Goal: Information Seeking & Learning: Check status

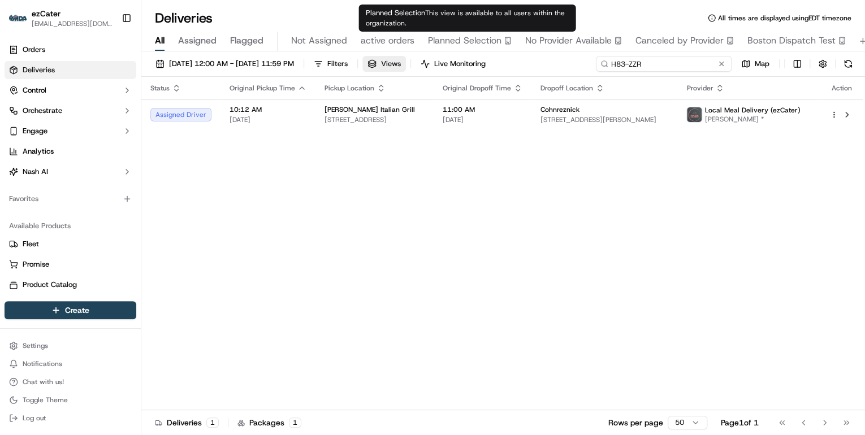
drag, startPoint x: 676, startPoint y: 66, endPoint x: 410, endPoint y: 70, distance: 266.4
click at [414, 68] on div "09/18/2025 12:00 AM - 09/18/2025 11:59 PM Filters Views Live Monitoring H83-ZZR…" at bounding box center [503, 66] width 724 height 21
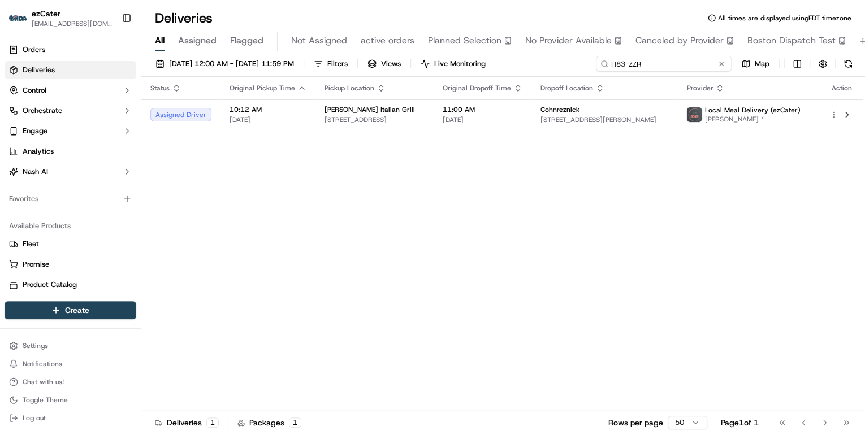
paste input "C3Q-CTP"
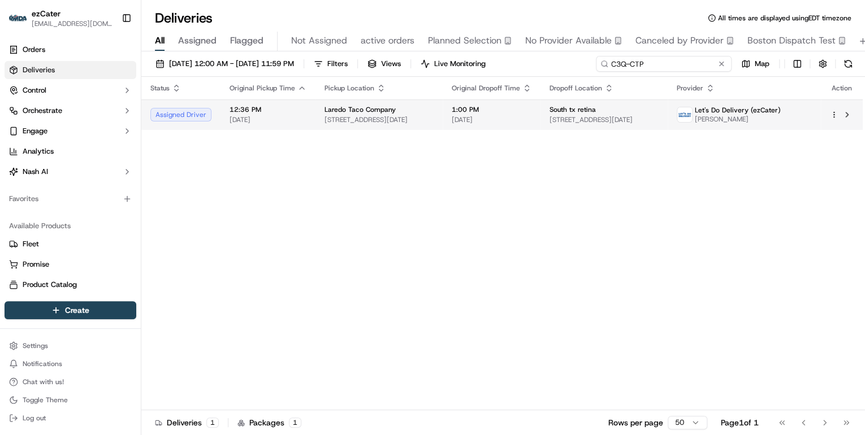
type input "C3Q-CTP"
click at [397, 119] on span "4222 Rodd Field Rd, Corpus Christi, TX 78414, USA" at bounding box center [379, 119] width 109 height 9
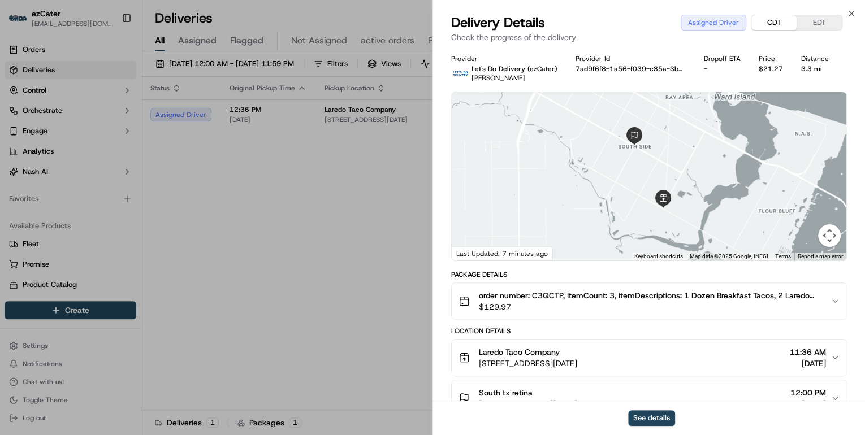
click at [769, 23] on button "CDT" at bounding box center [774, 22] width 45 height 15
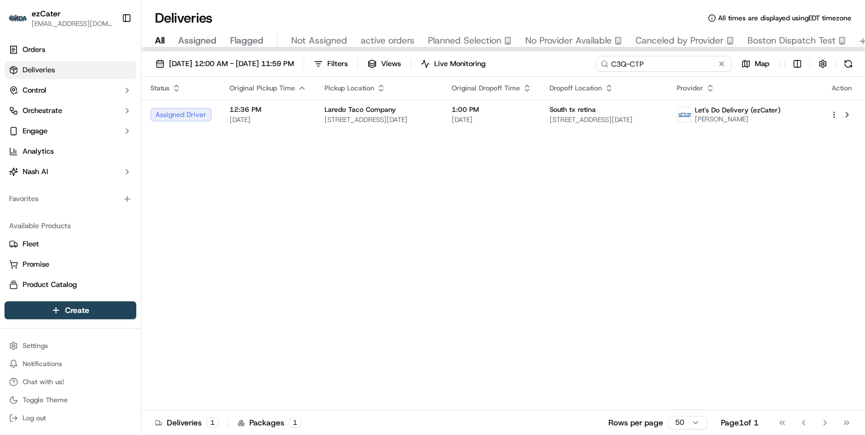
drag, startPoint x: 685, startPoint y: 64, endPoint x: 349, endPoint y: 84, distance: 336.5
click at [389, 74] on div "09/18/2025 12:00 AM - 09/18/2025 11:59 PM Filters Views Live Monitoring C3Q-CTP…" at bounding box center [503, 66] width 724 height 21
paste input "9WGV0M"
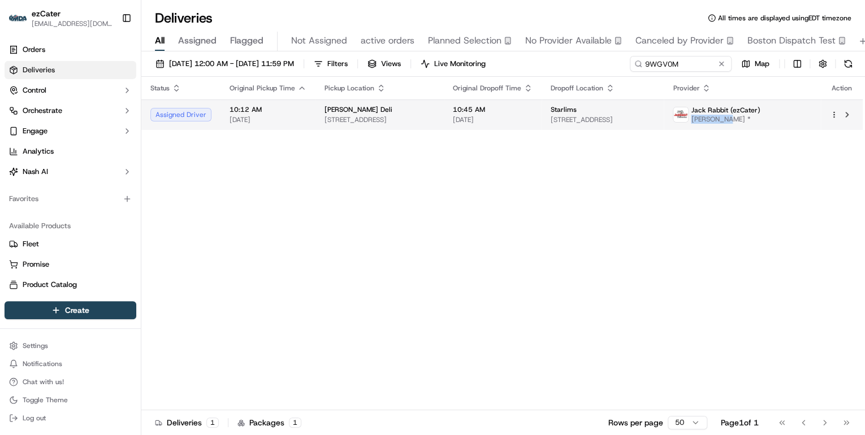
drag, startPoint x: 775, startPoint y: 120, endPoint x: 744, endPoint y: 122, distance: 31.1
click at [744, 122] on span "Ana Otero *" at bounding box center [725, 119] width 69 height 9
copy span "Ana Otero"
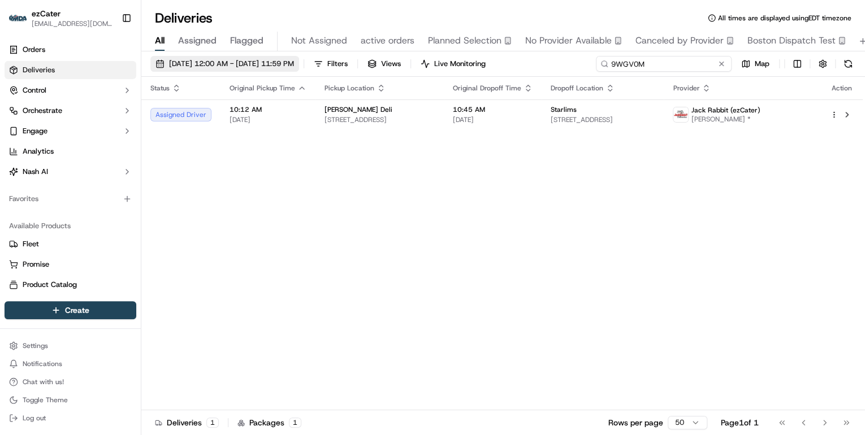
drag, startPoint x: 697, startPoint y: 61, endPoint x: 321, endPoint y: 62, distance: 376.1
click at [325, 62] on div "09/18/2025 12:00 AM - 09/18/2025 11:59 PM Filters Views Live Monitoring 9WGV0M …" at bounding box center [503, 66] width 724 height 21
paste input "Ana Otero"
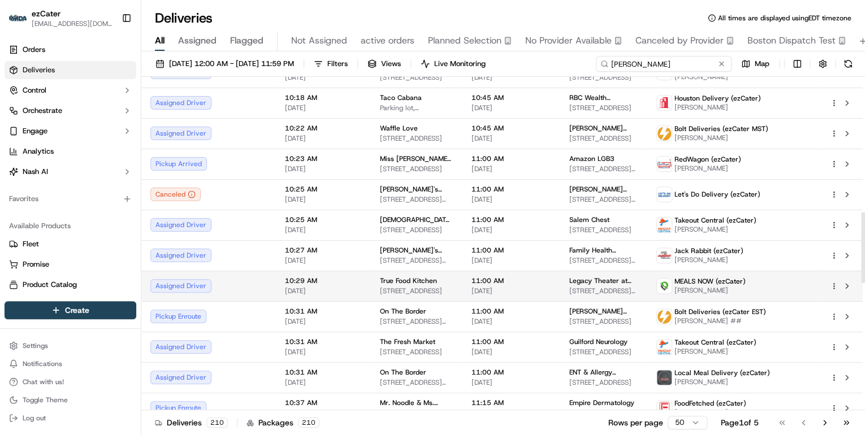
scroll to position [633, 0]
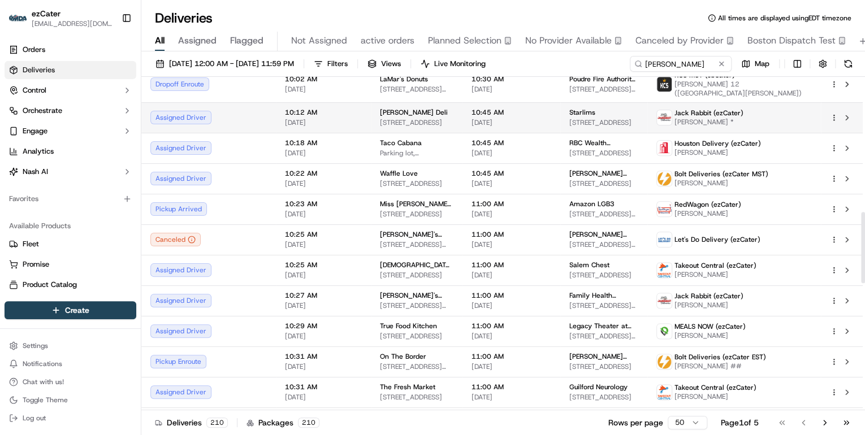
click at [472, 118] on span "[DATE]" at bounding box center [512, 122] width 80 height 9
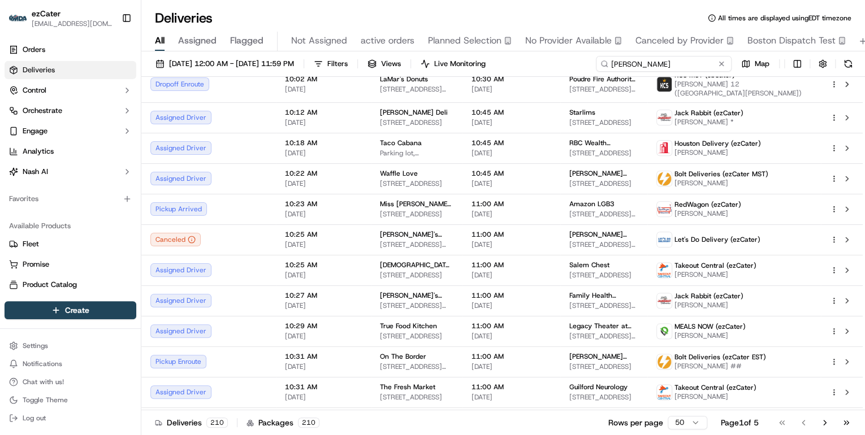
drag, startPoint x: 668, startPoint y: 65, endPoint x: 359, endPoint y: 55, distance: 310.1
click at [359, 55] on div "09/18/2025 12:00 AM - 09/18/2025 11:59 PM Filters Views Live Monitoring Ana Map…" at bounding box center [503, 244] width 724 height 386
paste input "9WGV0M"
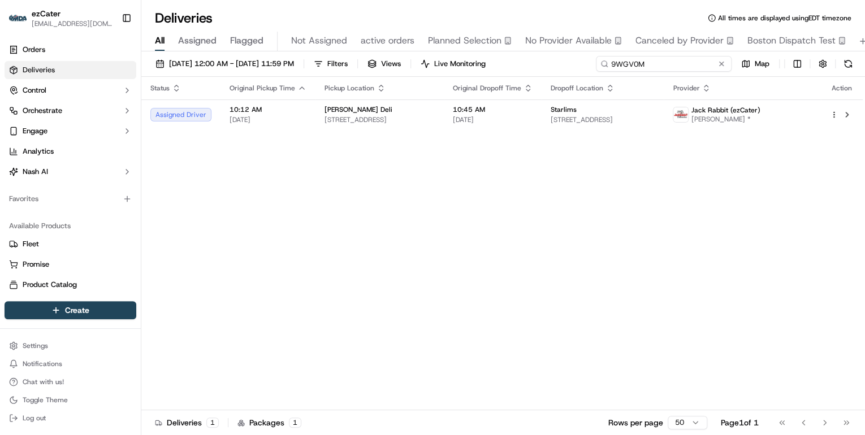
drag, startPoint x: 650, startPoint y: 63, endPoint x: 260, endPoint y: 25, distance: 391.5
click at [267, 25] on div "Deliveries All times are displayed using EDT timezone All Assigned Flagged Not …" at bounding box center [503, 217] width 724 height 435
paste input "C3Q-CTP"
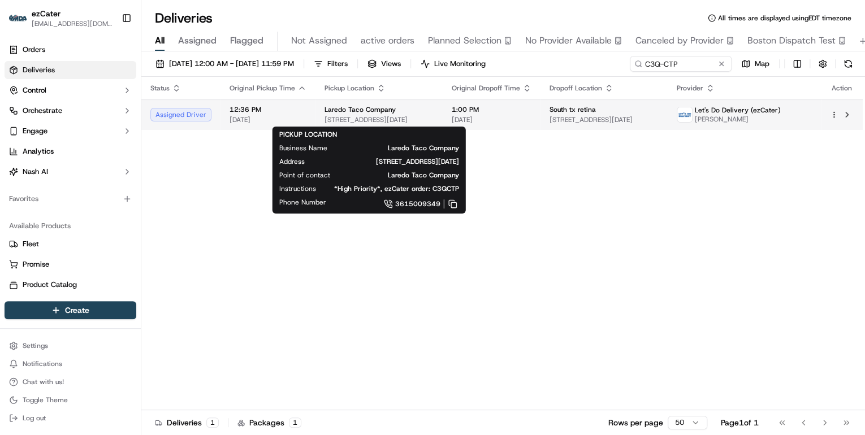
click at [366, 115] on span "4222 Rodd Field Rd, Corpus Christi, TX 78414, USA" at bounding box center [379, 119] width 109 height 9
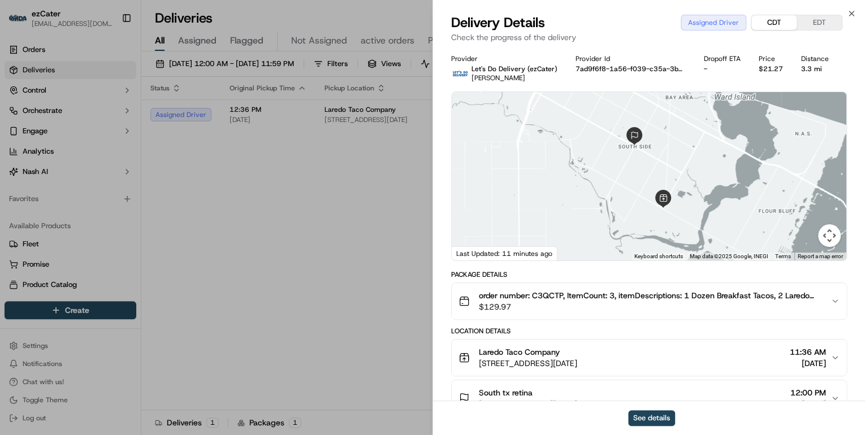
click at [774, 26] on button "CDT" at bounding box center [774, 22] width 45 height 15
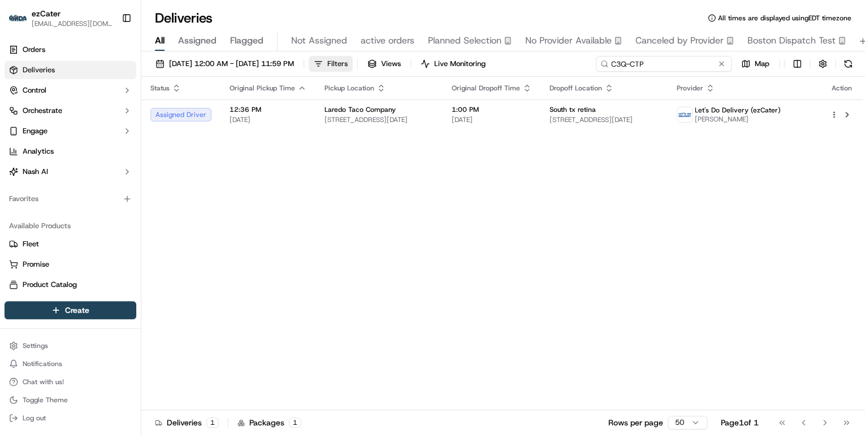
drag, startPoint x: 681, startPoint y: 66, endPoint x: 371, endPoint y: 70, distance: 309.9
click at [371, 70] on div "09/18/2025 12:00 AM - 09/18/2025 11:59 PM Filters Views Live Monitoring C3Q-CTP…" at bounding box center [503, 66] width 724 height 21
paste input "RKZ-3WZ"
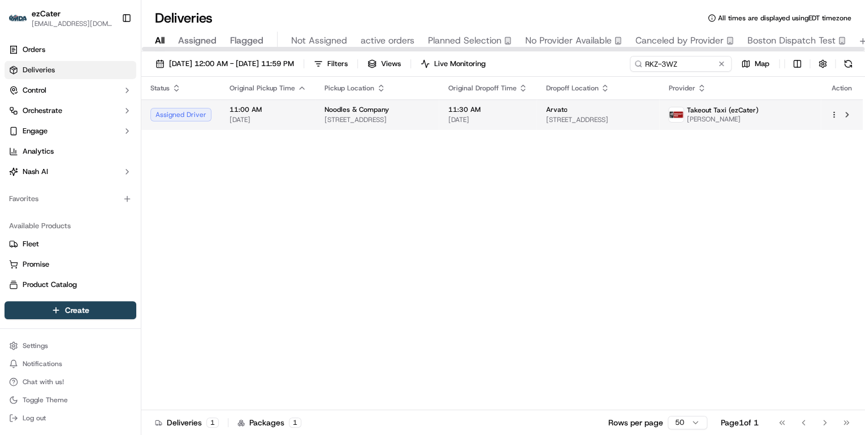
click at [439, 115] on td "Noodles & Company 319 W Cardinal Blvd, Louisville, KY 40208, USA" at bounding box center [377, 115] width 123 height 31
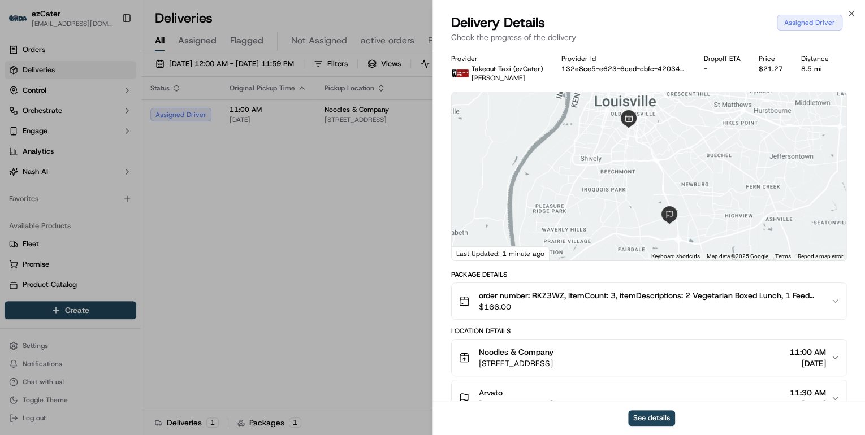
scroll to position [136, 0]
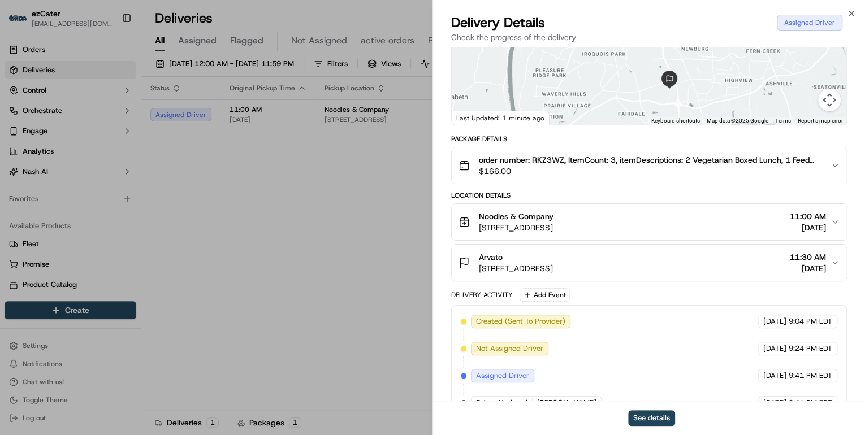
click at [683, 265] on div "Arvato 2825 Transglobal Dr, Louisville, KY 40219, USA 11:30 AM 09/18/2025" at bounding box center [645, 263] width 372 height 23
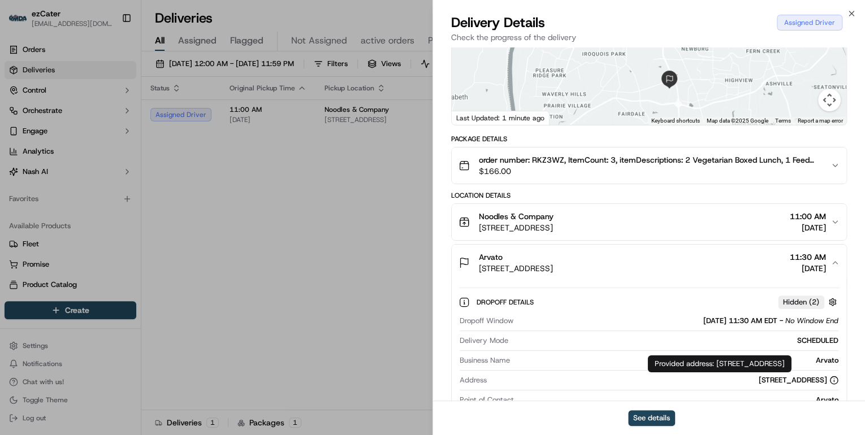
drag, startPoint x: 716, startPoint y: 364, endPoint x: 857, endPoint y: 361, distance: 140.8
click at [792, 361] on div "Provided address: 2825 Transglobal Dr, Louisville, KY, 40219 Provided address: …" at bounding box center [720, 364] width 144 height 17
copy div "2825 Transglobal Dr, Louisville, KY, 40219"
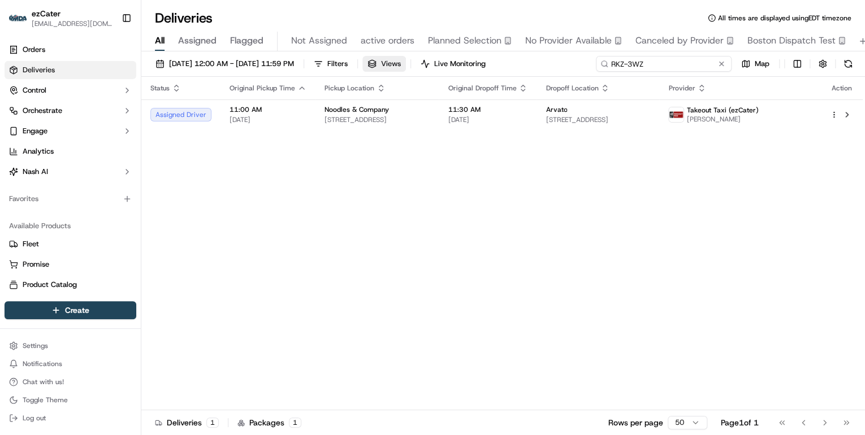
drag, startPoint x: 692, startPoint y: 62, endPoint x: 432, endPoint y: 67, distance: 260.2
click at [432, 67] on div "09/18/2025 12:00 AM - 09/18/2025 11:59 PM Filters Views Live Monitoring RKZ-3WZ…" at bounding box center [503, 66] width 724 height 21
paste input "C3Q-CTP"
drag, startPoint x: 647, startPoint y: 66, endPoint x: 365, endPoint y: 44, distance: 283.0
click at [366, 44] on div "Deliveries All times are displayed using EDT timezone All Assigned Flagged Not …" at bounding box center [503, 217] width 724 height 435
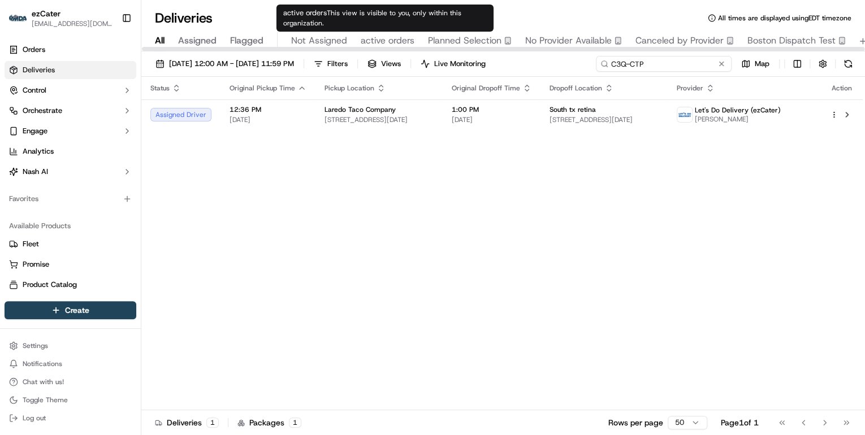
paste input "9WGV0M"
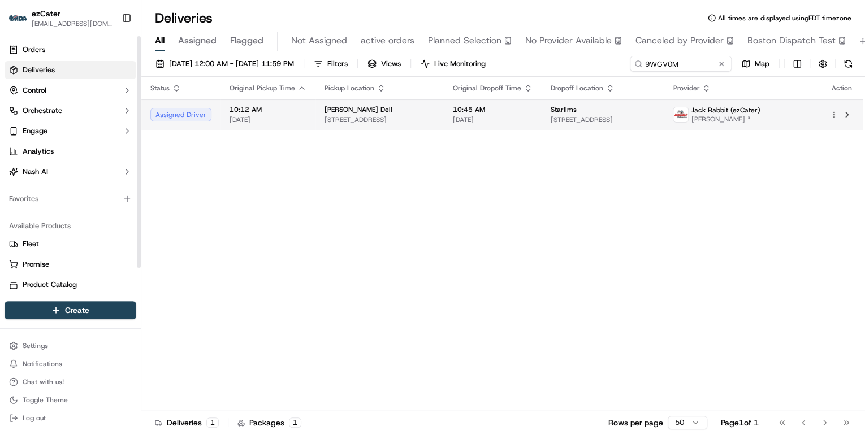
click at [259, 118] on span "[DATE]" at bounding box center [268, 119] width 77 height 9
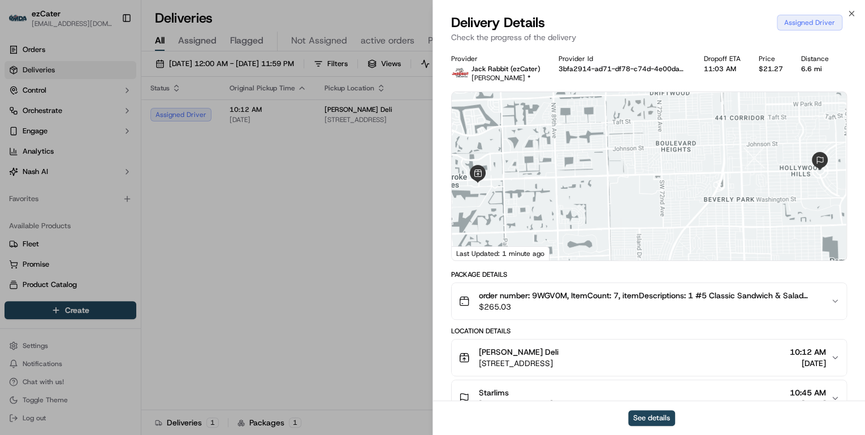
scroll to position [136, 0]
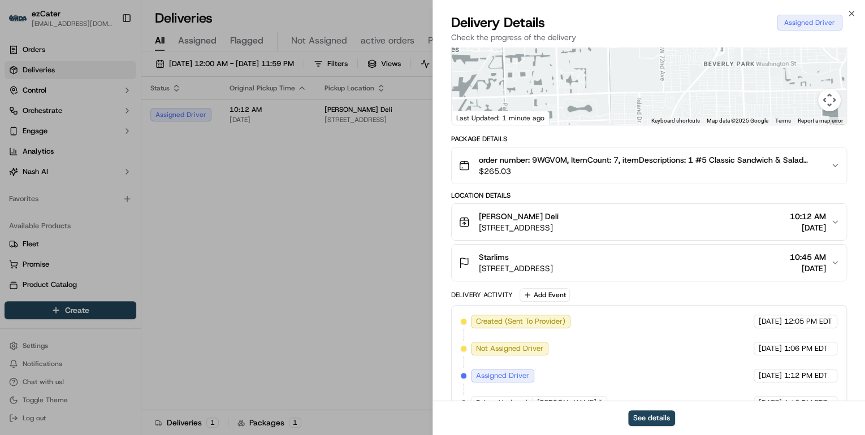
click at [559, 225] on span "10620 Pines Blvd, Pembroke Pines, FL 33025, USA" at bounding box center [519, 227] width 80 height 11
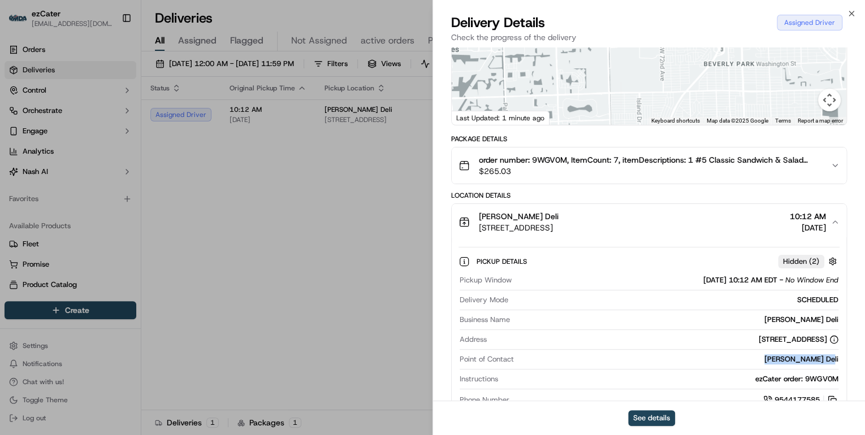
drag, startPoint x: 842, startPoint y: 361, endPoint x: 761, endPoint y: 362, distance: 81.4
click at [761, 362] on div "Pickup Details Hidden ( 2 ) Pickup Window 09/18/2025 10:12 AM EDT - No Window E…" at bounding box center [649, 329] width 395 height 178
copy div "McAlister's Deli"
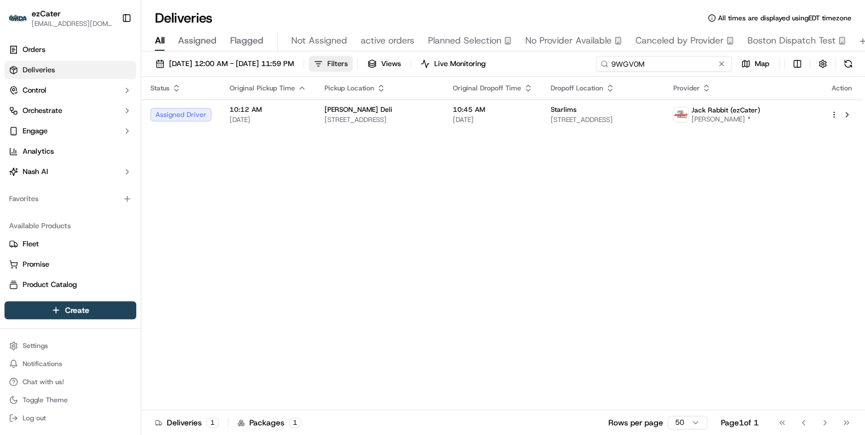
drag, startPoint x: 679, startPoint y: 66, endPoint x: 374, endPoint y: 63, distance: 304.8
click at [379, 63] on div "09/18/2025 12:00 AM - 09/18/2025 11:59 PM Filters Views Live Monitoring 9WGV0M …" at bounding box center [503, 66] width 724 height 21
paste input "C3Q-CTP"
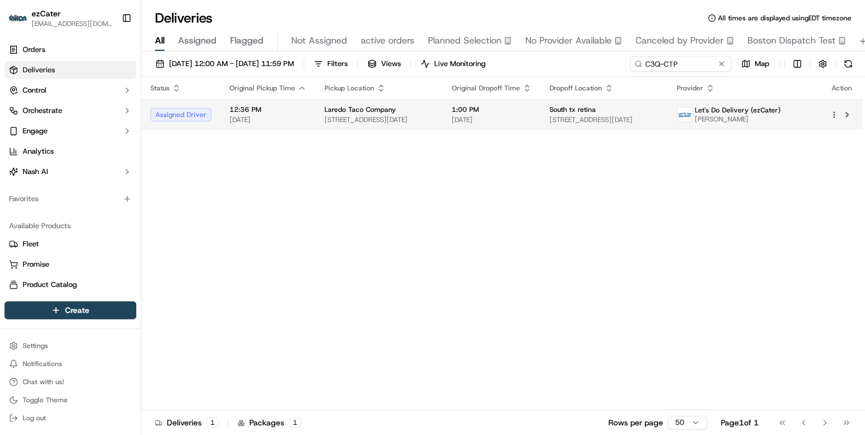
click at [319, 109] on td "Laredo Taco Company 4222 Rodd Field Rd, Corpus Christi, TX 78414, USA" at bounding box center [379, 115] width 127 height 31
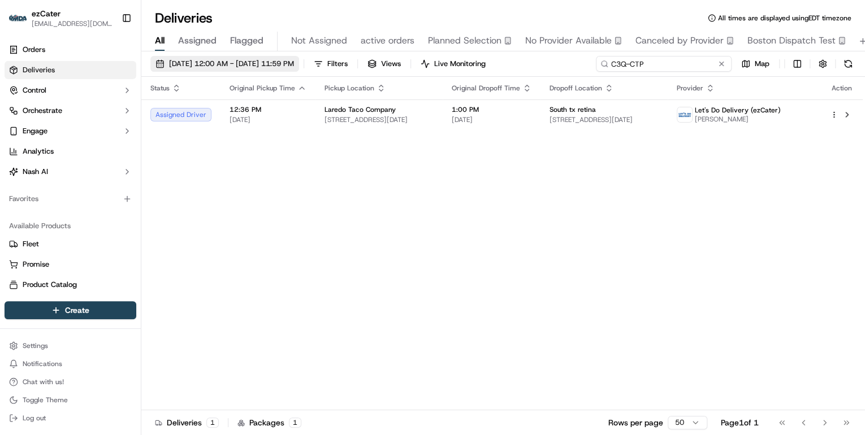
drag, startPoint x: 682, startPoint y: 66, endPoint x: 300, endPoint y: 69, distance: 381.7
click at [300, 69] on div "09/18/2025 12:00 AM - 09/18/2025 11:59 PM Filters Views Live Monitoring C3Q-CTP…" at bounding box center [503, 66] width 724 height 21
paste input "RKZ-3WZ"
drag, startPoint x: 647, startPoint y: 62, endPoint x: 271, endPoint y: 67, distance: 375.5
click at [298, 65] on div "09/18/2025 12:00 AM - 09/18/2025 11:59 PM Filters Views Live Monitoring RKZ-3WZ…" at bounding box center [503, 66] width 724 height 21
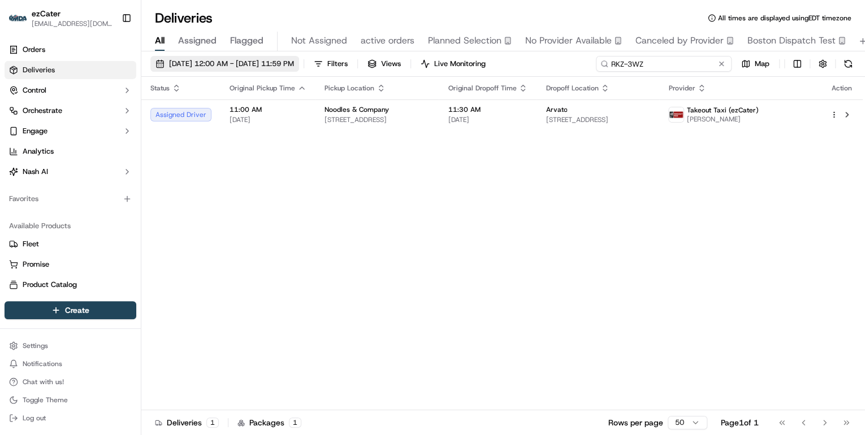
paste input "1GG9E0"
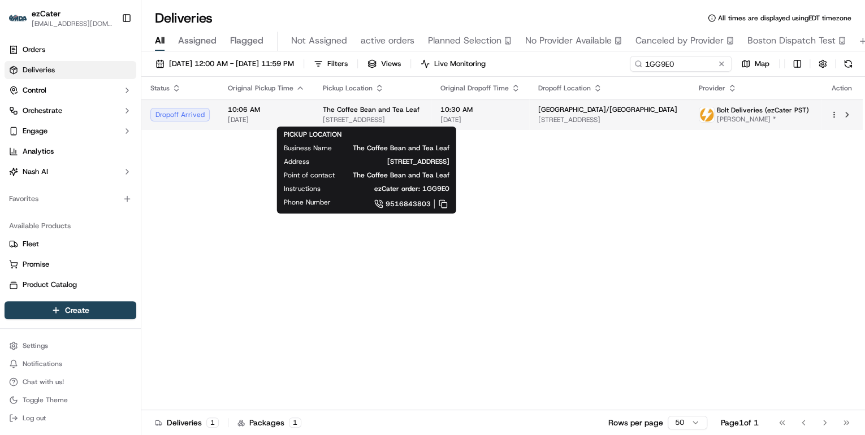
click at [399, 118] on span "3712 Mission Inn Avenue, Riverside, CA 92501, USA" at bounding box center [373, 119] width 100 height 9
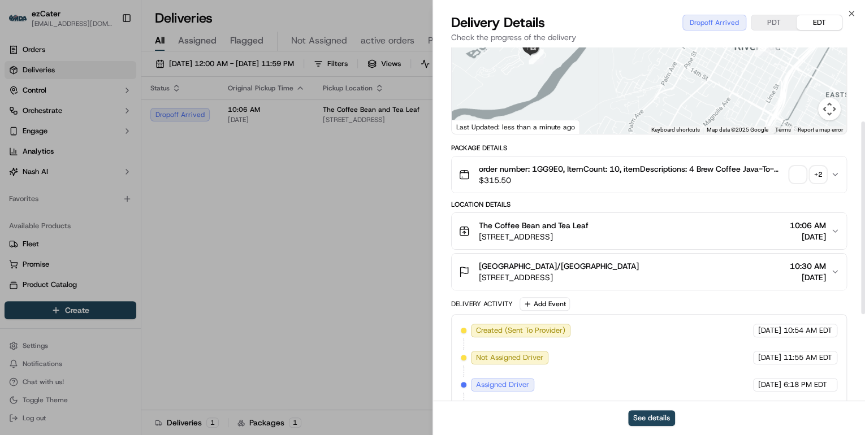
scroll to position [294, 0]
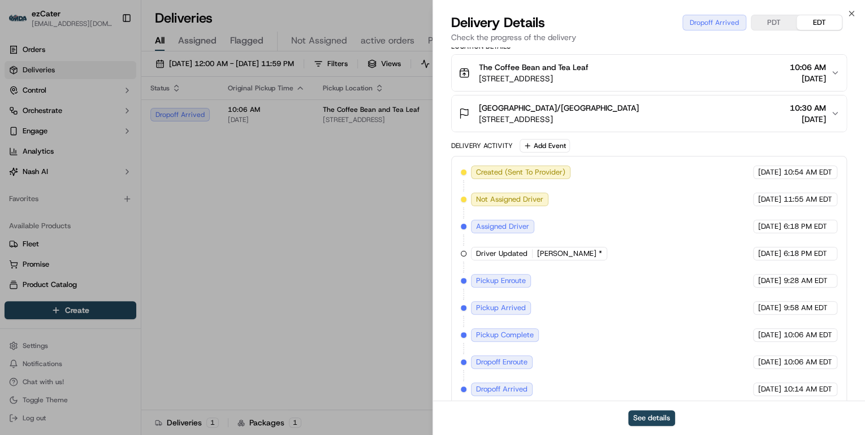
click at [607, 103] on div "Crestmore Manor/Carriage House" at bounding box center [559, 107] width 160 height 11
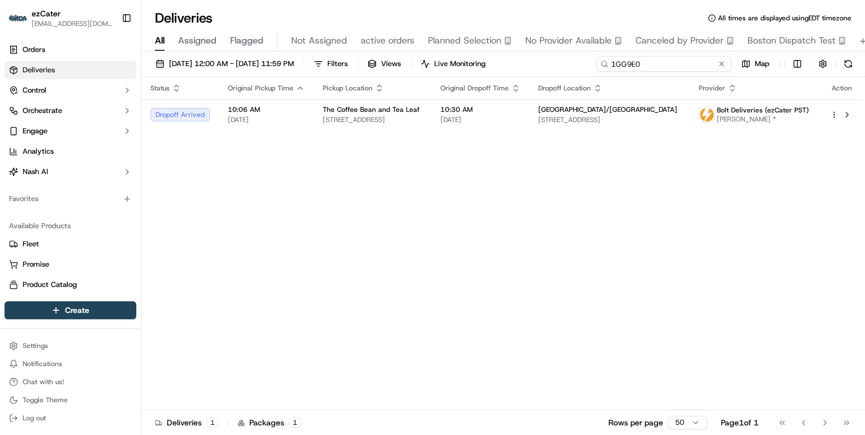
drag, startPoint x: 690, startPoint y: 58, endPoint x: 285, endPoint y: 72, distance: 405.1
click at [286, 72] on div "09/18/2025 12:00 AM - 09/18/2025 11:59 PM Filters Views Live Monitoring 1GG9E0 …" at bounding box center [503, 66] width 724 height 21
paste input "RKZ-3WZ"
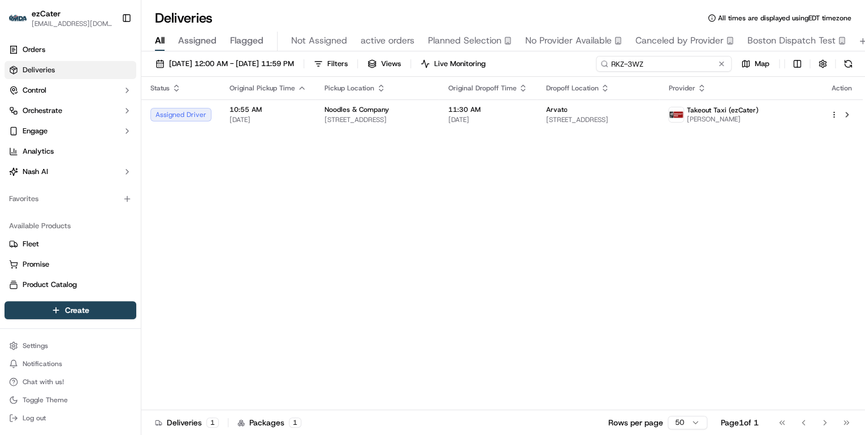
drag, startPoint x: 646, startPoint y: 64, endPoint x: 398, endPoint y: 68, distance: 248.3
click at [400, 68] on div "09/18/2025 12:00 AM - 09/18/2025 11:59 PM Filters Views Live Monitoring RKZ-3WZ…" at bounding box center [503, 66] width 724 height 21
paste input "C3Q-CTP"
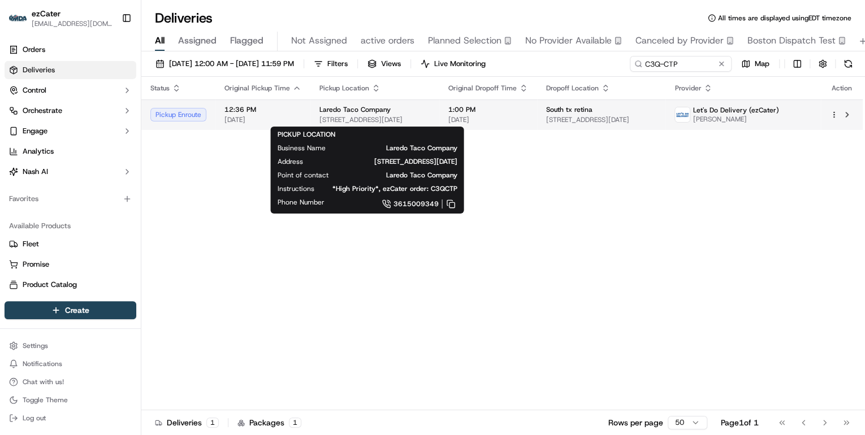
click at [394, 116] on span "4222 Rodd Field Rd, Corpus Christi, TX 78414, USA" at bounding box center [375, 119] width 111 height 9
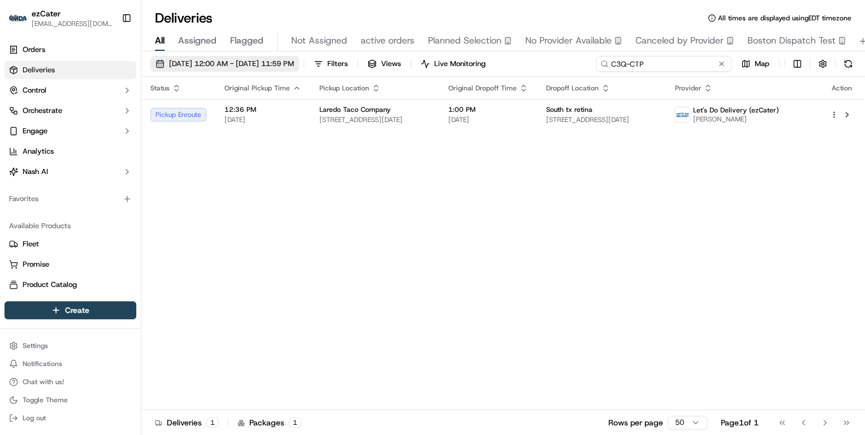
drag, startPoint x: 680, startPoint y: 63, endPoint x: 335, endPoint y: 63, distance: 345.0
click at [377, 63] on div "09/18/2025 12:00 AM - 09/18/2025 11:59 PM Filters Views Live Monitoring C3Q-CTP…" at bounding box center [503, 66] width 724 height 21
paste input "XC7GKE"
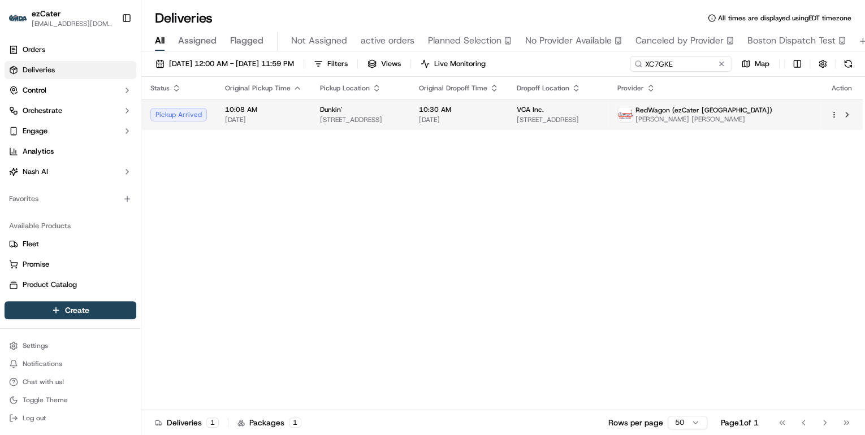
click at [350, 116] on span "11419 W Olympic Blvd, Los Angeles, CA 90025, USA" at bounding box center [360, 119] width 81 height 9
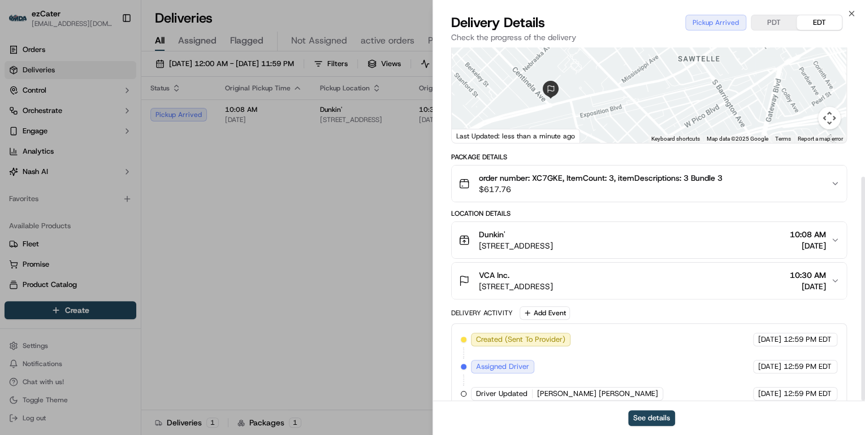
scroll to position [204, 0]
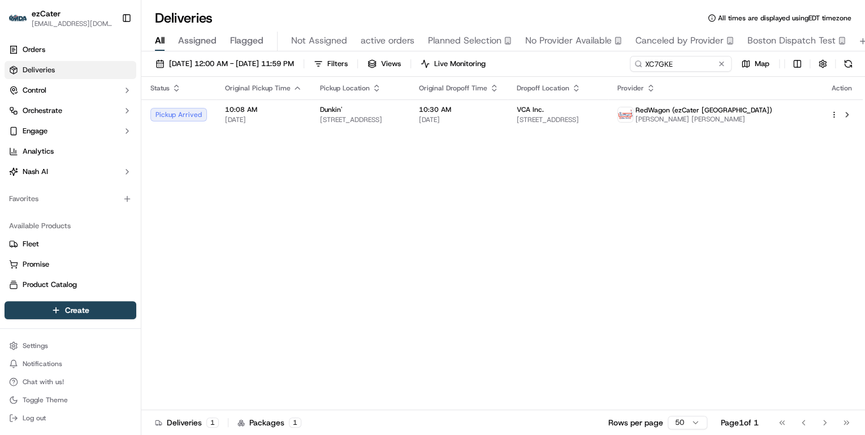
drag, startPoint x: 323, startPoint y: 287, endPoint x: 379, endPoint y: 231, distance: 79.2
drag, startPoint x: 679, startPoint y: 66, endPoint x: 341, endPoint y: 78, distance: 337.8
click at [356, 74] on div "09/18/2025 12:00 AM - 09/18/2025 11:59 PM Filters Views Live Monitoring XC7GKE …" at bounding box center [503, 66] width 724 height 21
paste input "1GG9E0"
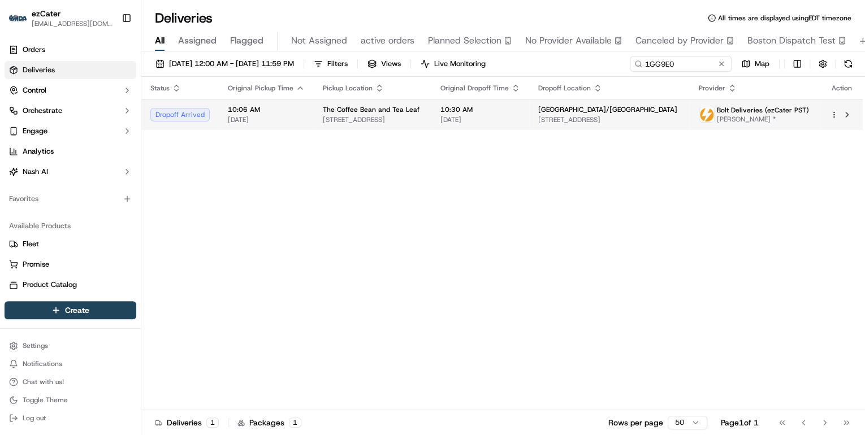
click at [503, 115] on span "[DATE]" at bounding box center [481, 119] width 80 height 9
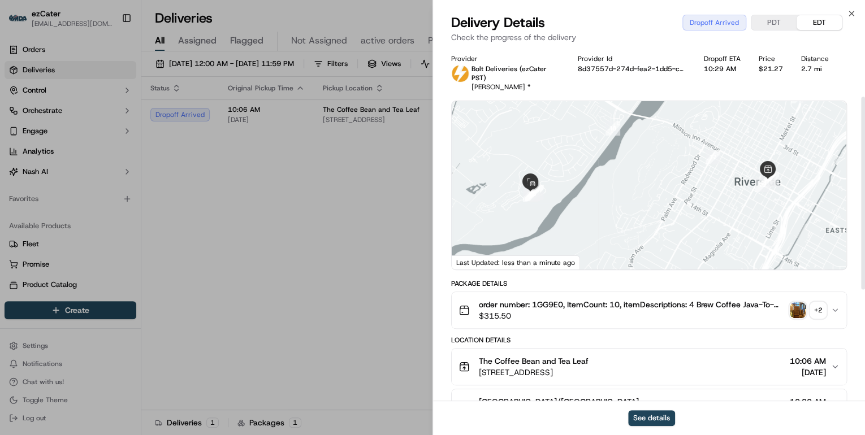
scroll to position [136, 0]
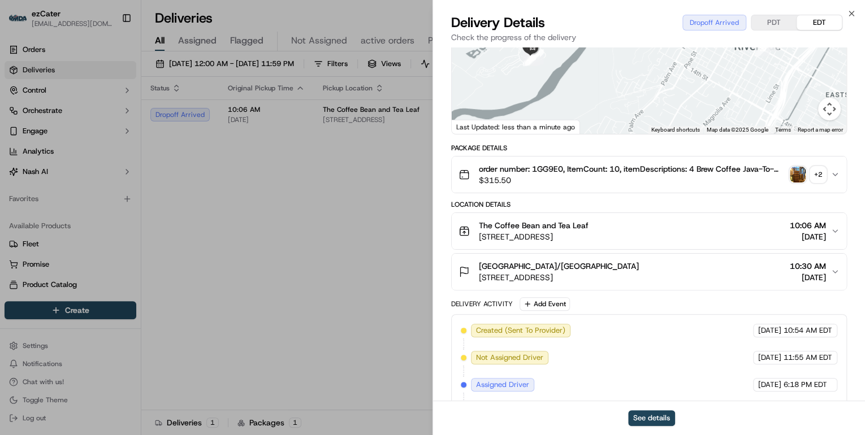
click at [579, 261] on span "Crestmore Manor/Carriage House" at bounding box center [559, 266] width 160 height 11
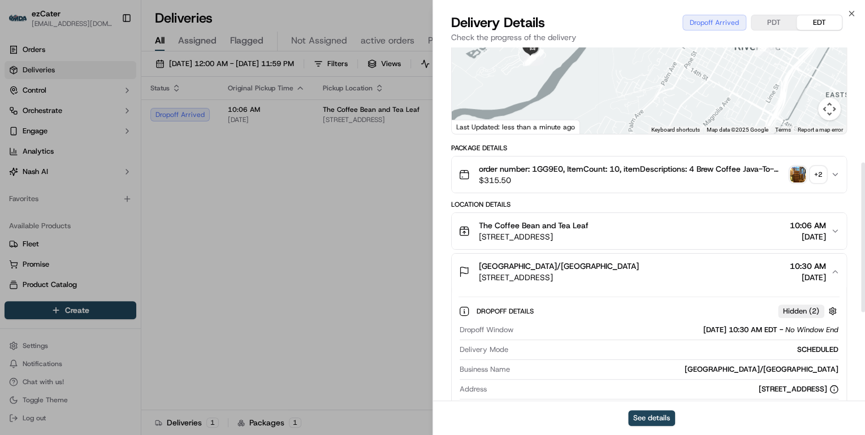
scroll to position [271, 0]
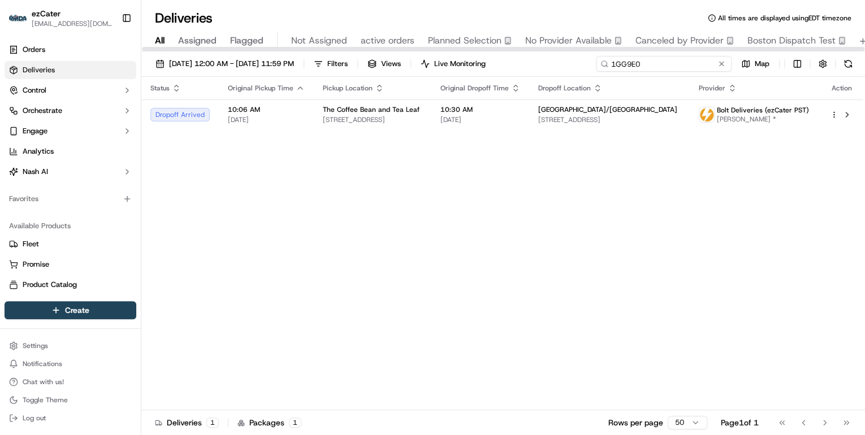
drag, startPoint x: 688, startPoint y: 67, endPoint x: 301, endPoint y: 47, distance: 387.3
click at [304, 46] on div "Deliveries All times are displayed using EDT timezone All Assigned Flagged Not …" at bounding box center [503, 217] width 724 height 435
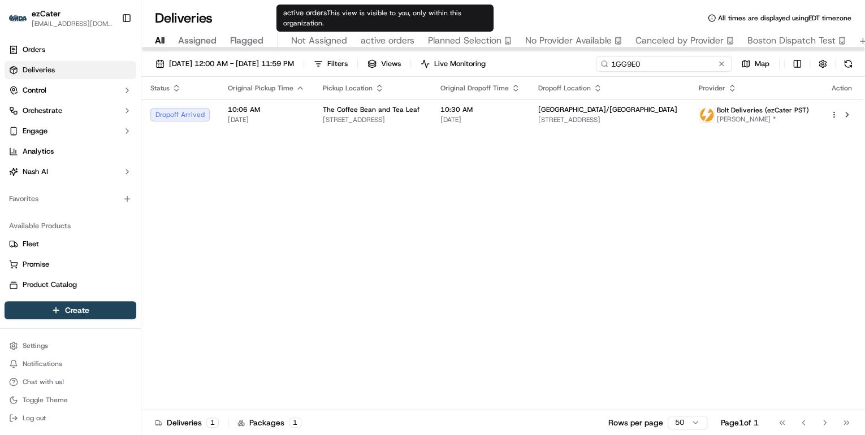
paste input "C3Q-CTP"
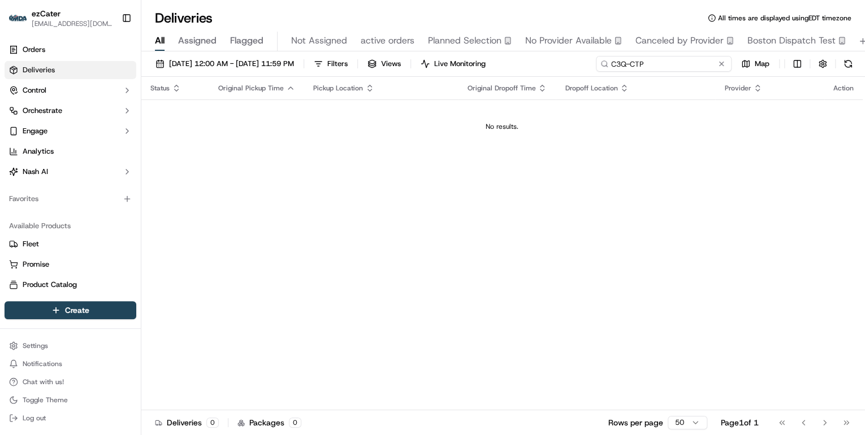
click at [614, 66] on input "C3Q-CTP" at bounding box center [664, 64] width 136 height 16
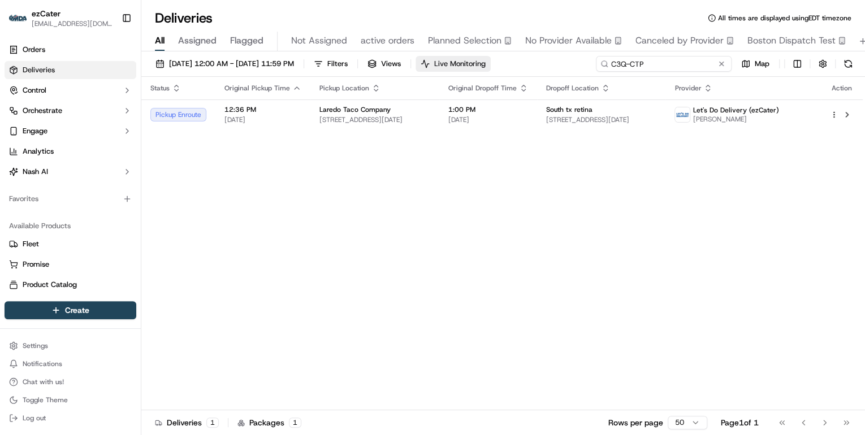
drag, startPoint x: 670, startPoint y: 64, endPoint x: 479, endPoint y: 59, distance: 190.6
click at [485, 59] on div "09/18/2025 12:00 AM - 09/18/2025 11:59 PM Filters Views Live Monitoring C3Q-CTP…" at bounding box center [503, 66] width 724 height 21
paste input "9WGV0M"
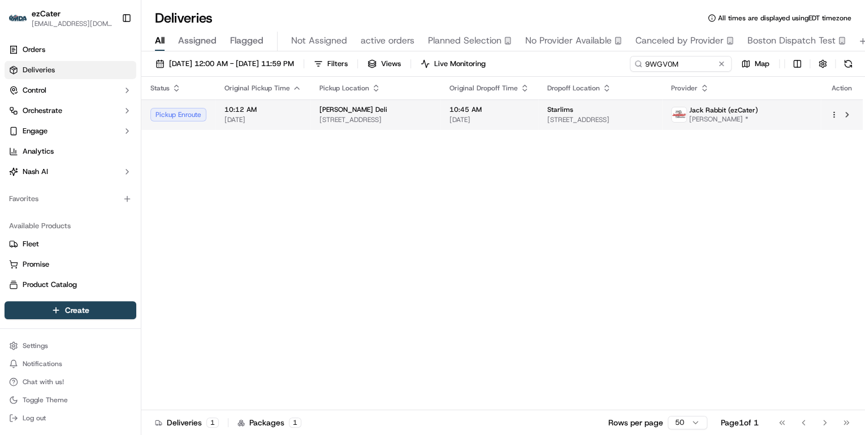
click at [431, 118] on span "10620 Pines Blvd, Pembroke Pines, FL 33025, USA" at bounding box center [376, 119] width 112 height 9
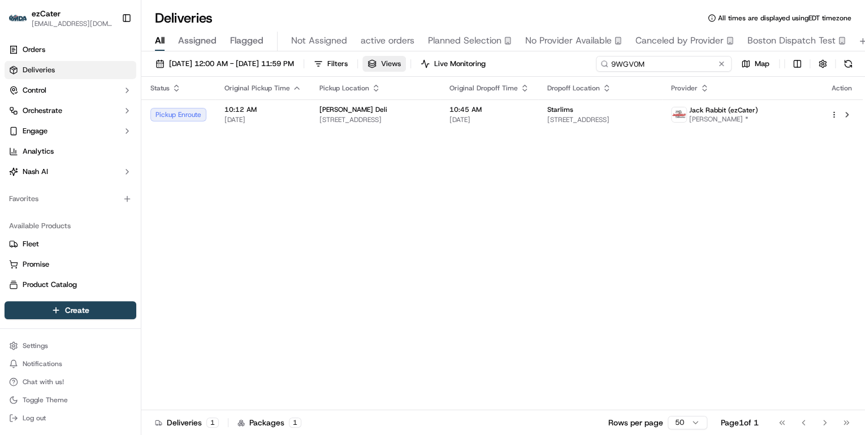
drag, startPoint x: 685, startPoint y: 61, endPoint x: 407, endPoint y: 57, distance: 277.7
click at [408, 58] on div "09/18/2025 12:00 AM - 09/18/2025 11:59 PM Filters Views Live Monitoring 9WGV0M …" at bounding box center [503, 66] width 724 height 21
paste input "C3Q-CTP"
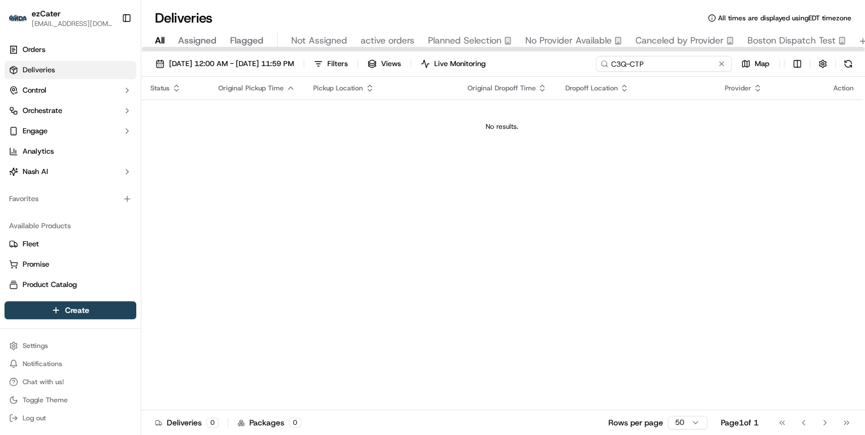
click at [614, 65] on input "C3Q-CTP" at bounding box center [664, 64] width 136 height 16
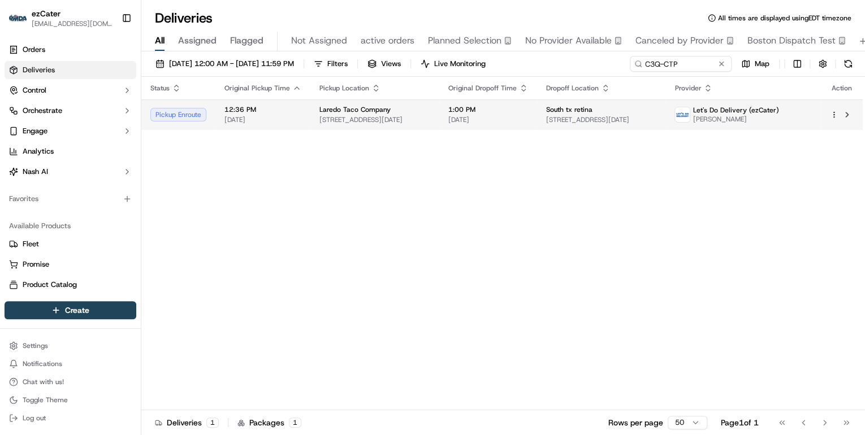
click at [404, 119] on span "4222 Rodd Field Rd, Corpus Christi, TX 78414, USA" at bounding box center [375, 119] width 111 height 9
click at [375, 114] on div "Laredo Taco Company 4222 Rodd Field Rd, Corpus Christi, TX 78414, USA" at bounding box center [375, 114] width 111 height 19
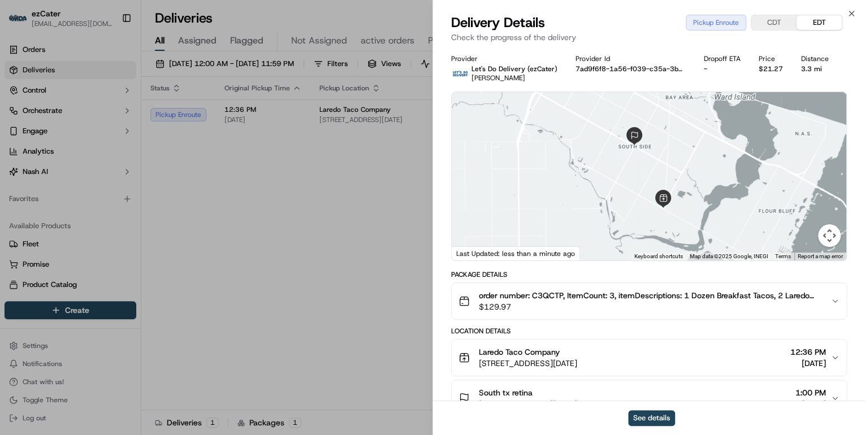
click at [780, 21] on button "CDT" at bounding box center [774, 22] width 45 height 15
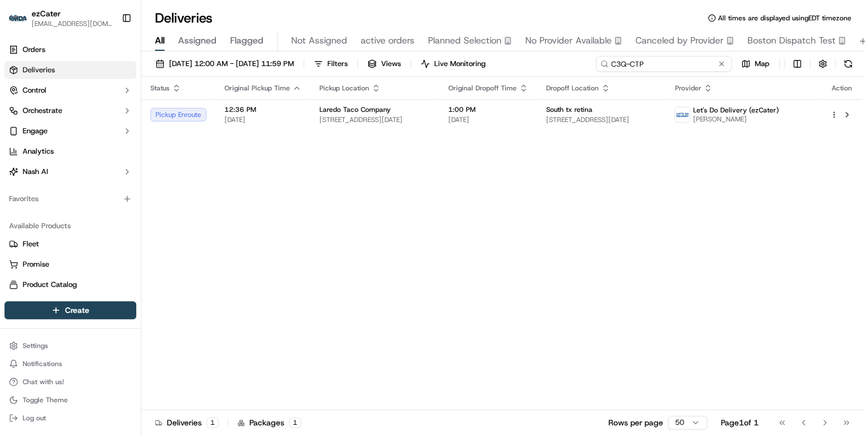
drag, startPoint x: 684, startPoint y: 66, endPoint x: 399, endPoint y: 53, distance: 284.7
click at [400, 53] on div "09/18/2025 12:00 AM - 09/18/2025 11:59 PM Filters Views Live Monitoring C3Q-CTP…" at bounding box center [503, 244] width 724 height 386
paste input "PHJKJ5"
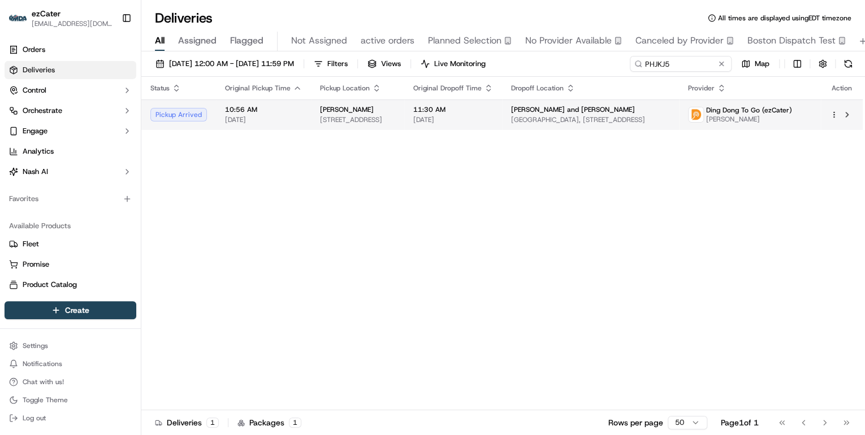
click at [404, 118] on td "Bernal Bakery 1501 Cortland Ave, San Francisco, CA 94110, USA" at bounding box center [357, 115] width 93 height 31
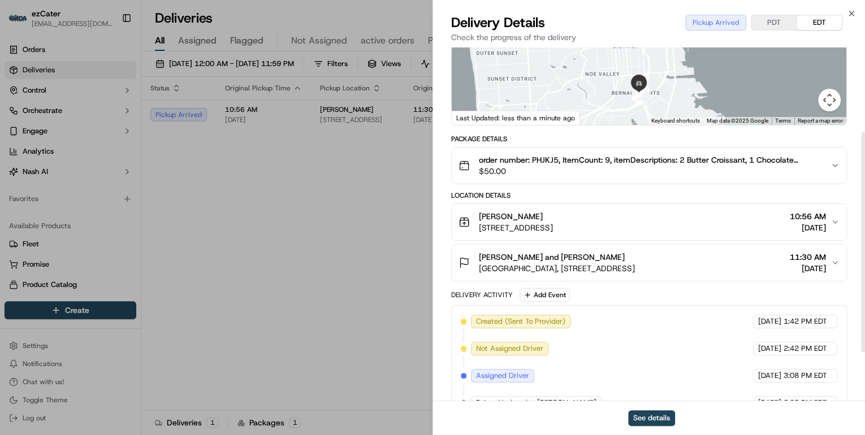
scroll to position [181, 0]
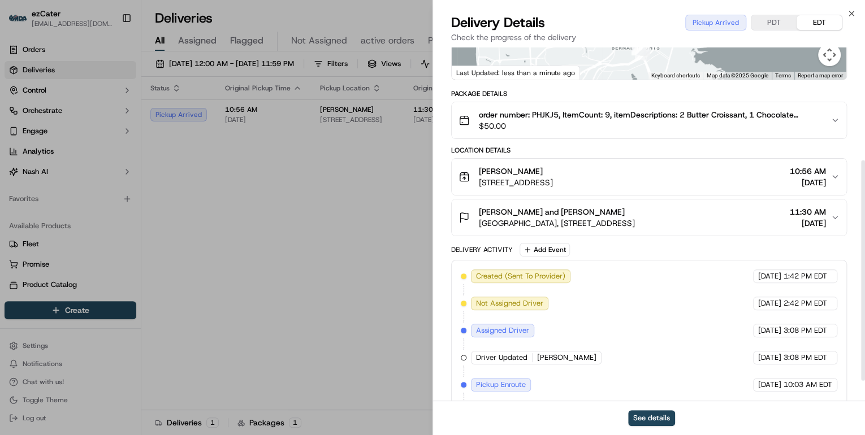
click at [553, 172] on div "Bernal Bakery" at bounding box center [516, 171] width 74 height 11
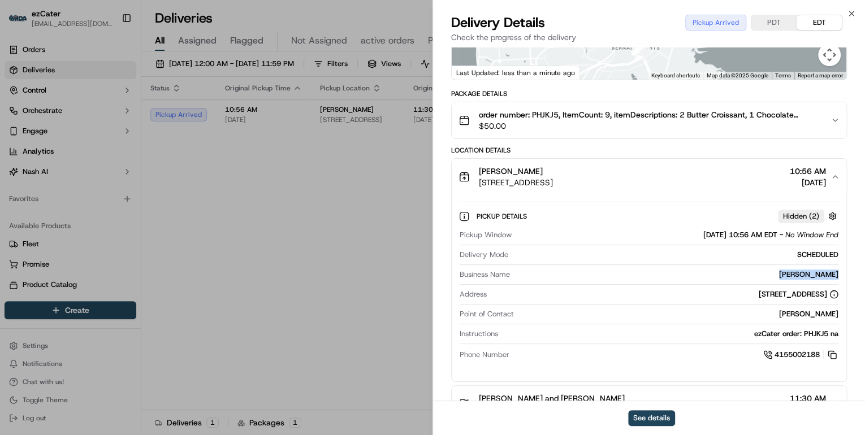
drag, startPoint x: 844, startPoint y: 274, endPoint x: 784, endPoint y: 271, distance: 60.6
click at [784, 271] on div "Pickup Details Hidden ( 2 ) Pickup Window 09/18/2025 10:56 AM EDT - No Window E…" at bounding box center [649, 284] width 395 height 178
copy div "Bernal Bakery"
drag, startPoint x: 708, startPoint y: 269, endPoint x: 740, endPoint y: 278, distance: 32.9
click at [740, 277] on div "Provided address: 1501 Cortland Ave, San Francisco, CA, 94110 Provided address:…" at bounding box center [711, 268] width 144 height 17
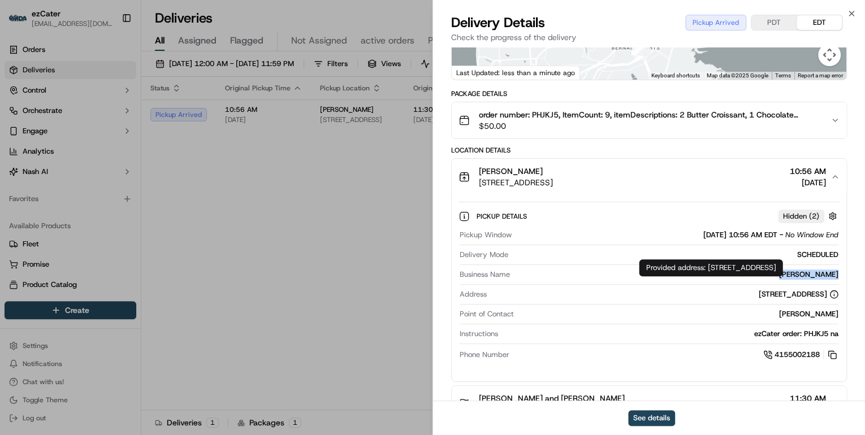
copy div "1501 Cortland Ave, San Francisco, CA, 94110"
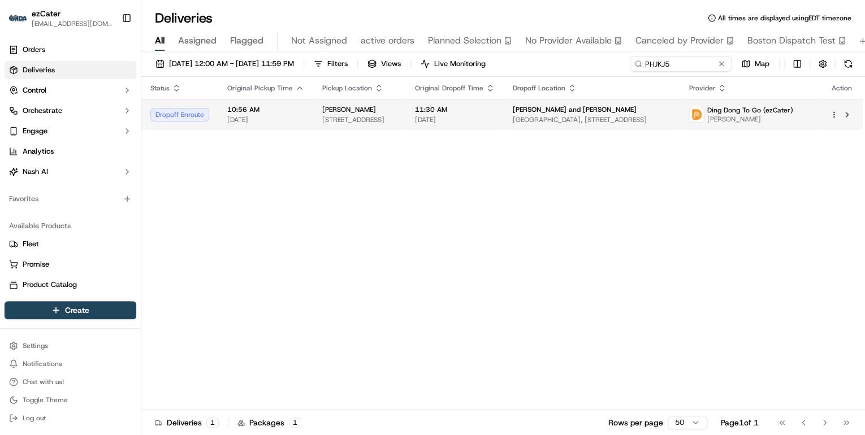
click at [357, 111] on span "Bernal Bakery" at bounding box center [349, 109] width 54 height 9
click at [397, 111] on div "Bernal Bakery" at bounding box center [359, 109] width 75 height 9
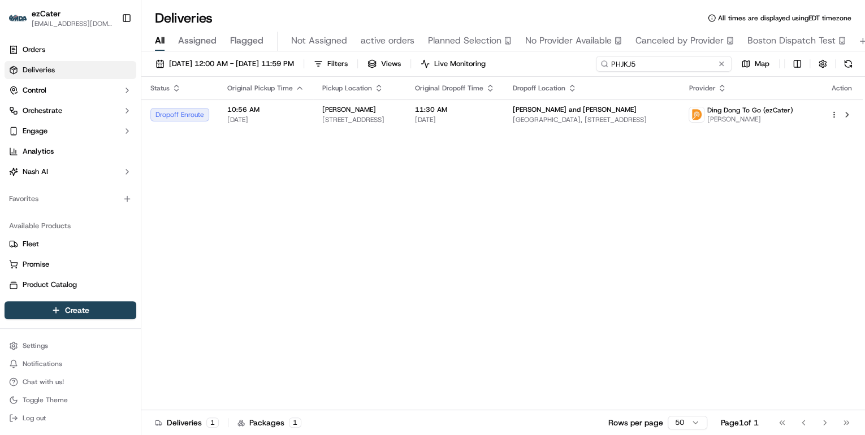
drag, startPoint x: 676, startPoint y: 67, endPoint x: 357, endPoint y: 52, distance: 318.7
click at [382, 52] on div "09/18/2025 12:00 AM - 09/18/2025 11:59 PM Filters Views Live Monitoring PHJKJ5 …" at bounding box center [503, 244] width 724 height 386
paste input "5PP-E0T"
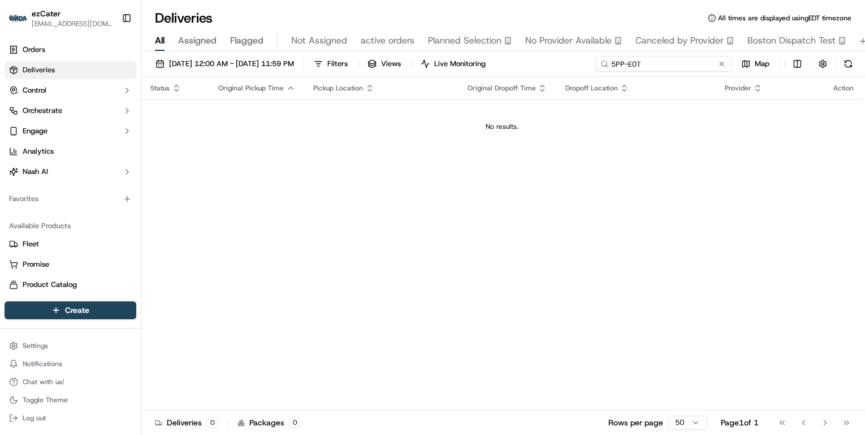
click at [613, 63] on input "5PP-E0T" at bounding box center [664, 64] width 136 height 16
type input "5PP-E0T"
click at [238, 71] on button "09/18/2025 12:00 AM - 09/18/2025 11:59 PM" at bounding box center [224, 64] width 149 height 16
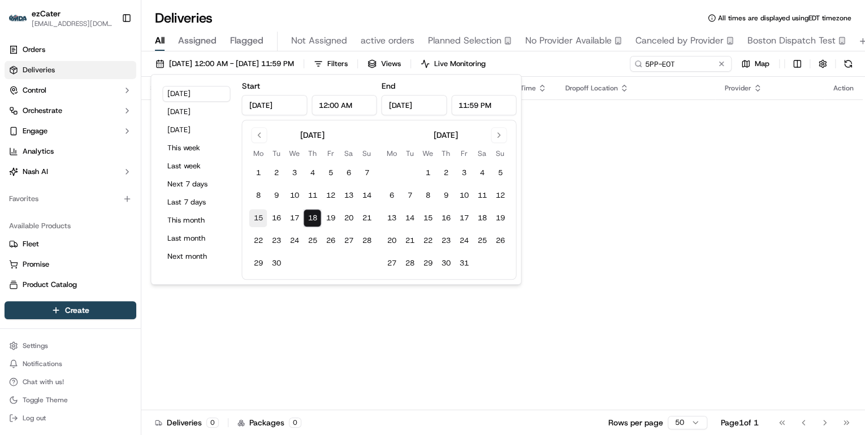
click at [254, 217] on button "15" at bounding box center [258, 218] width 18 height 18
type input "Sep 15, 2025"
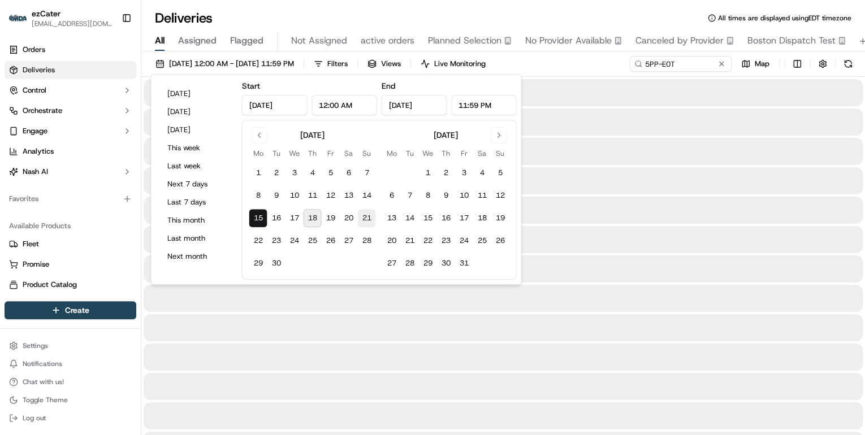
click at [369, 221] on button "21" at bounding box center [366, 218] width 18 height 18
type input "Sep 21, 2025"
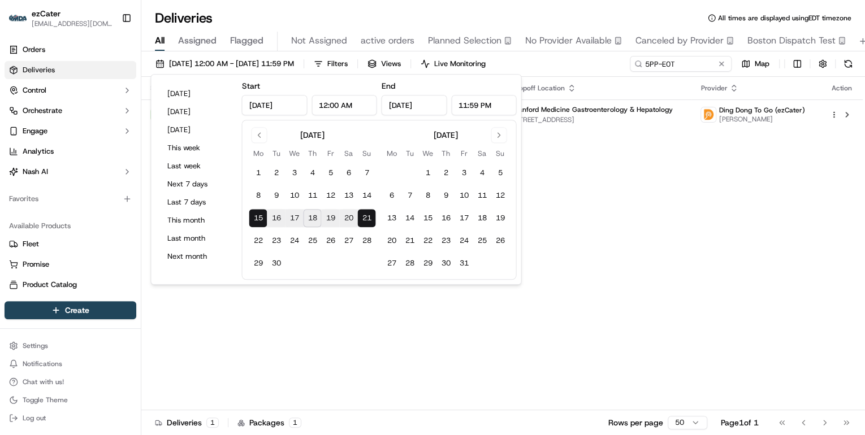
click at [417, 10] on div "Deliveries All times are displayed using EDT timezone" at bounding box center [503, 18] width 724 height 18
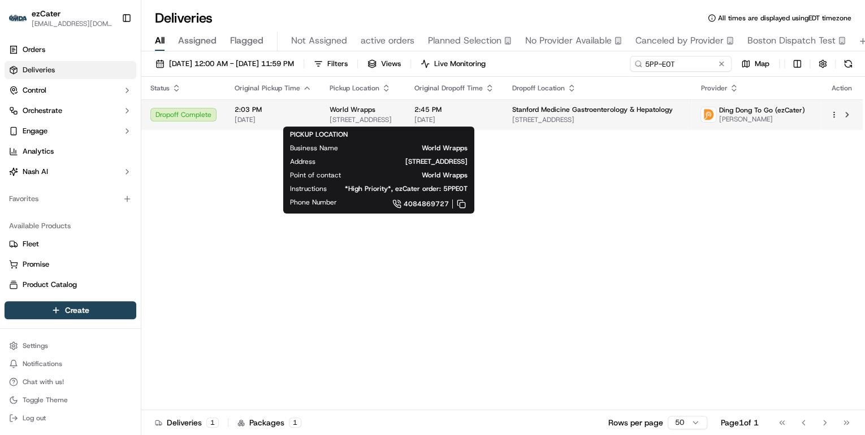
click at [396, 111] on div "World Wrapps" at bounding box center [363, 109] width 67 height 9
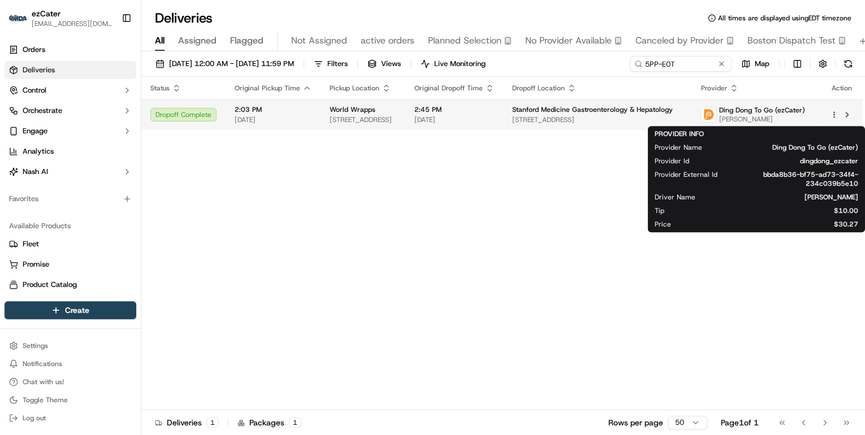
drag, startPoint x: 776, startPoint y: 120, endPoint x: 726, endPoint y: 121, distance: 49.8
click at [726, 121] on div "Ding Dong To Go (ezCater) Karolay Peters" at bounding box center [753, 115] width 104 height 18
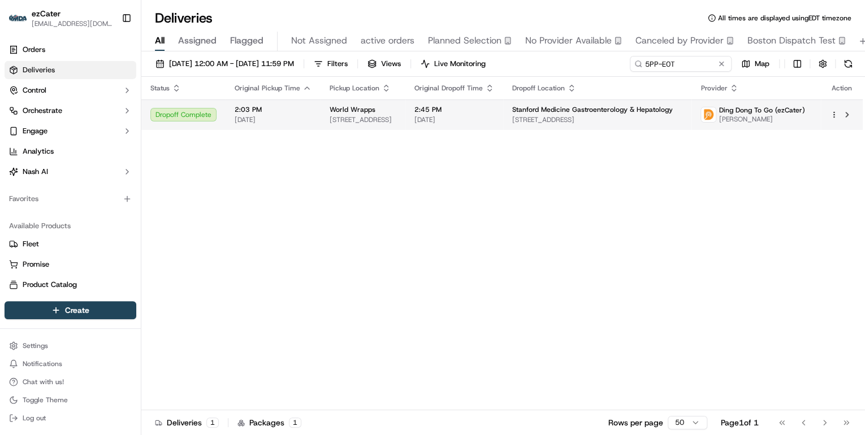
copy span "Karolay Peters"
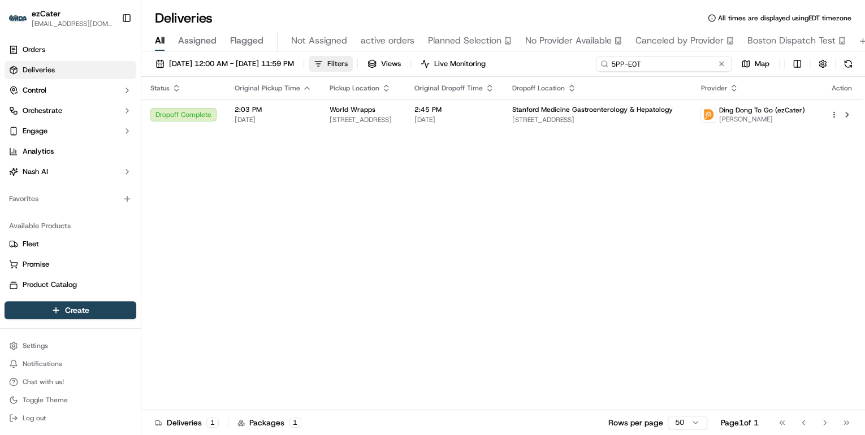
drag, startPoint x: 679, startPoint y: 63, endPoint x: 360, endPoint y: 63, distance: 318.4
click at [373, 61] on div "09/15/2025 12:00 AM - 09/21/2025 11:59 PM Filters Views Live Monitoring 5PP-E0T…" at bounding box center [503, 66] width 724 height 21
paste input "C3Q-CTP"
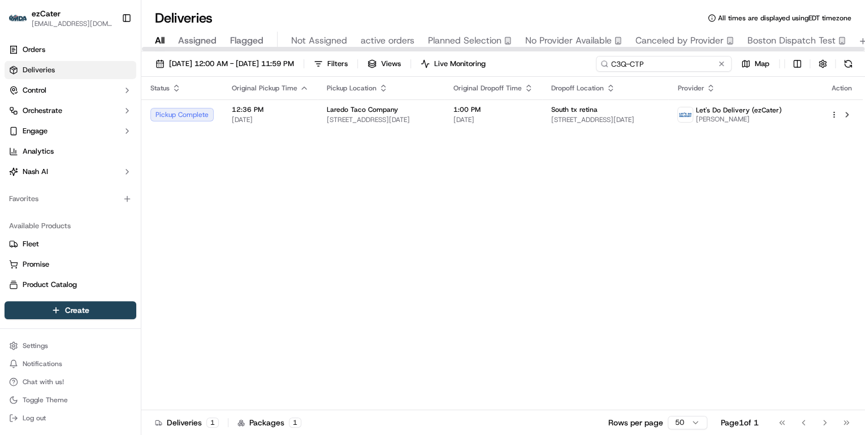
type input "C3Q-CTP"
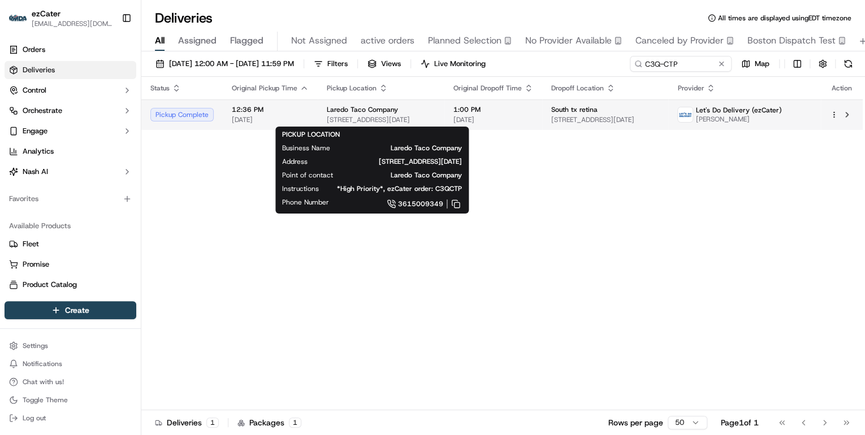
click at [341, 114] on div "Laredo Taco Company 4222 Rodd Field Rd, Corpus Christi, TX 78414, USA" at bounding box center [381, 114] width 109 height 19
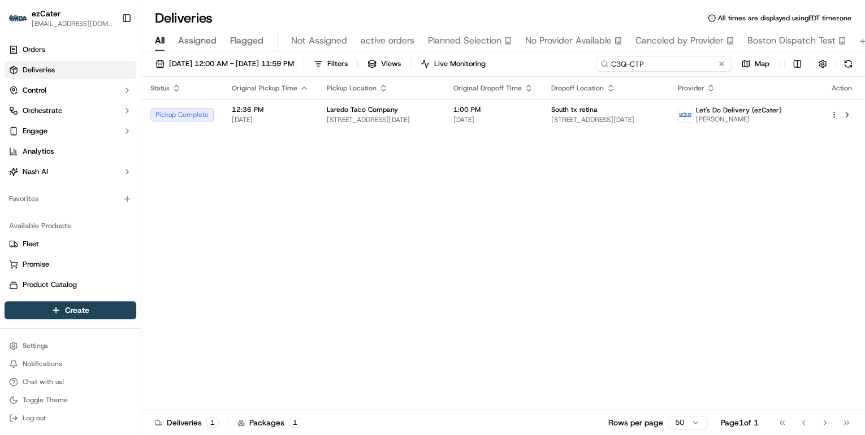
drag, startPoint x: 685, startPoint y: 61, endPoint x: 713, endPoint y: 63, distance: 27.8
click at [389, 57] on div "09/15/2025 12:00 AM - 09/21/2025 11:59 PM Filters Views Live Monitoring C3Q-CTP…" at bounding box center [503, 66] width 724 height 21
paste input "9WGV0M"
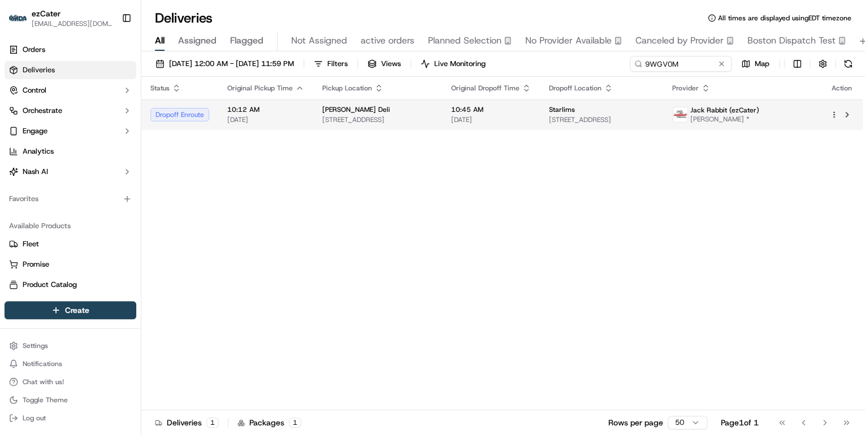
click at [391, 106] on div "McAlister's Deli" at bounding box center [377, 109] width 111 height 9
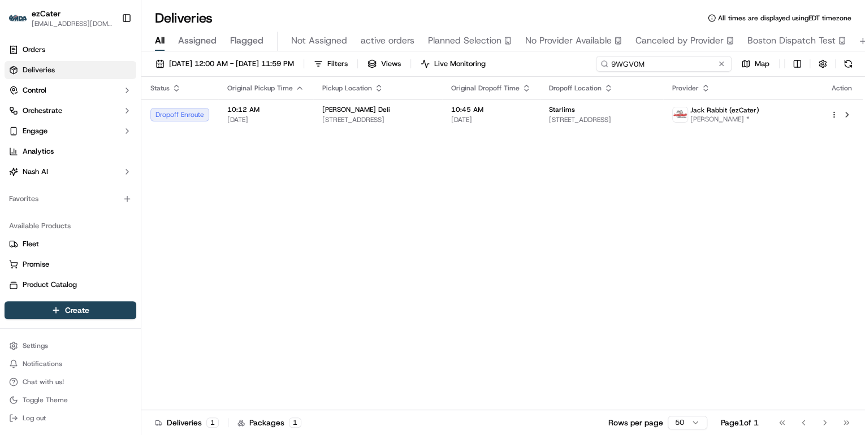
drag, startPoint x: 679, startPoint y: 62, endPoint x: 396, endPoint y: 68, distance: 282.8
click at [399, 67] on div "09/15/2025 12:00 AM - 09/21/2025 11:59 PM Filters Views Live Monitoring 9WGV0M …" at bounding box center [503, 66] width 724 height 21
paste input "VKZM2J"
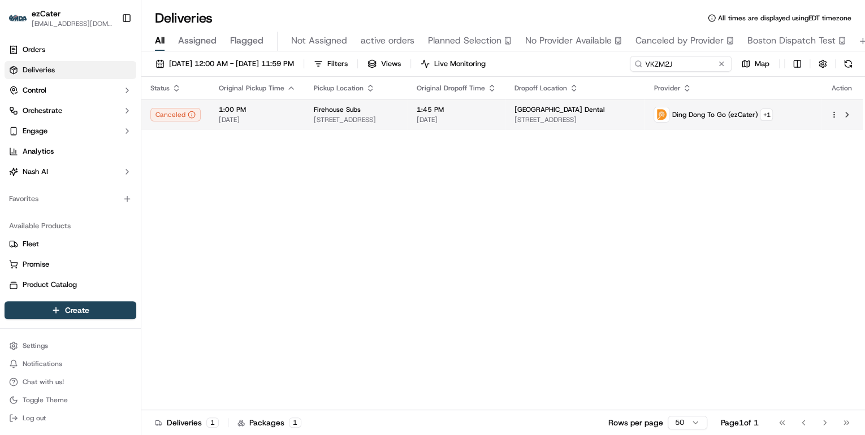
click at [346, 118] on span "3124 W North Ave, Stone Park, IL 60165, USA" at bounding box center [356, 119] width 85 height 9
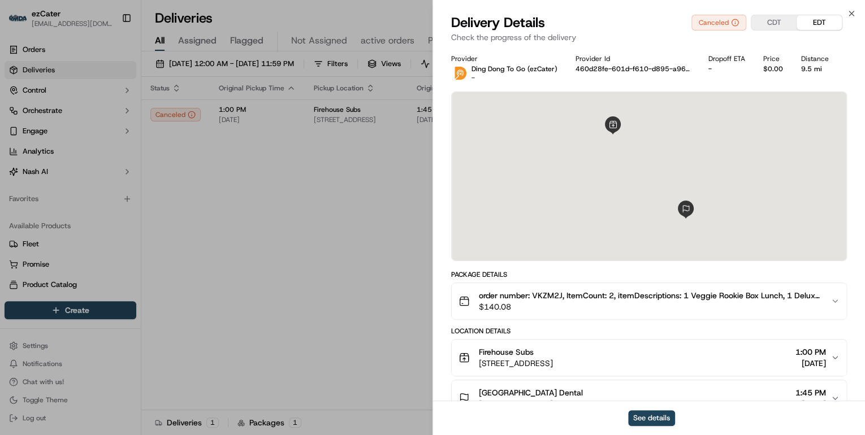
scroll to position [106, 0]
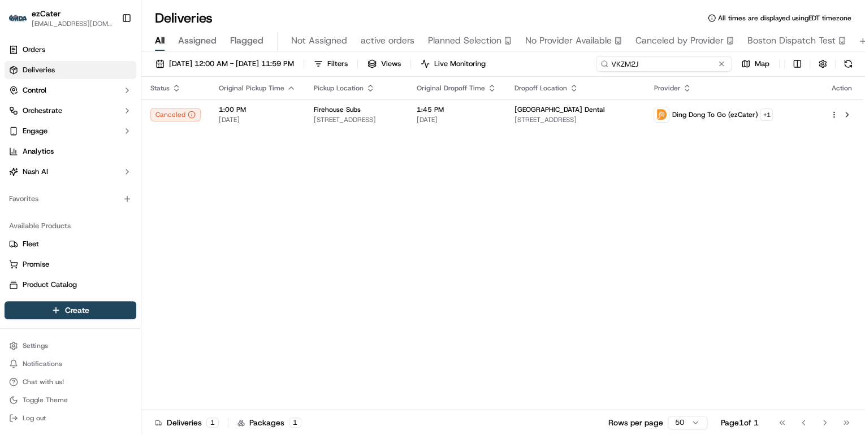
drag, startPoint x: 680, startPoint y: 59, endPoint x: 346, endPoint y: 57, distance: 333.7
click at [352, 57] on div "09/15/2025 12:00 AM - 09/21/2025 11:59 PM Filters Views Live Monitoring VKZM2J …" at bounding box center [503, 66] width 724 height 21
paste input "REL-FQYV1A"
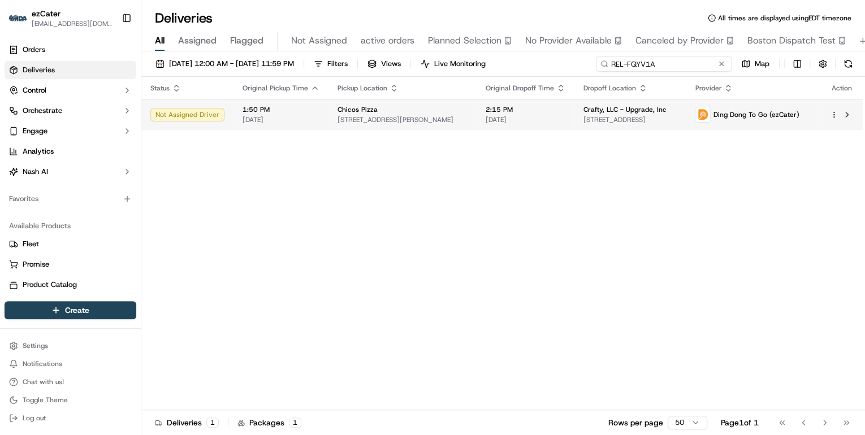
type input "REL-FQYV1A"
click at [362, 113] on span "Chicos Pizza" at bounding box center [358, 109] width 40 height 9
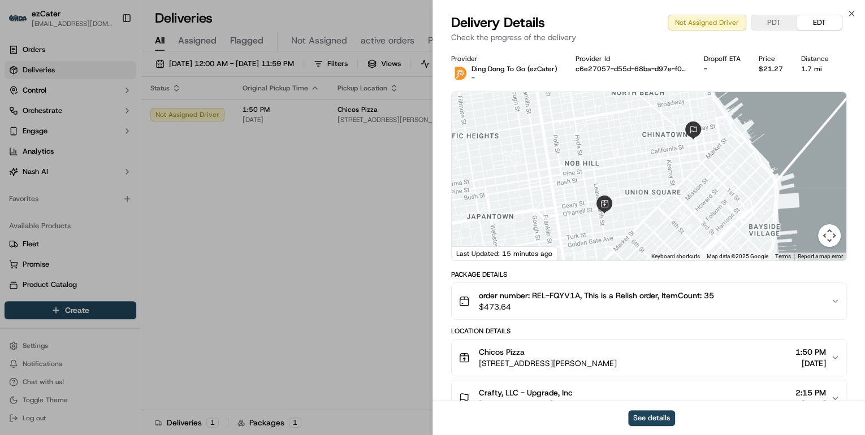
click at [615, 313] on button "order number: REL-FQYV1A, This is a Relish order, ItemCount: 35 $473.64" at bounding box center [649, 301] width 395 height 36
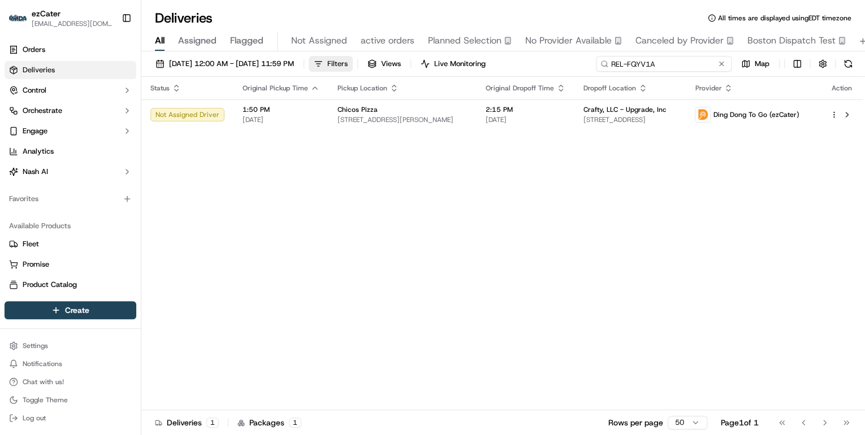
drag, startPoint x: 690, startPoint y: 64, endPoint x: 366, endPoint y: 64, distance: 324.0
click at [369, 64] on div "09/15/2025 12:00 AM - 09/21/2025 11:59 PM Filters Views Live Monitoring REL-FQY…" at bounding box center [503, 66] width 724 height 21
paste input "TR1-2U1"
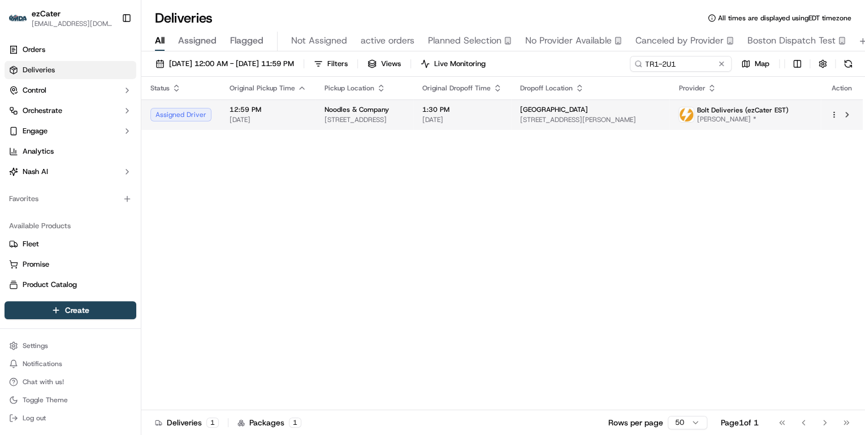
click at [334, 119] on span "2801 Campus Way N, Glenarden, MD 20706, USA" at bounding box center [365, 119] width 80 height 9
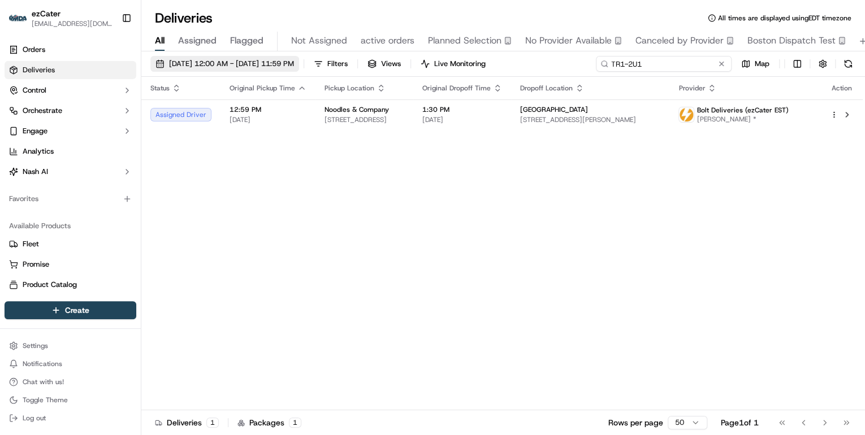
drag, startPoint x: 681, startPoint y: 67, endPoint x: 330, endPoint y: 57, distance: 350.7
click at [356, 60] on div "09/15/2025 12:00 AM - 09/21/2025 11:59 PM Filters Views Live Monitoring TR1-2U1…" at bounding box center [503, 66] width 724 height 21
paste input "3ZR0A5"
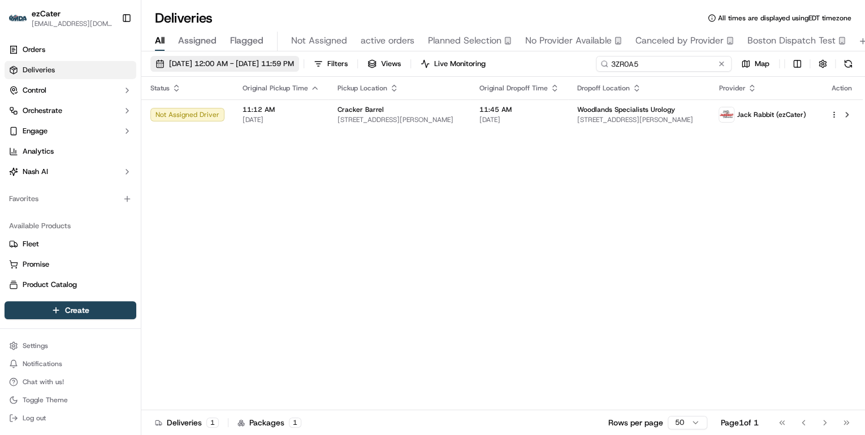
drag, startPoint x: 657, startPoint y: 66, endPoint x: 319, endPoint y: 60, distance: 337.7
click at [325, 61] on div "09/15/2025 12:00 AM - 09/21/2025 11:59 PM Filters Views Live Monitoring 3ZR0A5 …" at bounding box center [503, 66] width 724 height 21
paste input "9WGV0M"
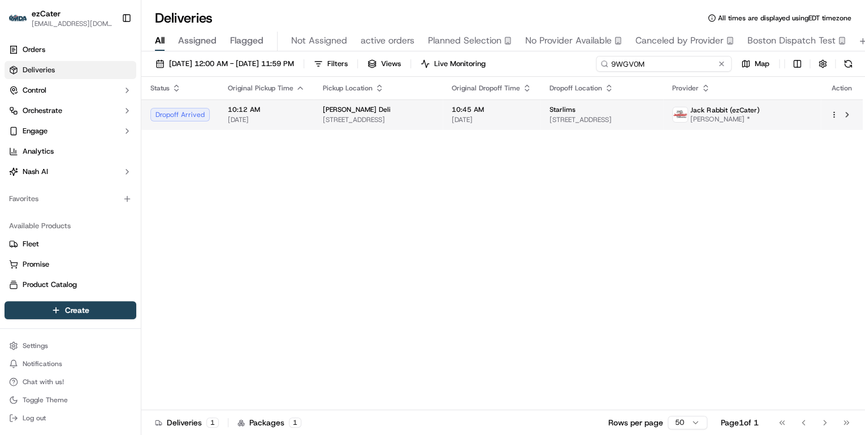
type input "9WGV0M"
click at [358, 120] on span "10620 Pines Blvd, Pembroke Pines, FL 33025, USA" at bounding box center [378, 119] width 111 height 9
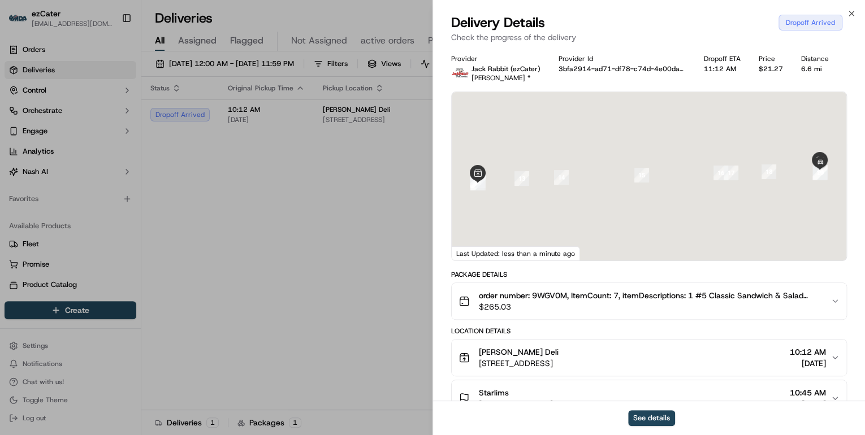
scroll to position [136, 0]
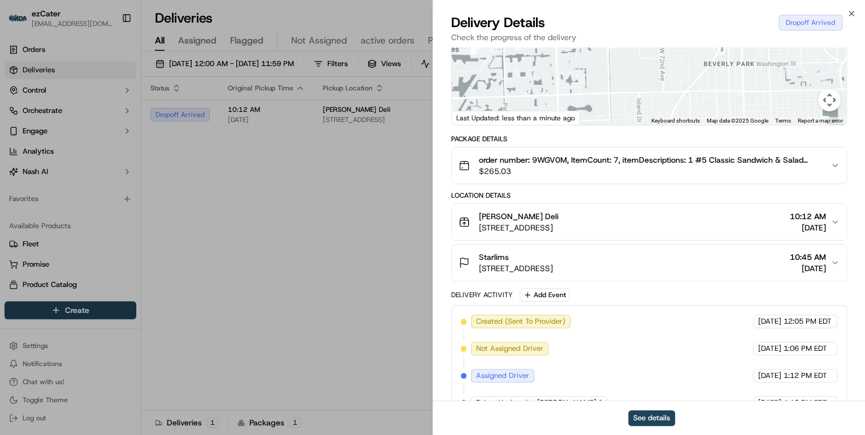
click at [553, 262] on div "Starlims" at bounding box center [516, 257] width 74 height 11
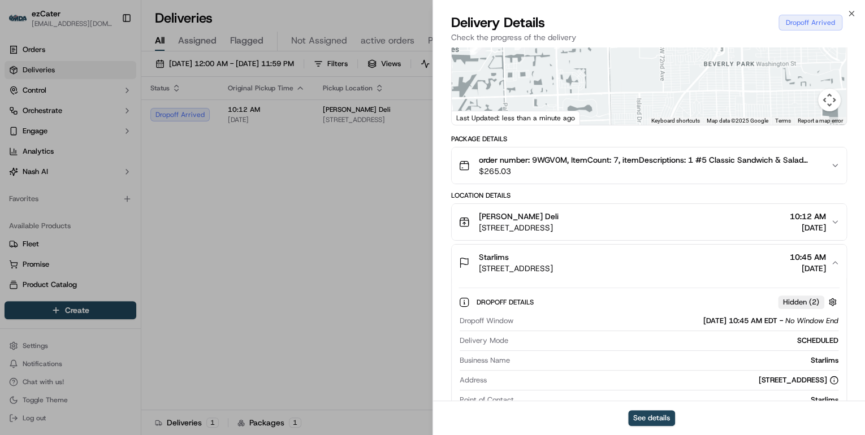
scroll to position [271, 0]
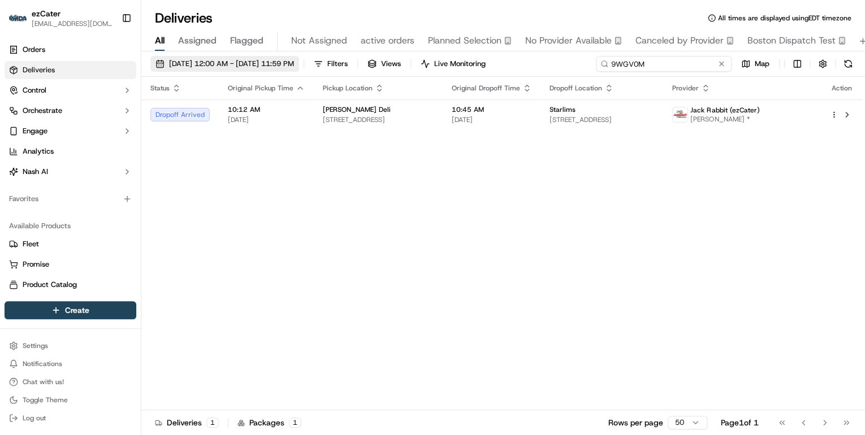
drag, startPoint x: 685, startPoint y: 61, endPoint x: 284, endPoint y: 58, distance: 401.0
click at [285, 58] on div "09/15/2025 12:00 AM - 09/21/2025 11:59 PM Filters Views Live Monitoring 9WGV0M …" at bounding box center [503, 66] width 724 height 21
paste input "TQ2-6QT"
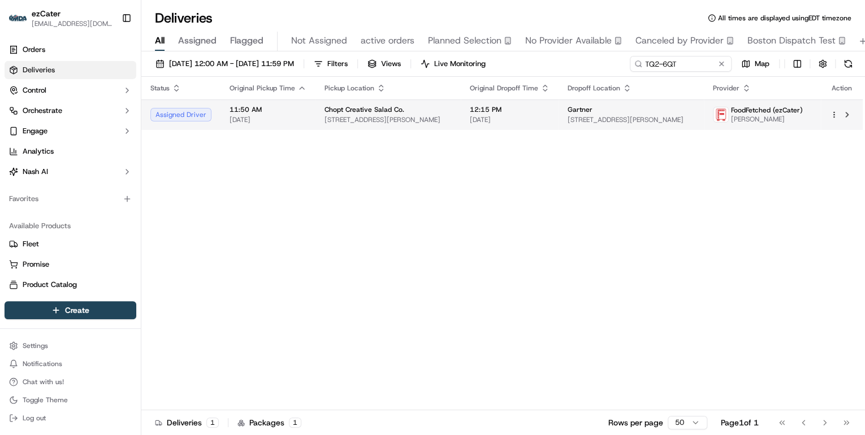
click at [319, 116] on td "Chopt Creative Salad Co. 1271 E Putnam Ave, Riverside, CT 06878, USA" at bounding box center [388, 115] width 145 height 31
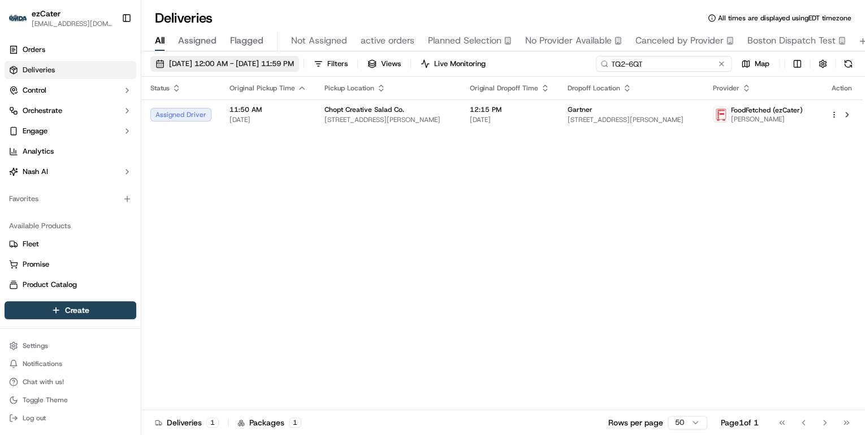
drag, startPoint x: 693, startPoint y: 64, endPoint x: 319, endPoint y: 64, distance: 374.4
click at [319, 64] on div "09/15/2025 12:00 AM - 09/21/2025 11:59 PM Filters Views Live Monitoring TQ2-6QT…" at bounding box center [503, 66] width 724 height 21
paste input "7EGTRQ"
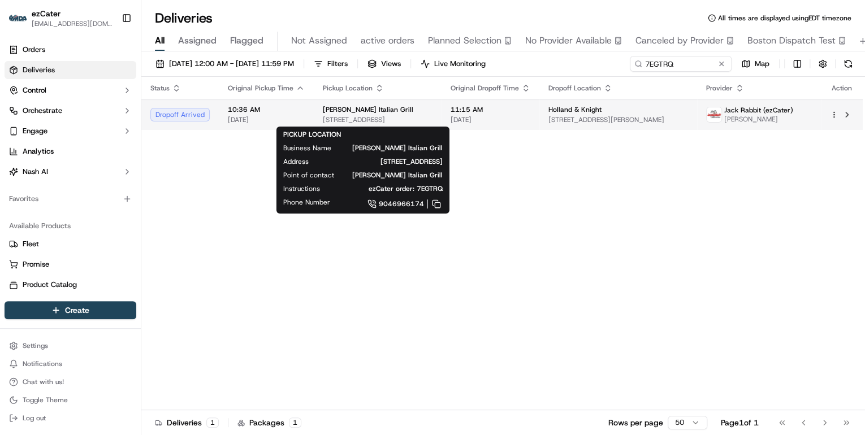
click at [362, 114] on div "Carrabba's Italian Grill 791 Skymarks Dr, Jacksonville, FL 32218, USA" at bounding box center [378, 114] width 110 height 19
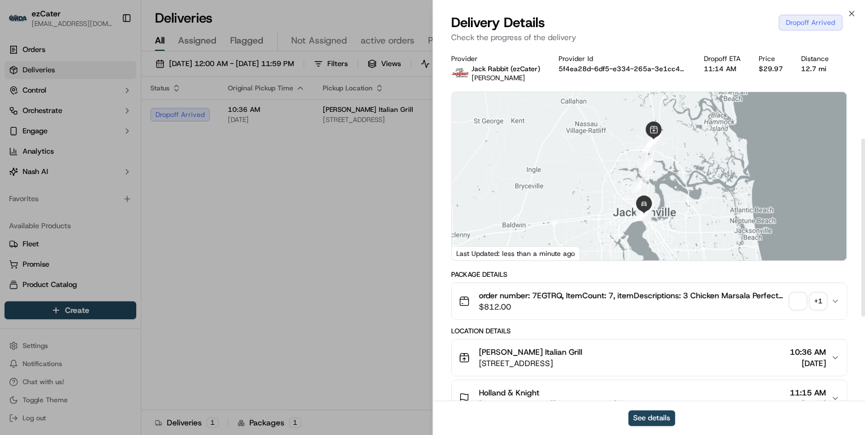
scroll to position [181, 0]
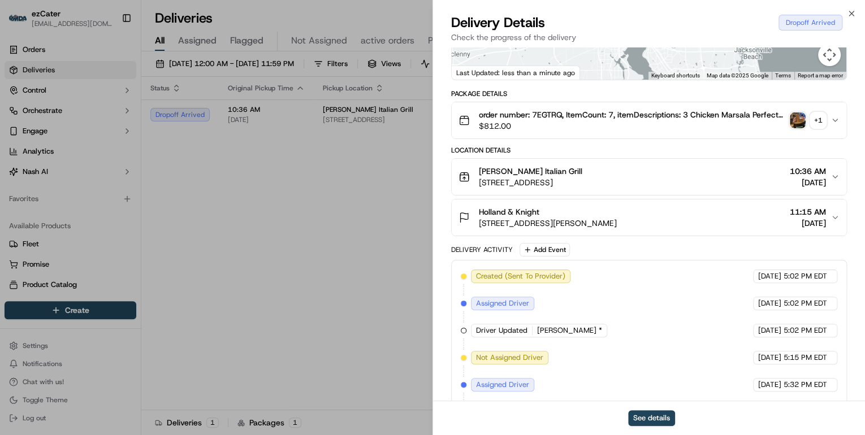
click at [567, 229] on button "Holland & Knight 50 N Laura St suite 3900 39th floor, Jacksonville, FL 32202, U…" at bounding box center [649, 218] width 395 height 36
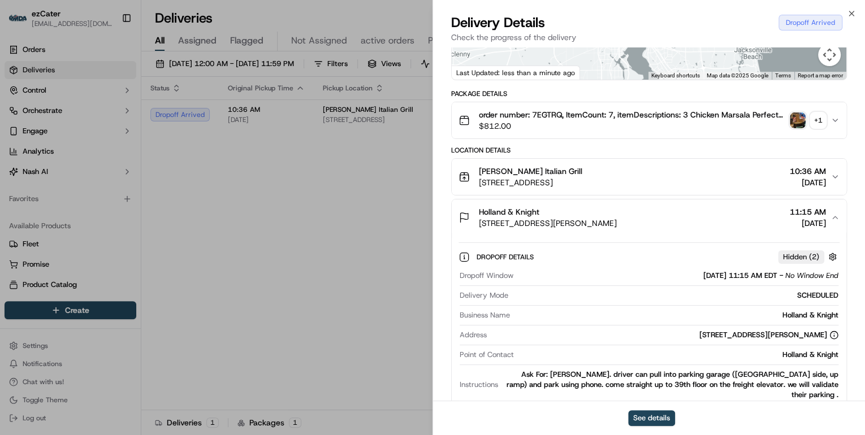
scroll to position [226, 0]
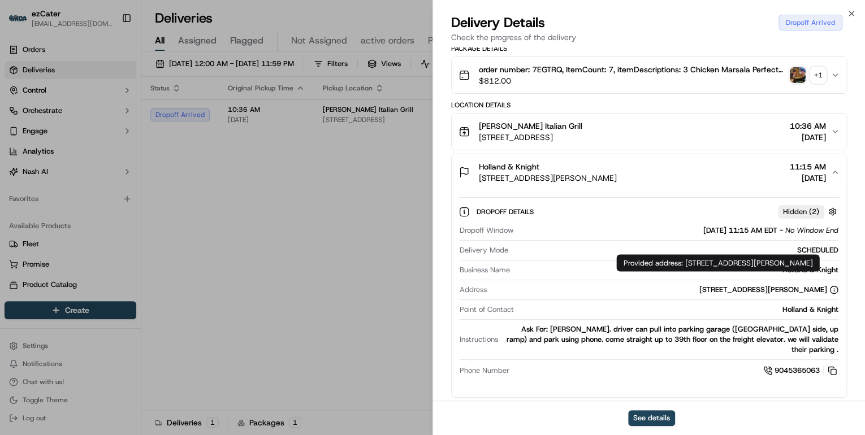
drag, startPoint x: 684, startPoint y: 263, endPoint x: 711, endPoint y: 274, distance: 29.4
click at [711, 271] on div "Provided address: 50 North Laura St Suite 3900, 39th floor, Jacksonville, FL, 3…" at bounding box center [717, 262] width 203 height 17
copy div "50 North Laura St Suite 3900, 39th floor, Jacksonville, FL, 32202"
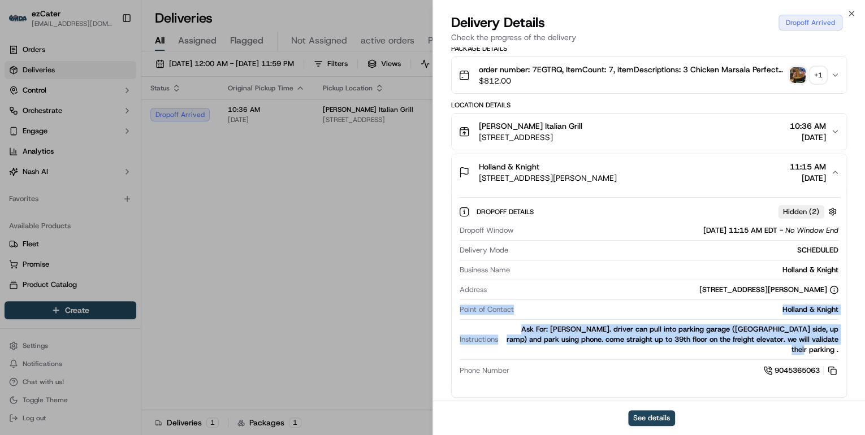
drag, startPoint x: 456, startPoint y: 308, endPoint x: 849, endPoint y: 339, distance: 394.8
click at [849, 339] on div "Provider Jack Rabbit (ezCater) Darron Hardmon Provider Id 5f4ea28d-6df5-e334-26…" at bounding box center [649, 277] width 432 height 912
copy div "Point of Contact Holland & Knight Instructions Ask For: holly. driver can pull …"
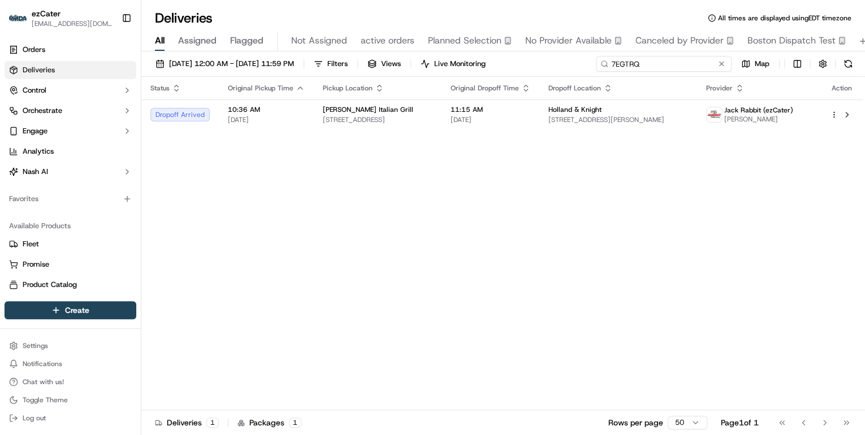
drag, startPoint x: 697, startPoint y: 63, endPoint x: 269, endPoint y: 38, distance: 428.8
click at [269, 38] on div "Deliveries All times are displayed using EDT timezone All Assigned Flagged Not …" at bounding box center [503, 217] width 724 height 435
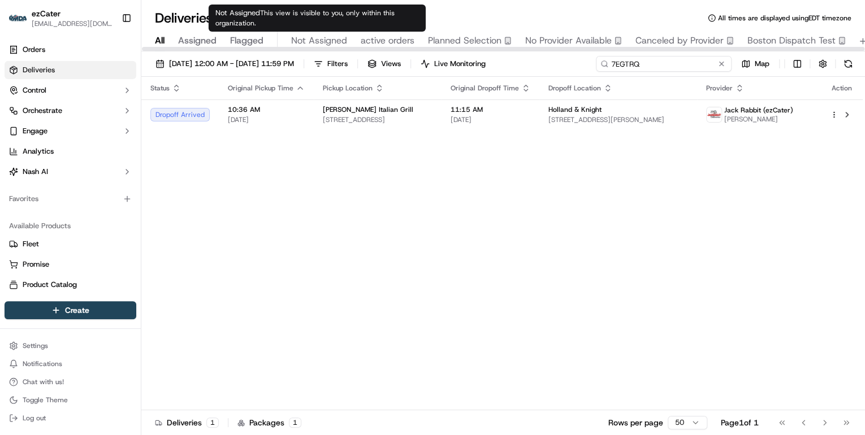
paste input "TQ2-6QT"
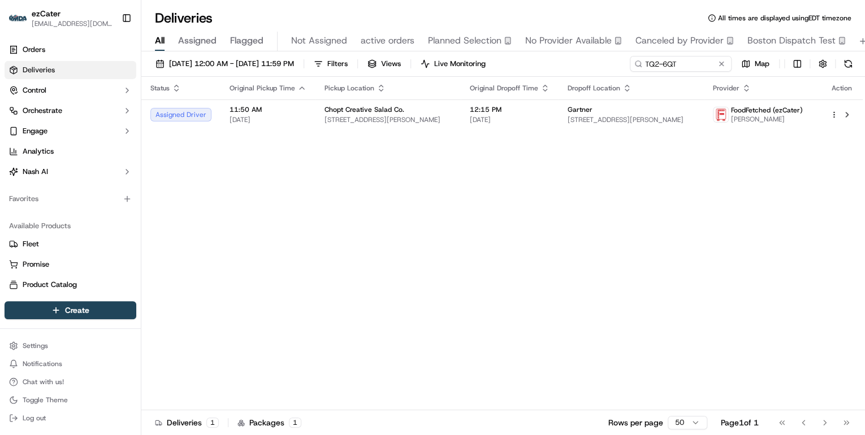
click at [342, 184] on div "Status Original Pickup Time Pickup Location Original Dropoff Time Dropoff Locat…" at bounding box center [502, 244] width 722 height 334
drag, startPoint x: 676, startPoint y: 66, endPoint x: 329, endPoint y: 54, distance: 346.8
click at [333, 56] on div "09/15/2025 12:00 AM - 09/21/2025 11:59 PM Filters Views Live Monitoring TQ2-6QT…" at bounding box center [503, 66] width 724 height 21
paste input "3ZR0A5"
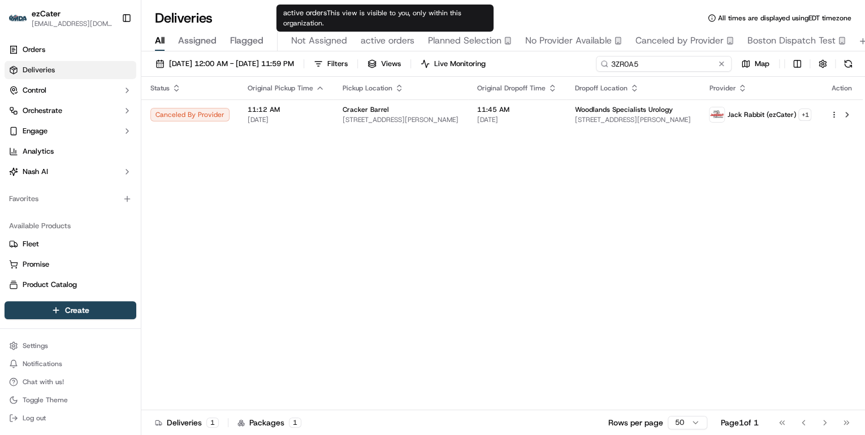
drag, startPoint x: 649, startPoint y: 64, endPoint x: 282, endPoint y: 28, distance: 368.9
click at [282, 28] on body "ezCater annamariekinao@gmail.com Toggle Sidebar Orders Deliveries Control Orche…" at bounding box center [432, 217] width 865 height 435
paste input "TQ2-6QT"
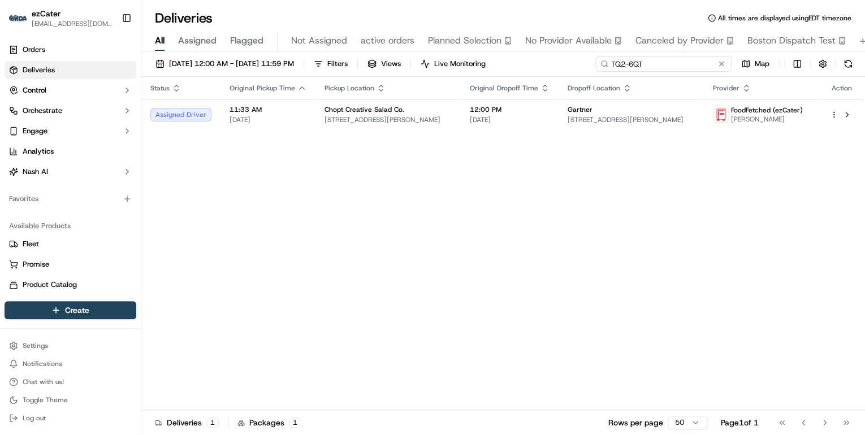
drag, startPoint x: 651, startPoint y: 63, endPoint x: 368, endPoint y: 36, distance: 284.6
click at [391, 37] on div "Deliveries All times are displayed using EDT timezone All Assigned Flagged Not …" at bounding box center [503, 217] width 724 height 435
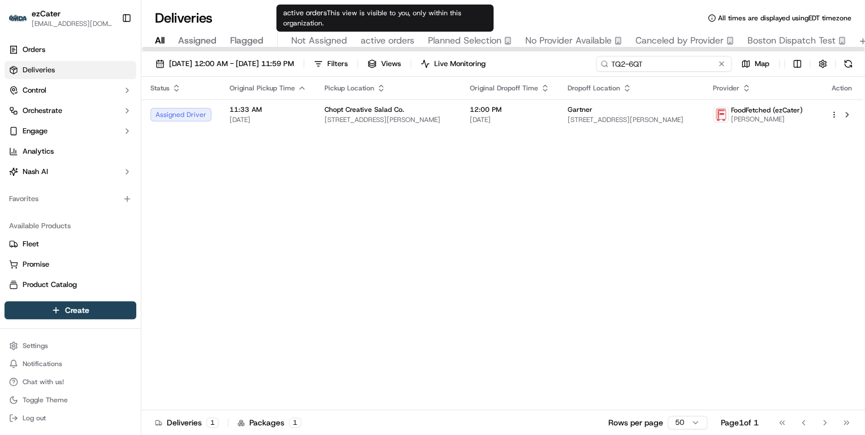
paste input "P78VRU"
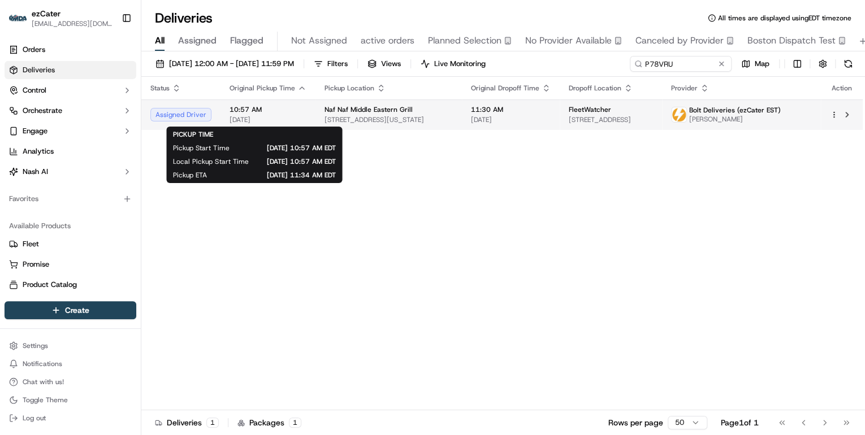
click at [295, 109] on span "10:57 AM" at bounding box center [268, 109] width 77 height 9
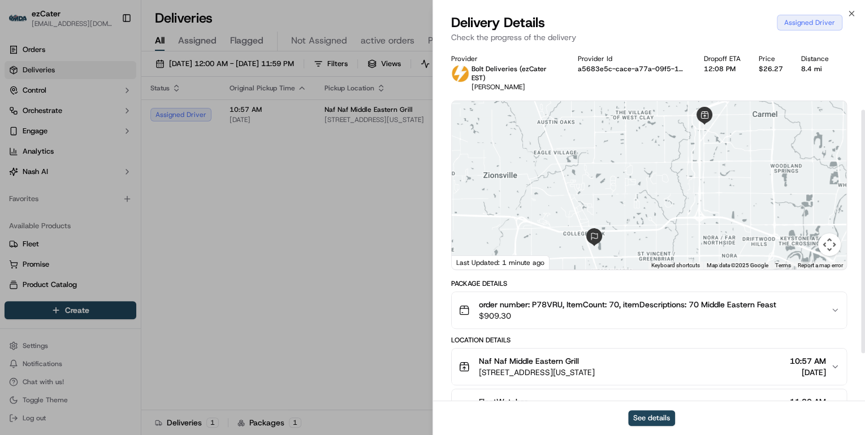
scroll to position [90, 0]
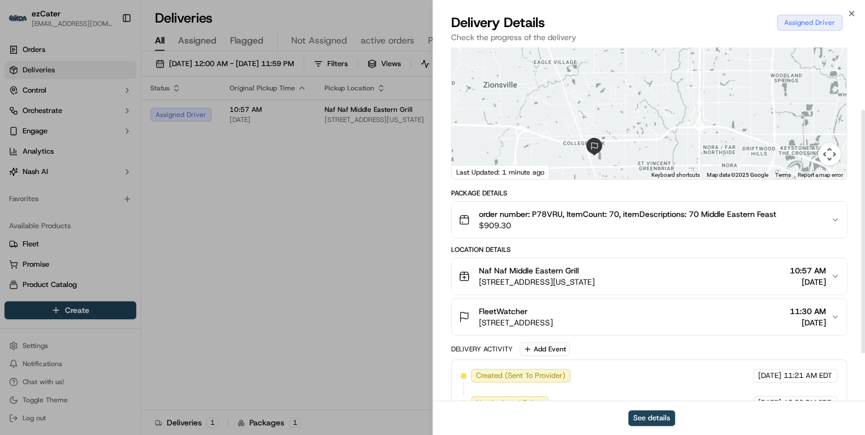
click at [595, 266] on div "Naf Naf Middle Eastern Grill" at bounding box center [537, 270] width 116 height 11
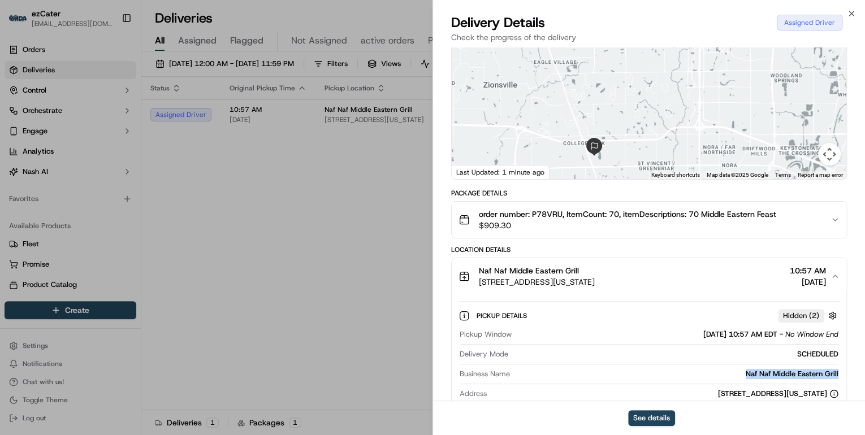
drag, startPoint x: 844, startPoint y: 365, endPoint x: 735, endPoint y: 364, distance: 108.6
click at [735, 364] on div "Pickup Details Hidden ( 2 ) Pickup Window 09/18/2025 10:57 AM EDT - No Window E…" at bounding box center [649, 384] width 395 height 178
copy div "Naf Naf Middle Eastern Grill"
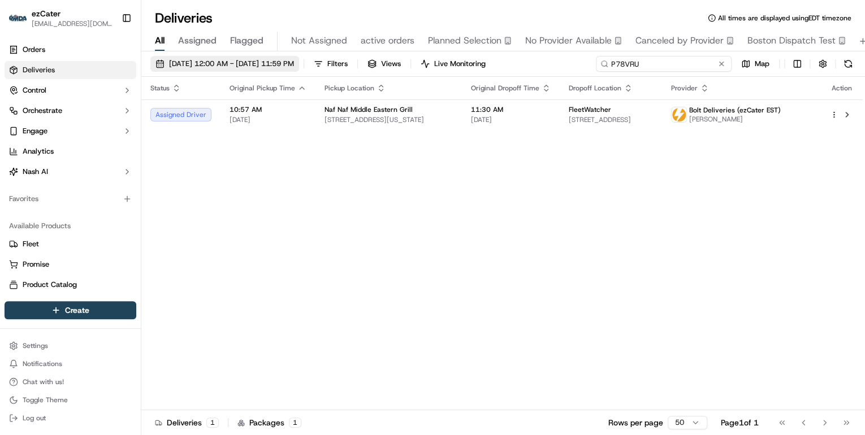
drag, startPoint x: 688, startPoint y: 63, endPoint x: 321, endPoint y: 57, distance: 367.1
click at [321, 57] on div "09/15/2025 12:00 AM - 09/21/2025 11:59 PM Filters Views Live Monitoring P78VRU …" at bounding box center [503, 66] width 724 height 21
paste input "W6VRE8"
drag, startPoint x: 663, startPoint y: 66, endPoint x: 400, endPoint y: 61, distance: 263.0
click at [400, 61] on div "09/15/2025 12:00 AM - 09/21/2025 11:59 PM Filters Views Live Monitoring W6VRE8 …" at bounding box center [503, 66] width 724 height 21
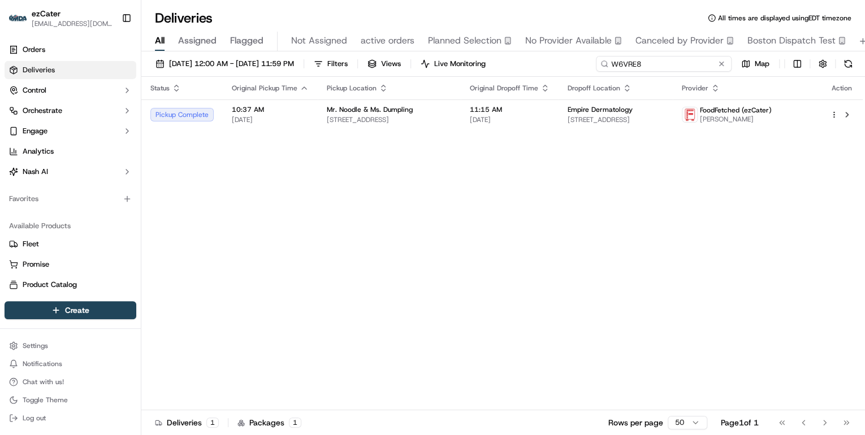
paste input "59E-5C1"
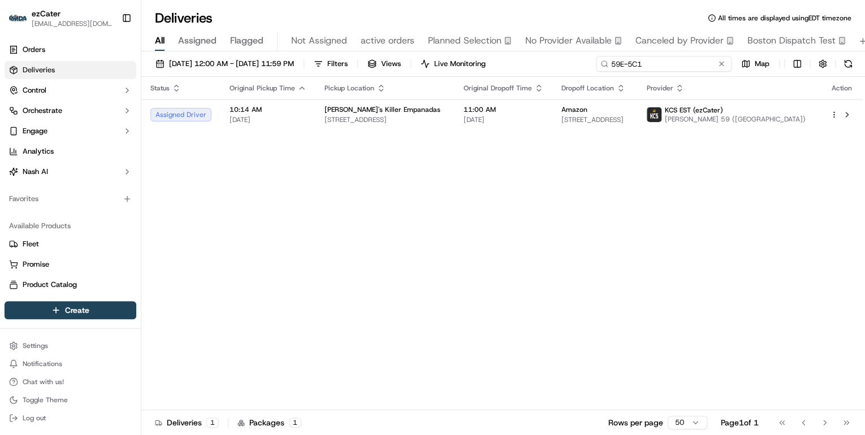
drag, startPoint x: 646, startPoint y: 63, endPoint x: 343, endPoint y: 71, distance: 303.8
click at [348, 71] on div "09/15/2025 12:00 AM - 09/21/2025 11:59 PM Filters Views Live Monitoring 59E-5C1…" at bounding box center [503, 66] width 724 height 21
paste input "3XE-FHV"
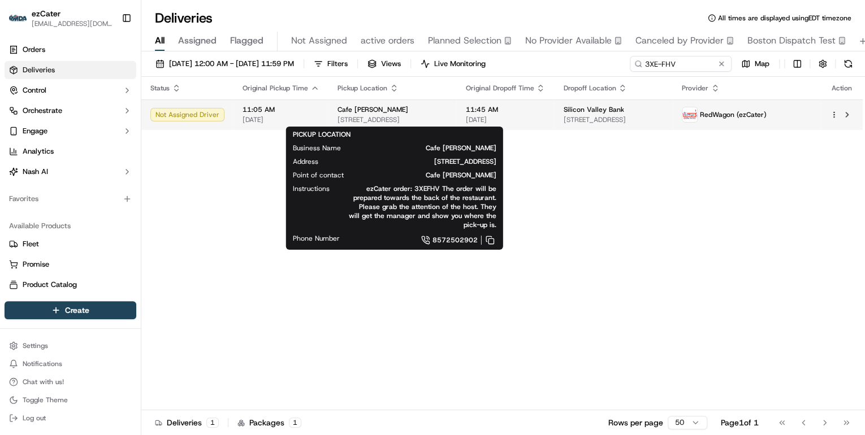
click at [389, 119] on span "653 Boylston St, Boston, MA 02116, USA" at bounding box center [393, 119] width 110 height 9
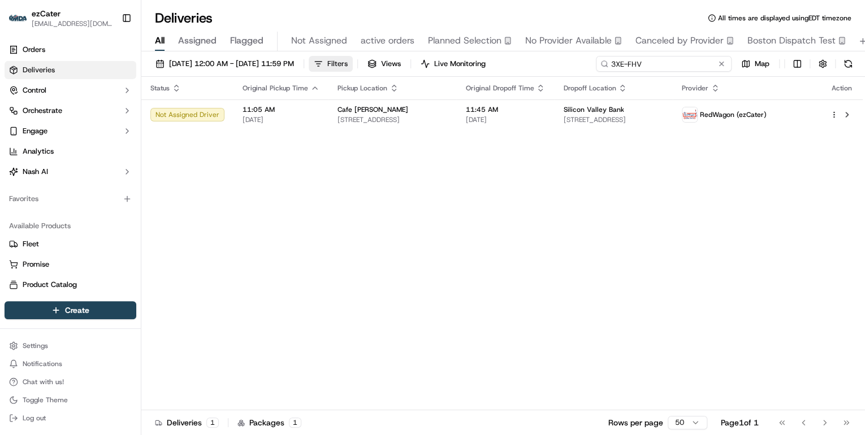
drag, startPoint x: 689, startPoint y: 63, endPoint x: 355, endPoint y: 65, distance: 334.2
click at [355, 65] on div "09/15/2025 12:00 AM - 09/21/2025 11:59 PM Filters Views Live Monitoring 3XE-FHV…" at bounding box center [503, 66] width 724 height 21
paste input "8CF-X59"
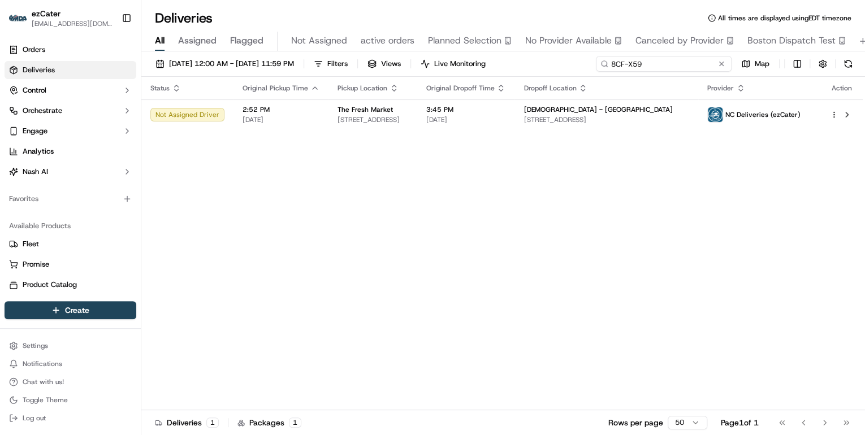
click at [678, 65] on input "8CF-X59" at bounding box center [664, 64] width 136 height 16
drag, startPoint x: 650, startPoint y: 64, endPoint x: 395, endPoint y: 61, distance: 255.1
click at [396, 61] on div "09/15/2025 12:00 AM - 09/21/2025 11:59 PM Filters Views Live Monitoring 8CF-X59…" at bounding box center [503, 66] width 724 height 21
paste input "TAC3AR"
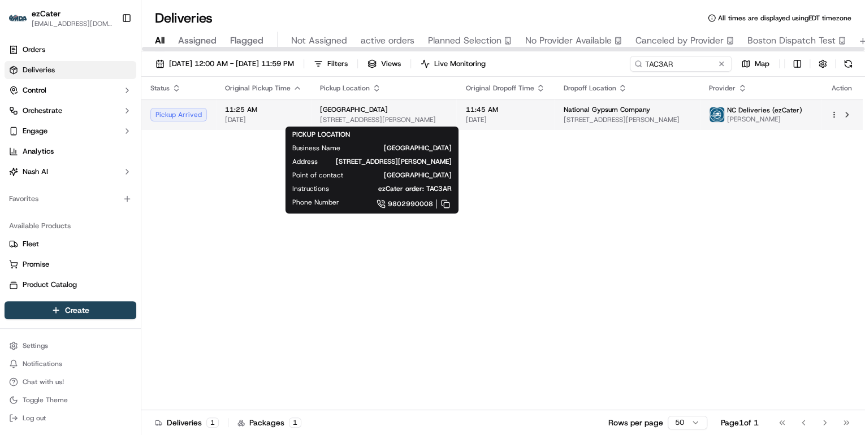
click at [392, 114] on div "Sabor Latin Street Grill 3920 Sharon Rd, Charlotte, NC 28210, USA" at bounding box center [383, 114] width 127 height 19
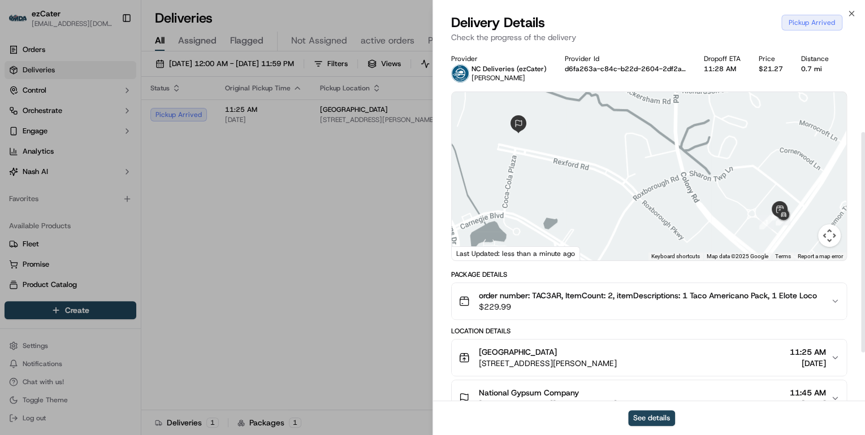
scroll to position [136, 0]
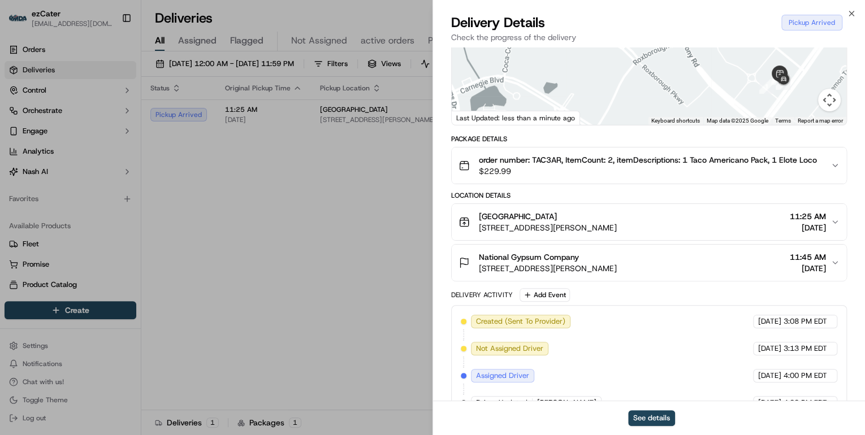
click at [617, 225] on span "3920 Sharon Rd, Charlotte, NC 28210, USA" at bounding box center [548, 227] width 138 height 11
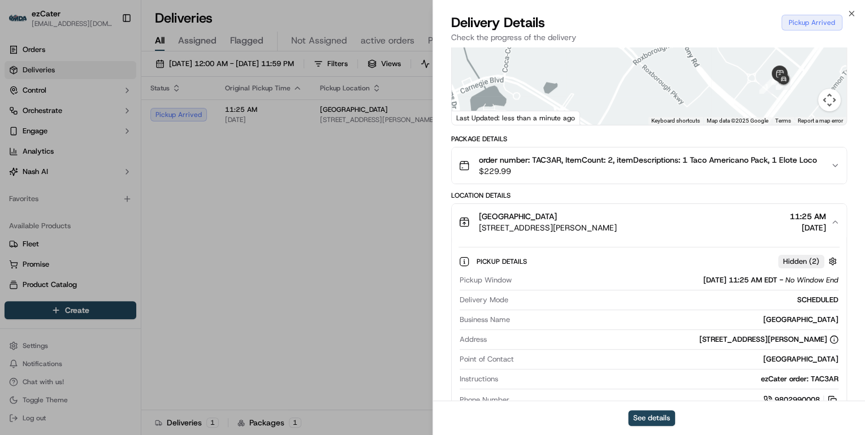
drag, startPoint x: 841, startPoint y: 316, endPoint x: 753, endPoint y: 320, distance: 88.9
click at [753, 320] on div "Pickup Details Hidden ( 2 ) Pickup Window 09/18/2025 11:25 AM EDT - No Window E…" at bounding box center [649, 329] width 395 height 178
copy div "Sabor Latin Street Grill"
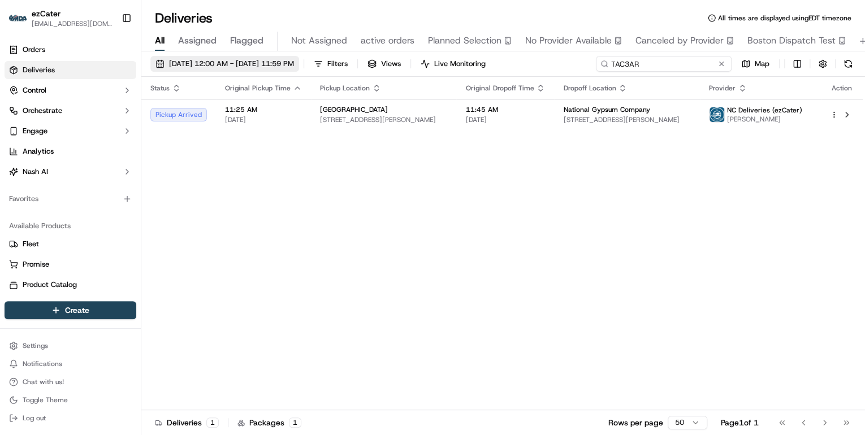
drag, startPoint x: 690, startPoint y: 64, endPoint x: 301, endPoint y: 66, distance: 389.1
click at [305, 66] on div "09/15/2025 12:00 AM - 09/21/2025 11:59 PM Filters Views Live Monitoring TAC3AR …" at bounding box center [503, 66] width 724 height 21
paste input "5K7PR1"
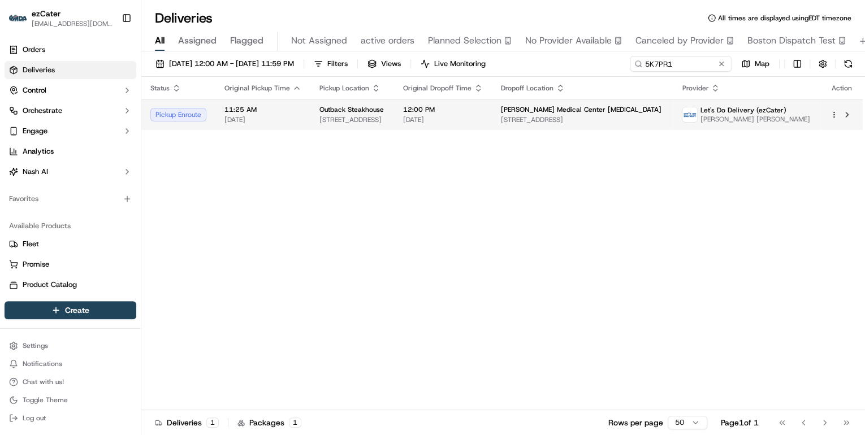
click at [336, 116] on span "4142 Ridgemont Dr, Abilene, TX 79606, USA" at bounding box center [353, 119] width 66 height 9
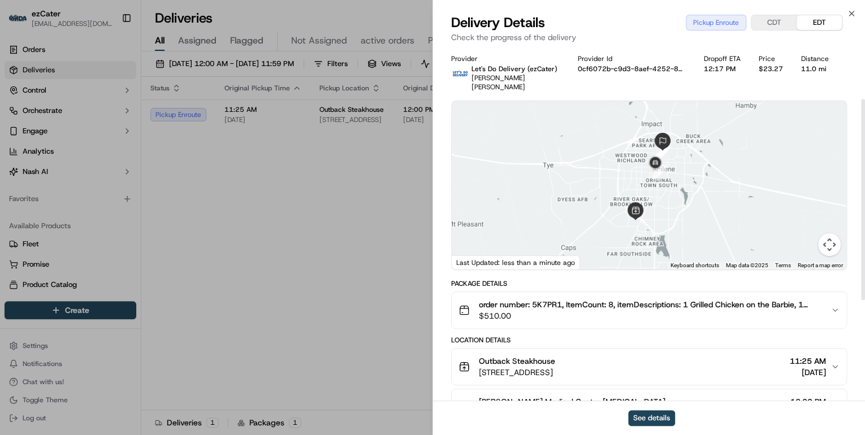
scroll to position [90, 0]
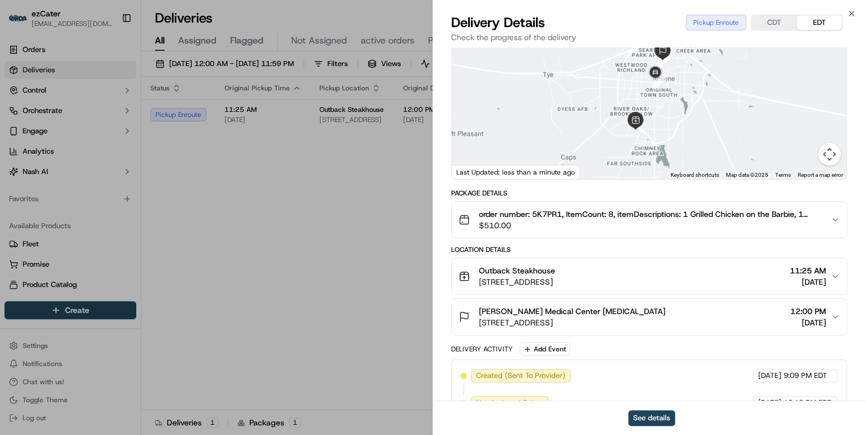
click at [588, 220] on span "$510.00" at bounding box center [650, 225] width 343 height 11
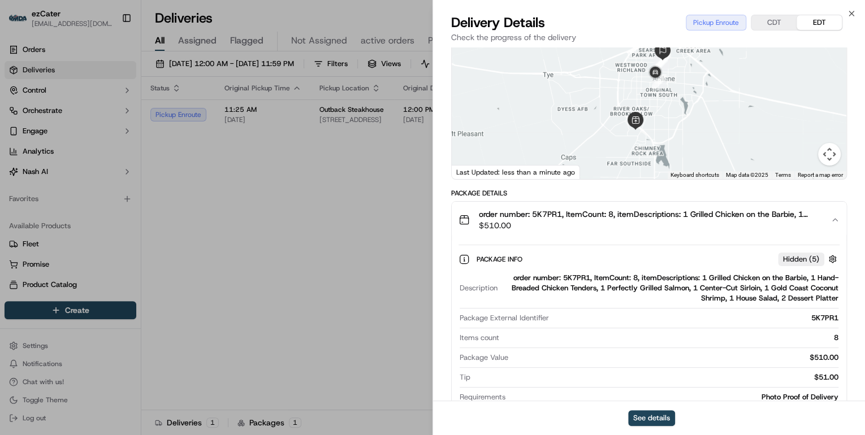
click at [590, 222] on button "order number: 5K7PR1, ItemCount: 8, itemDescriptions: 1 Grilled Chicken on the …" at bounding box center [649, 220] width 395 height 36
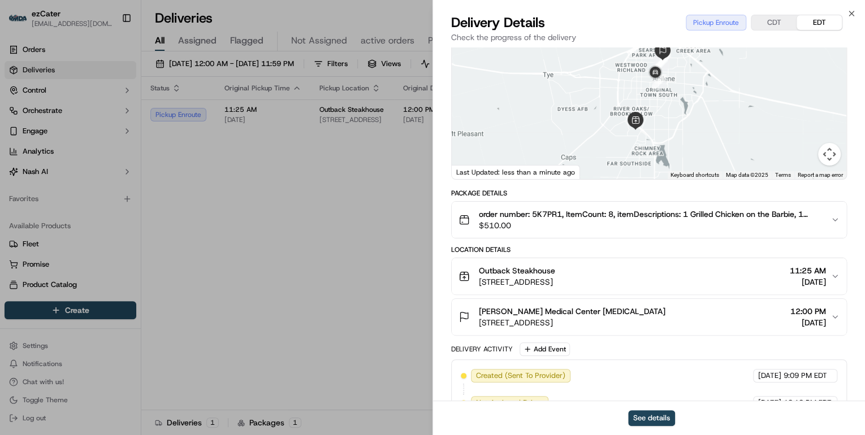
click at [555, 277] on span "4142 Ridgemont Dr, Abilene, TX 79606, USA" at bounding box center [517, 282] width 76 height 11
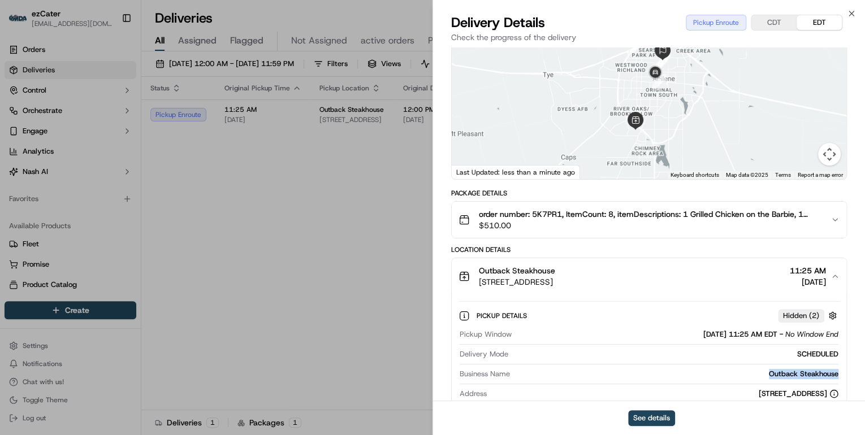
click at [748, 360] on div "Pickup Details Hidden ( 2 ) Pickup Window 09/18/2025 11:25 AM EDT - No Window E…" at bounding box center [649, 384] width 395 height 178
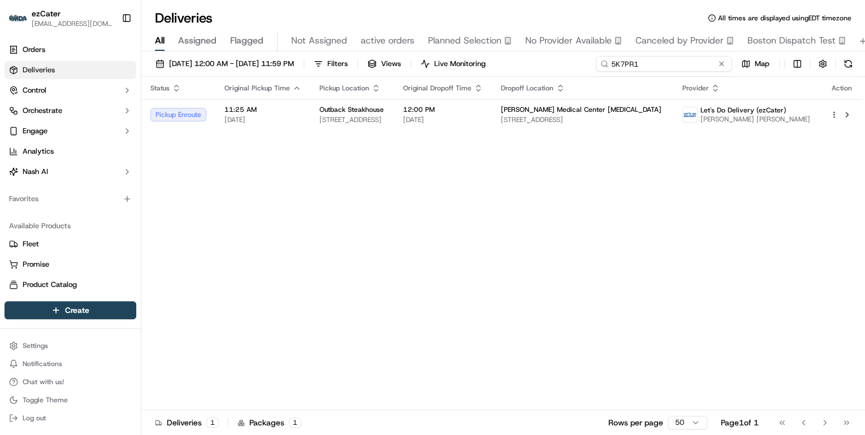
drag, startPoint x: 677, startPoint y: 65, endPoint x: 259, endPoint y: 38, distance: 419.3
click at [262, 39] on div "Deliveries All times are displayed using EDT timezone All Assigned Flagged Not …" at bounding box center [503, 217] width 724 height 435
paste input "ZW9H3"
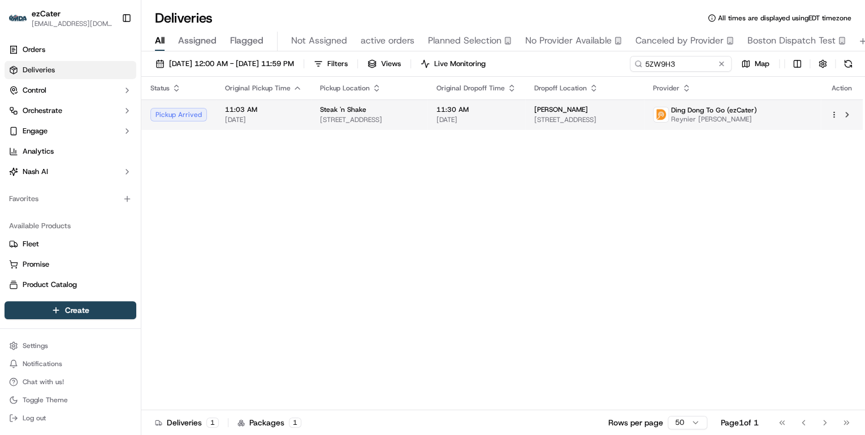
click at [346, 120] on span "1080 El Jobean Rd, Port Charlotte, FL 33948, USA" at bounding box center [369, 119] width 98 height 9
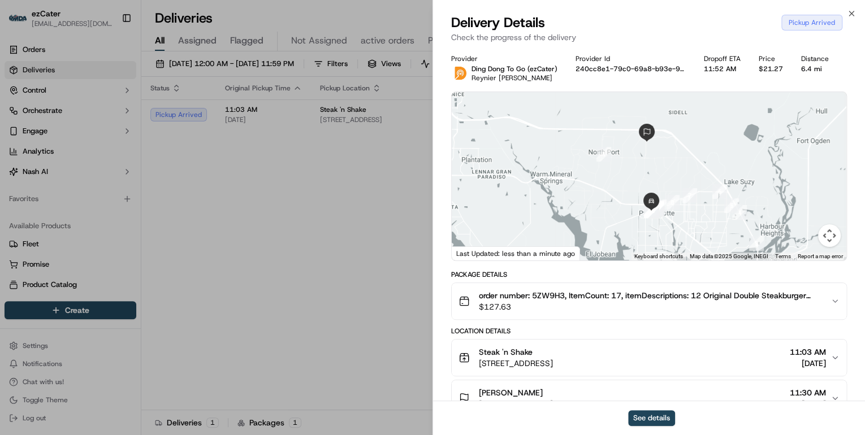
scroll to position [136, 0]
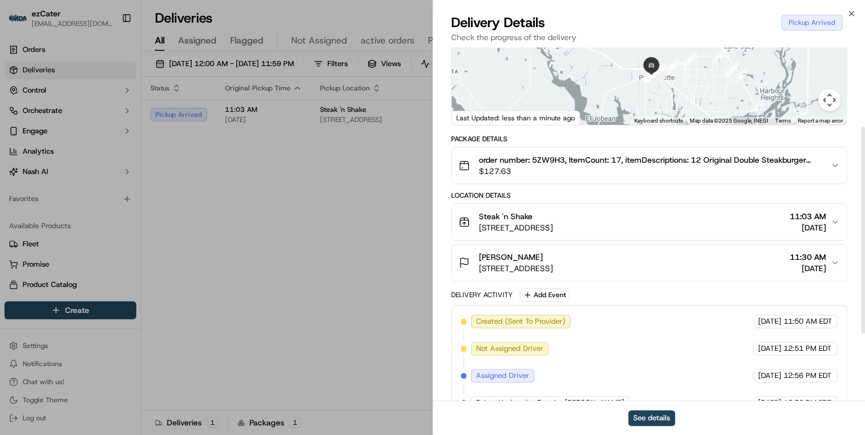
click at [553, 233] on span "1080 El Jobean Rd, Port Charlotte, FL 33948, USA" at bounding box center [516, 227] width 74 height 11
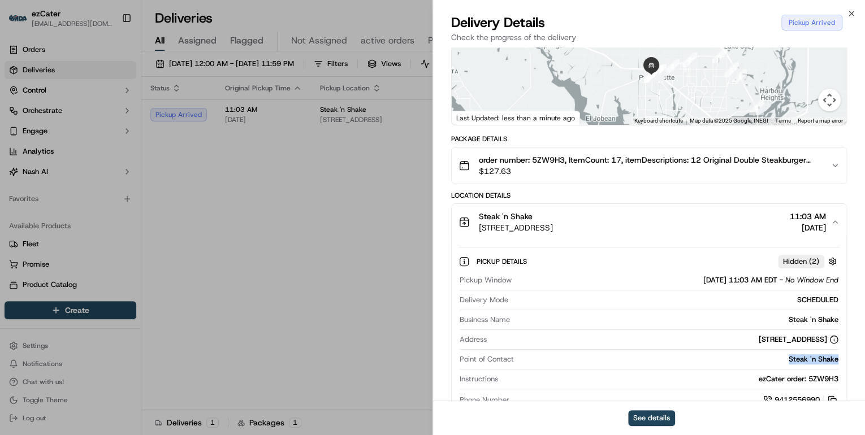
drag, startPoint x: 845, startPoint y: 370, endPoint x: 771, endPoint y: 368, distance: 73.6
click at [771, 368] on div "Pickup Details Hidden ( 2 ) Pickup Window 09/18/2025 11:03 AM EDT - No Window E…" at bounding box center [649, 329] width 395 height 178
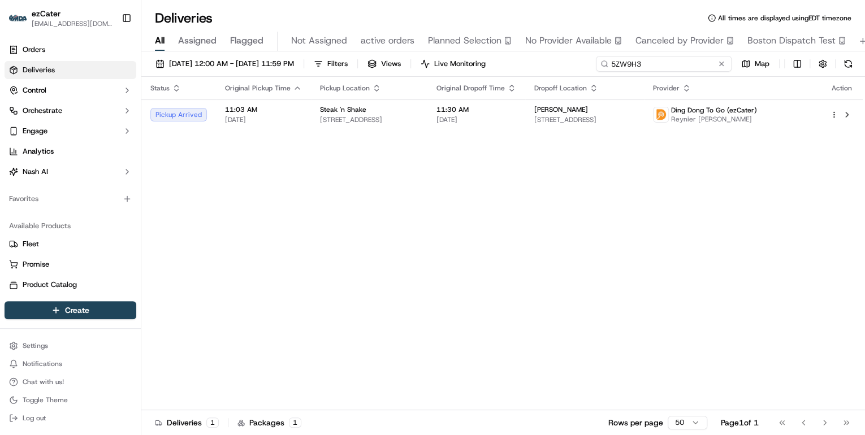
drag, startPoint x: 685, startPoint y: 66, endPoint x: 385, endPoint y: 52, distance: 301.2
click at [388, 52] on div "09/15/2025 12:00 AM - 09/21/2025 11:59 PM Filters Views Live Monitoring 5ZW9H3 …" at bounding box center [503, 244] width 724 height 386
paste input "TQ2-6QT"
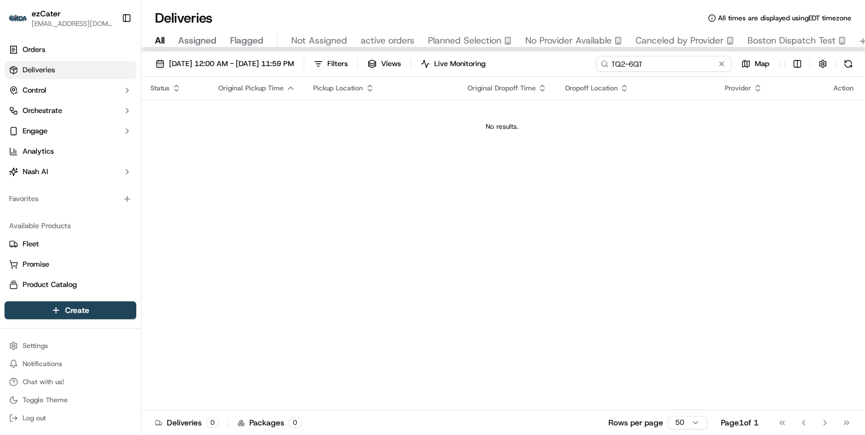
click at [614, 62] on input "TQ2-6QT" at bounding box center [664, 64] width 136 height 16
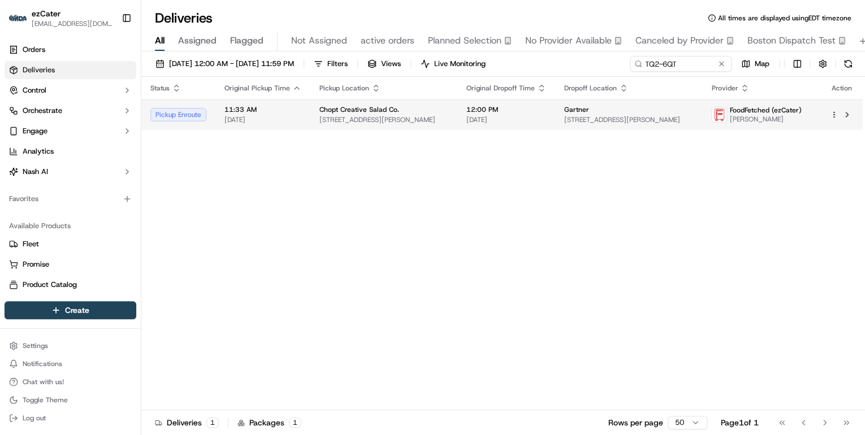
click at [277, 127] on td "11:33 AM 09/18/2025" at bounding box center [262, 115] width 95 height 31
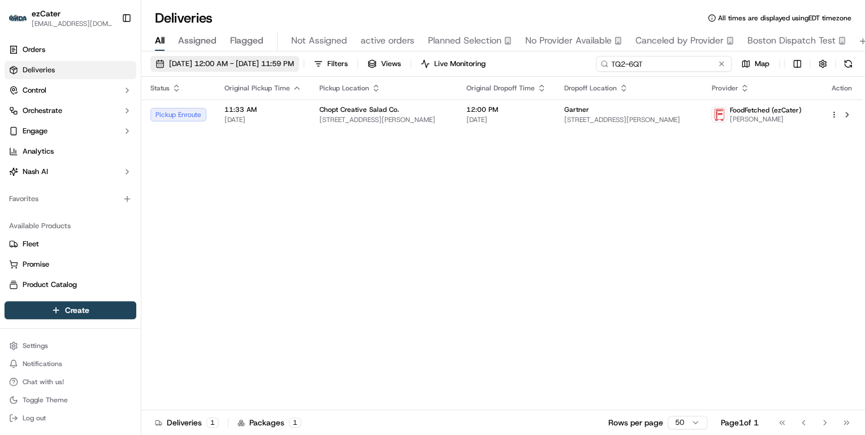
drag, startPoint x: 681, startPoint y: 63, endPoint x: 336, endPoint y: 66, distance: 344.4
click at [336, 66] on div "09/15/2025 12:00 AM - 09/21/2025 11:59 PM Filters Views Live Monitoring TQ2-6QT…" at bounding box center [503, 66] width 724 height 21
paste input "AC3AR"
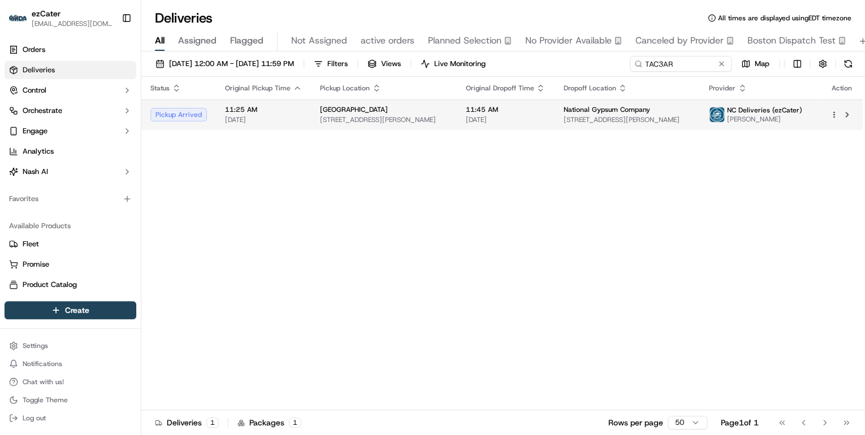
click at [312, 120] on td "Sabor Latin Street Grill 3920 Sharon Rd, Charlotte, NC 28210, USA" at bounding box center [383, 115] width 145 height 31
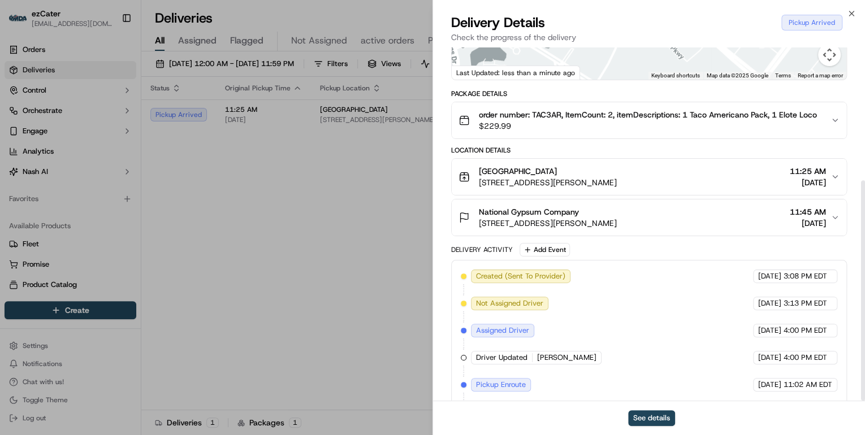
scroll to position [213, 0]
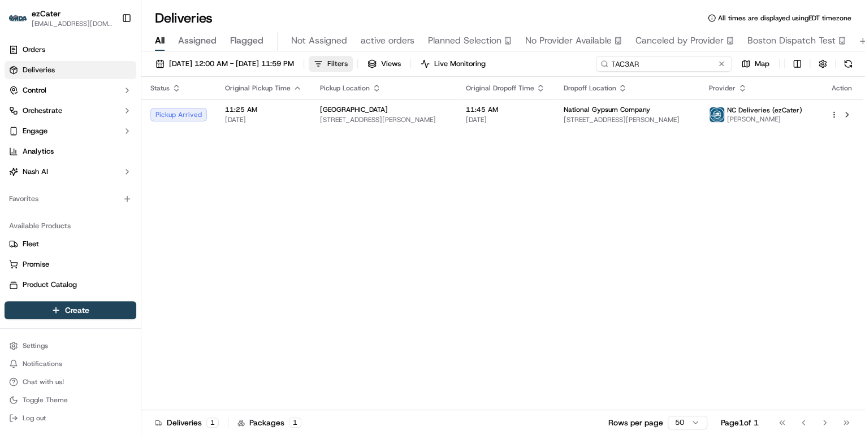
drag, startPoint x: 679, startPoint y: 66, endPoint x: 349, endPoint y: 61, distance: 329.7
click at [394, 63] on div "09/15/2025 12:00 AM - 09/21/2025 11:59 PM Filters Views Live Monitoring TAC3AR …" at bounding box center [503, 66] width 724 height 21
paste input "0F7HV4"
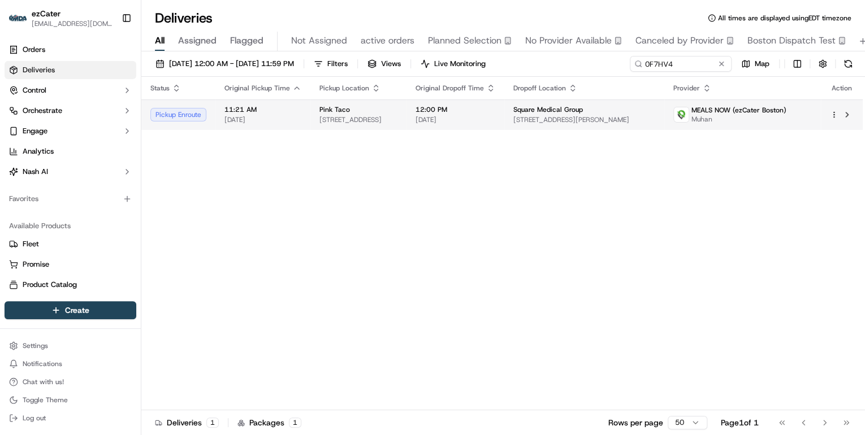
click at [366, 115] on span "374 Congress St, Boston, MA 02210, USA" at bounding box center [359, 119] width 78 height 9
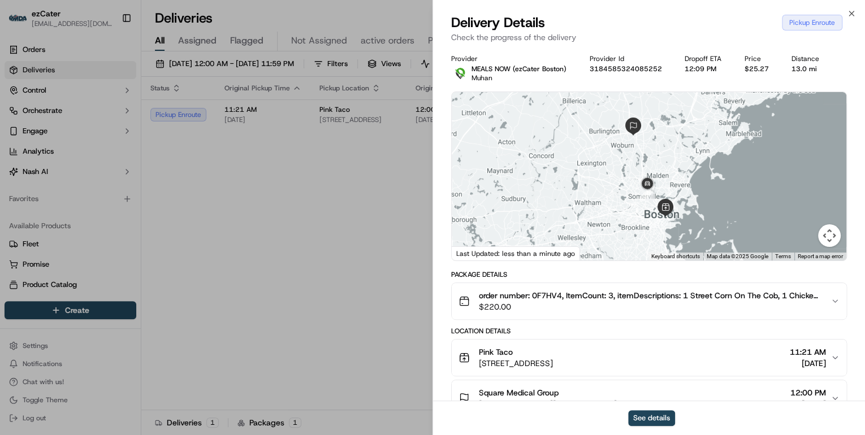
scroll to position [90, 0]
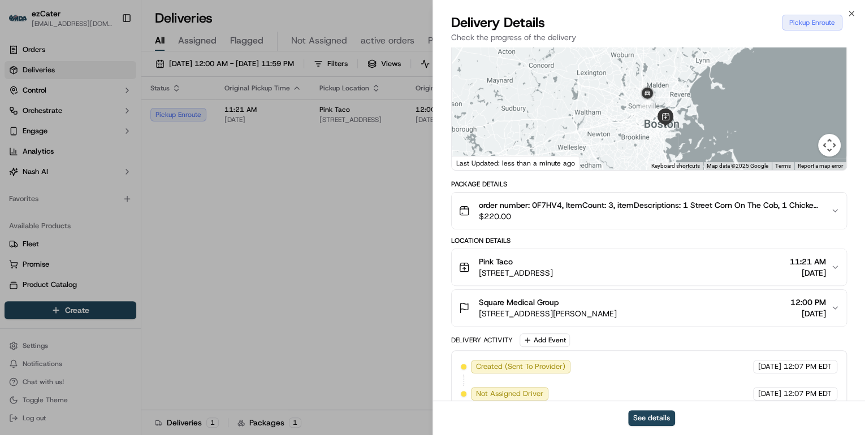
click at [553, 265] on div "Pink Taco" at bounding box center [516, 261] width 74 height 11
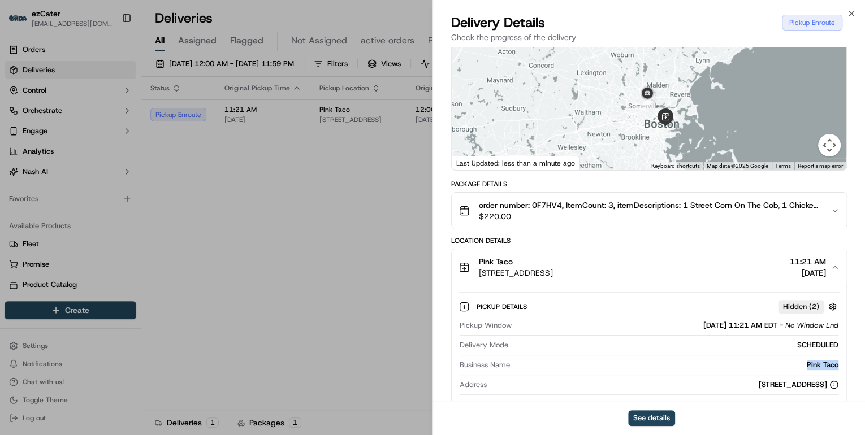
drag, startPoint x: 845, startPoint y: 364, endPoint x: 787, endPoint y: 365, distance: 57.7
click at [787, 365] on div "Pickup Details Hidden ( 2 ) Pickup Window 09/18/2025 11:21 AM EDT - No Window E…" at bounding box center [649, 375] width 395 height 178
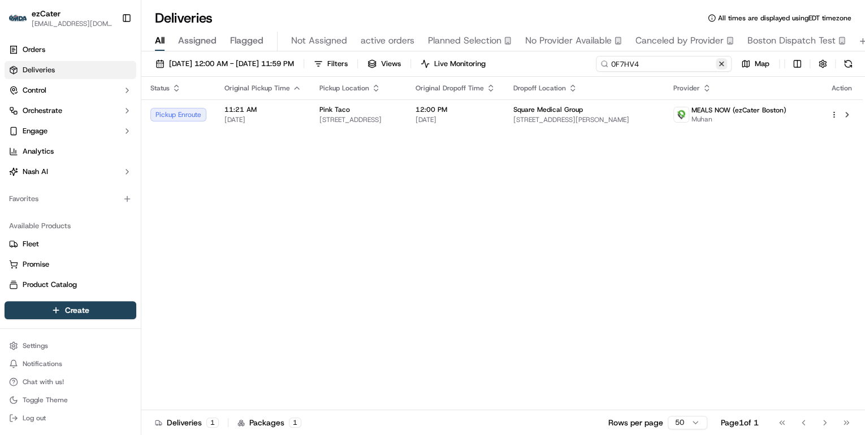
click at [683, 62] on input "0F7HV4" at bounding box center [664, 64] width 136 height 16
drag, startPoint x: 655, startPoint y: 64, endPoint x: 353, endPoint y: 57, distance: 302.1
click at [355, 57] on div "09/15/2025 12:00 AM - 09/21/2025 11:59 PM Filters Views Live Monitoring 0F7HV4 …" at bounding box center [503, 66] width 724 height 21
paste input "TAC3AR"
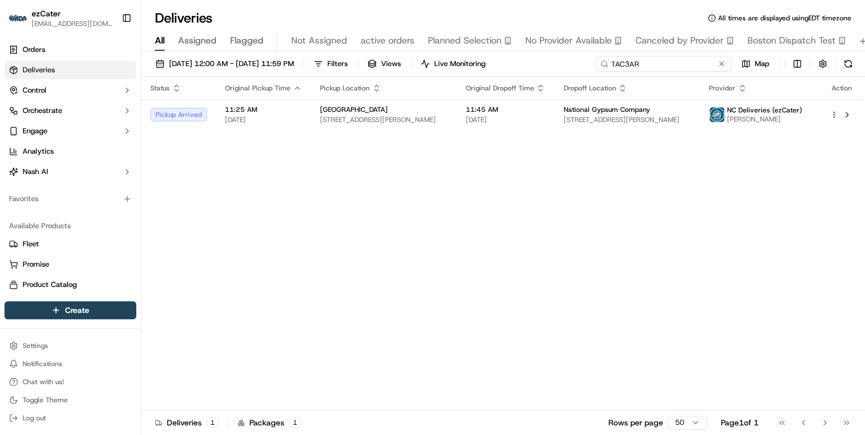
drag, startPoint x: 647, startPoint y: 64, endPoint x: 290, endPoint y: 45, distance: 357.9
click at [328, 46] on div "Deliveries All times are displayed using EDT timezone All Assigned Flagged Not …" at bounding box center [503, 217] width 724 height 435
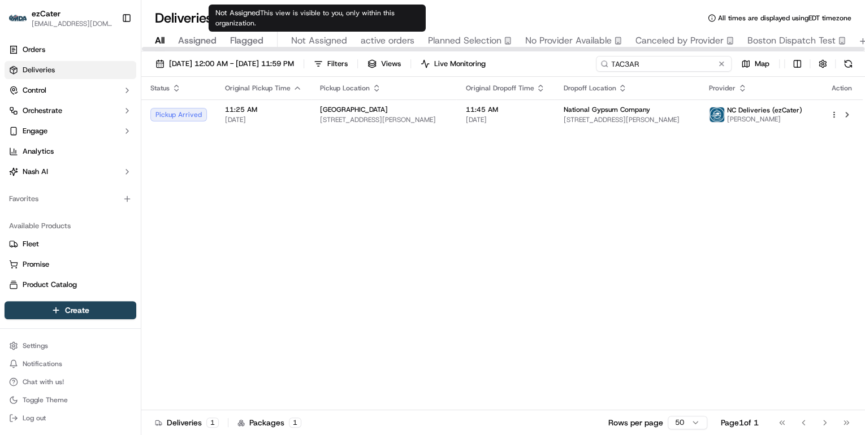
paste input "P78VRU"
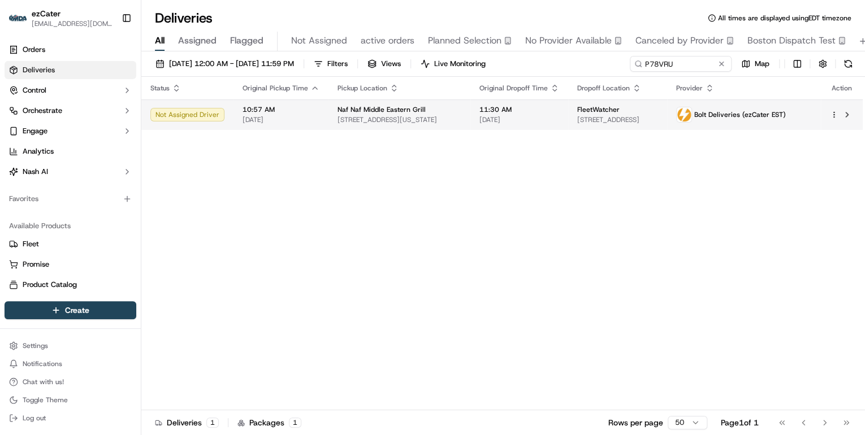
click at [298, 115] on span "[DATE]" at bounding box center [281, 119] width 77 height 9
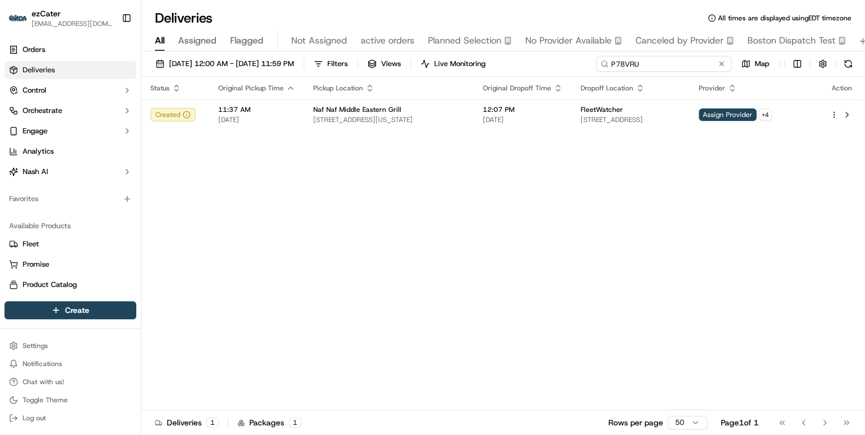
drag, startPoint x: 687, startPoint y: 66, endPoint x: 354, endPoint y: 46, distance: 333.1
click at [361, 46] on div "Deliveries All times are displayed using EDT timezone All Assigned Flagged Not …" at bounding box center [503, 217] width 724 height 435
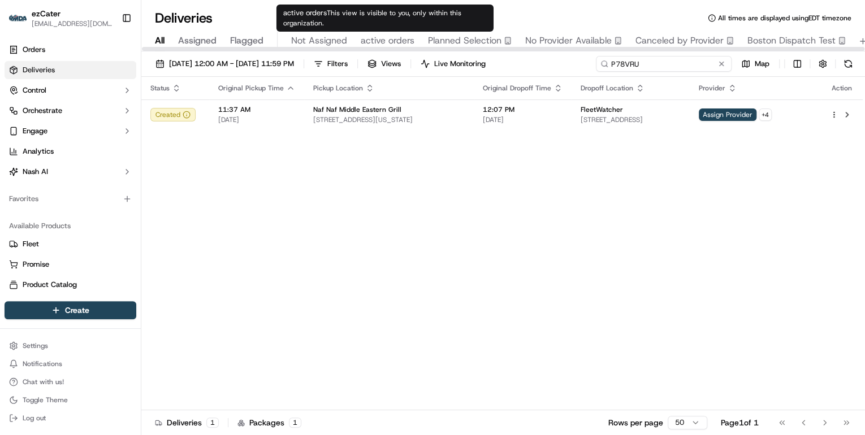
paste input "H83-ZZR"
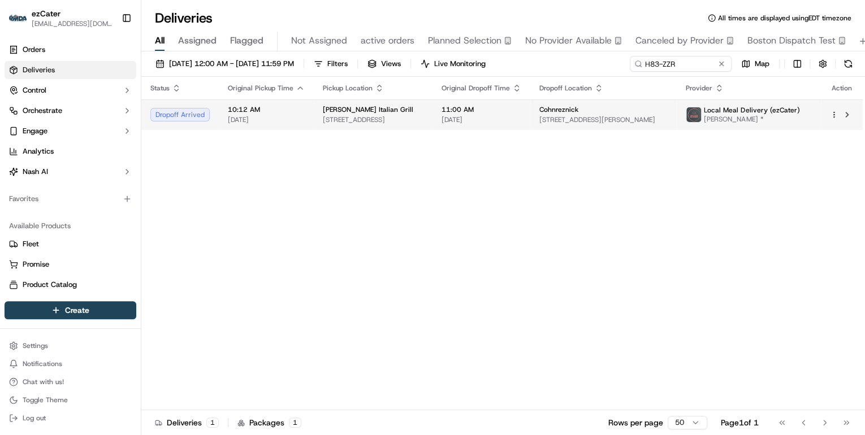
click at [314, 115] on td "Carrabba's Italian Grill 7600 Belair Rd, Baltimore, MD 21236, USA" at bounding box center [373, 115] width 119 height 31
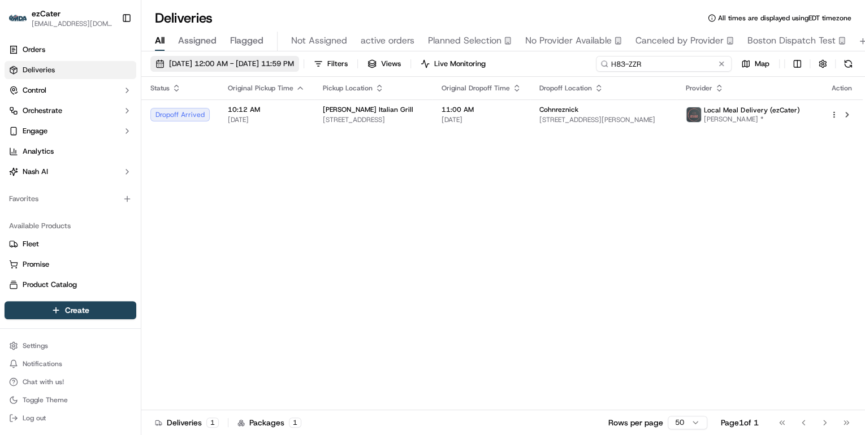
drag, startPoint x: 677, startPoint y: 63, endPoint x: 308, endPoint y: 62, distance: 369.3
click at [308, 62] on div "09/15/2025 12:00 AM - 09/21/2025 11:59 PM Filters Views Live Monitoring H83-ZZR…" at bounding box center [503, 66] width 724 height 21
paste input "TAC3AR"
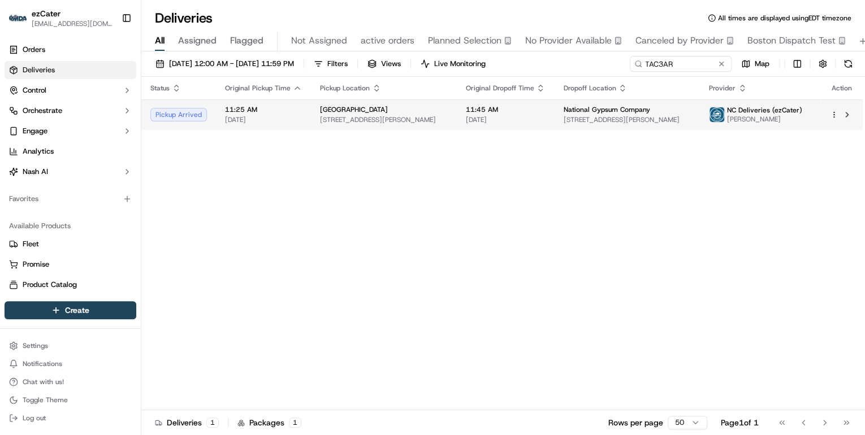
click at [387, 119] on span "3920 Sharon Rd, Charlotte, NC 28210, USA" at bounding box center [383, 119] width 127 height 9
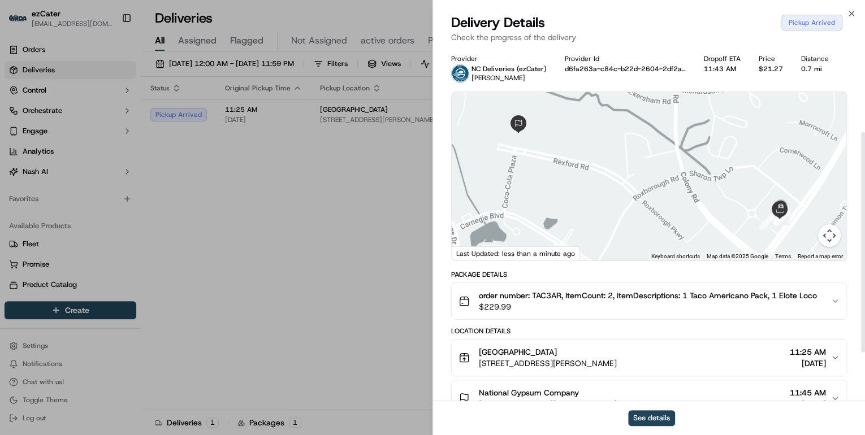
scroll to position [136, 0]
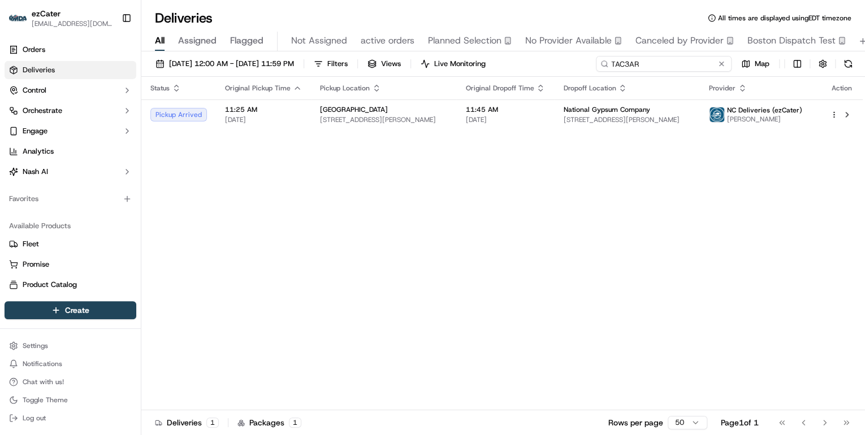
drag, startPoint x: 683, startPoint y: 65, endPoint x: 266, endPoint y: 54, distance: 416.9
click at [266, 54] on div "09/15/2025 12:00 AM - 09/21/2025 11:59 PM Filters Views Live Monitoring TAC3AR …" at bounding box center [503, 244] width 724 height 386
paste input "50K2QA"
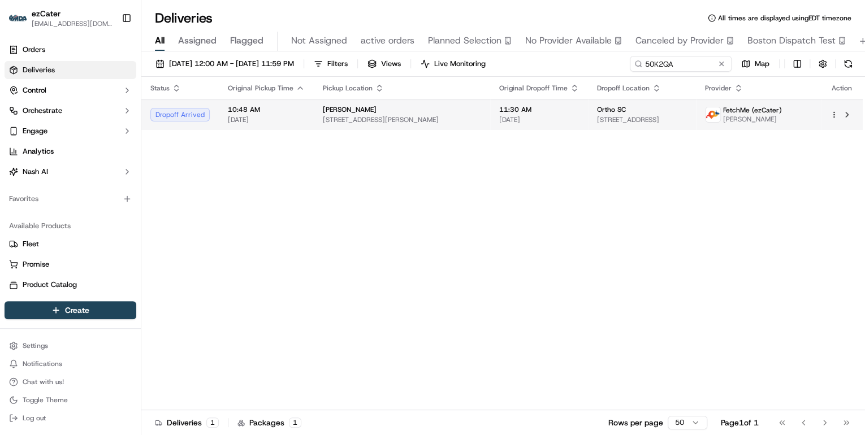
click at [338, 120] on span "1190 Farrow Pkwy, Myrtle Beach, SC 29577, USA" at bounding box center [402, 119] width 158 height 9
click at [421, 114] on div "PF Chang's 1190 Farrow Pkwy, Myrtle Beach, SC 29577, USA" at bounding box center [402, 114] width 158 height 19
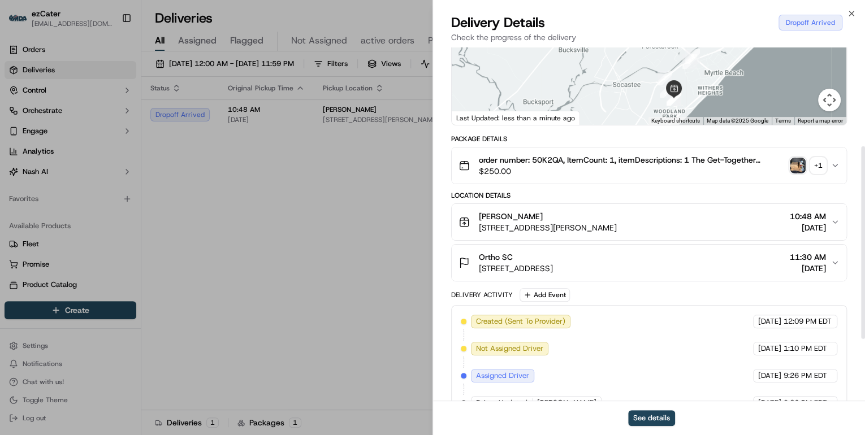
scroll to position [271, 0]
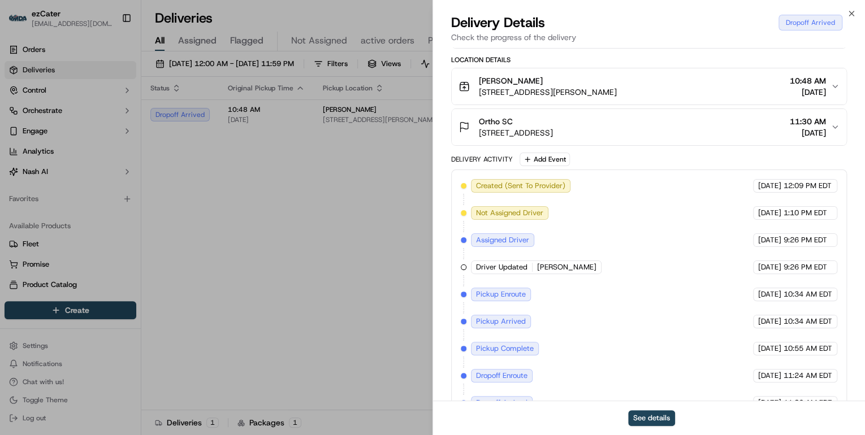
click at [553, 126] on div "Ortho SC" at bounding box center [516, 121] width 74 height 11
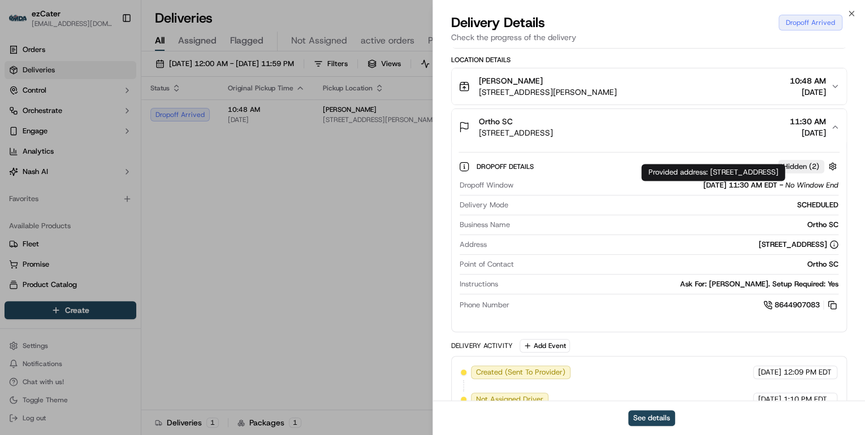
scroll to position [317, 0]
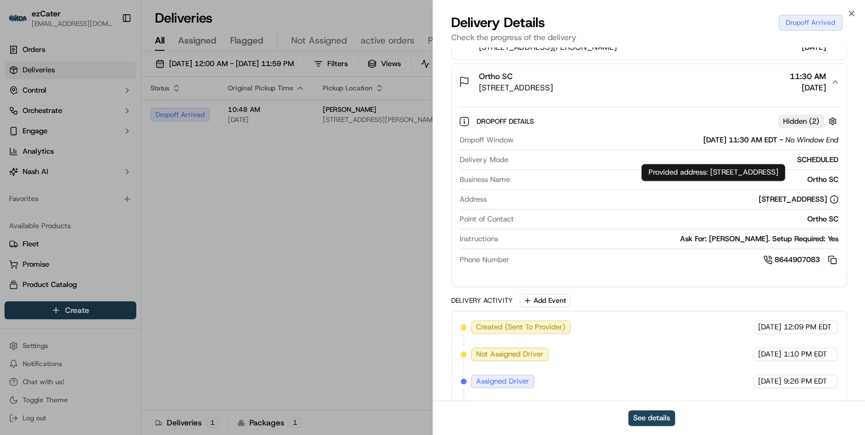
drag, startPoint x: 710, startPoint y: 172, endPoint x: 724, endPoint y: 186, distance: 19.6
click at [724, 181] on div "Provided address: 2376 Cypress Cir, Unit 300, Conway, SC, 29526 Provided addres…" at bounding box center [713, 172] width 144 height 17
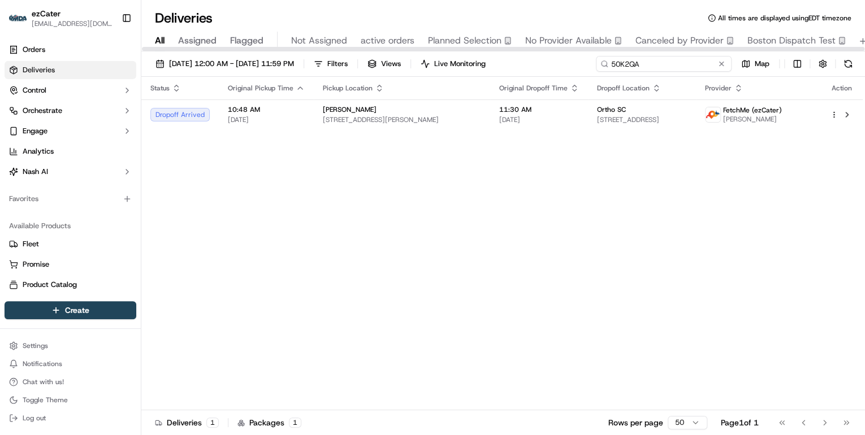
drag, startPoint x: 679, startPoint y: 64, endPoint x: 351, endPoint y: 72, distance: 327.5
click at [369, 74] on div "09/15/2025 12:00 AM - 09/21/2025 11:59 PM Filters Views Live Monitoring 50K2QA …" at bounding box center [503, 66] width 724 height 21
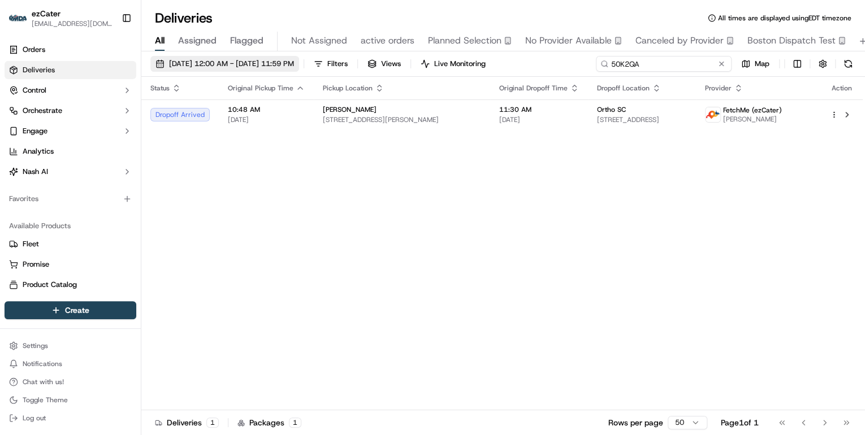
paste input "7RHA2T"
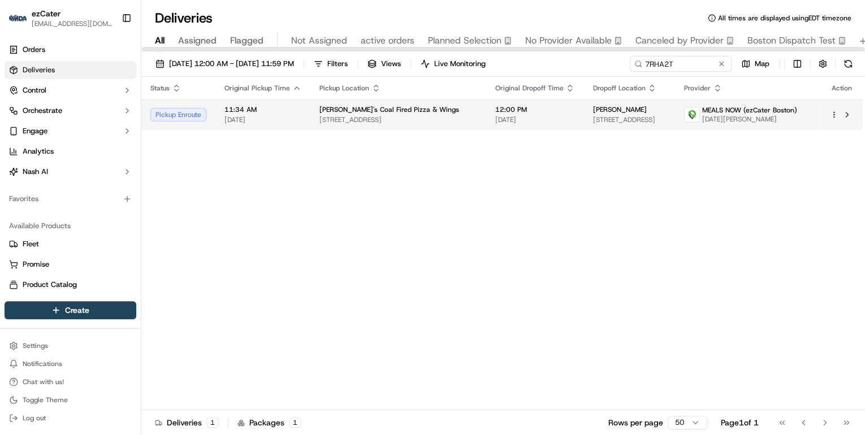
click at [344, 117] on span "48 Walkers Brook Dr, Reading, MA 01867, USA" at bounding box center [398, 119] width 157 height 9
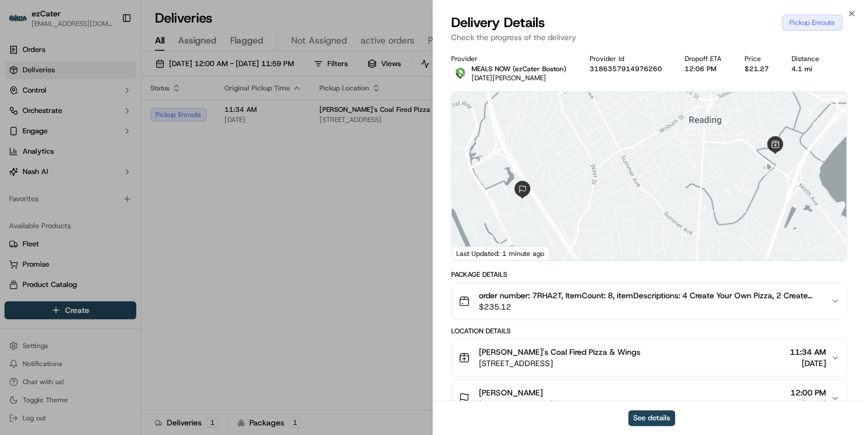
scroll to position [136, 0]
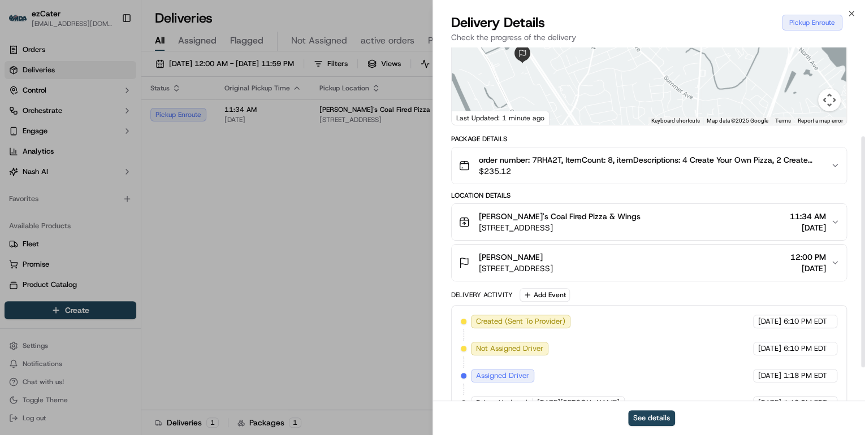
click at [599, 231] on span "48 Walkers Brook Dr, Reading, MA 01867, USA" at bounding box center [560, 227] width 162 height 11
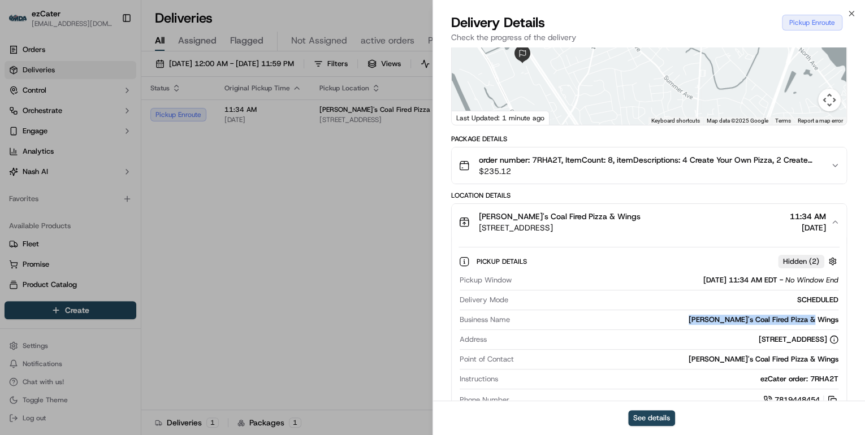
drag, startPoint x: 848, startPoint y: 320, endPoint x: 711, endPoint y: 321, distance: 136.3
click at [711, 321] on div "Provider MEALS NOW (ezCater Boston) Noel Villanueva Provider Id 318635791497626…" at bounding box center [649, 276] width 432 height 728
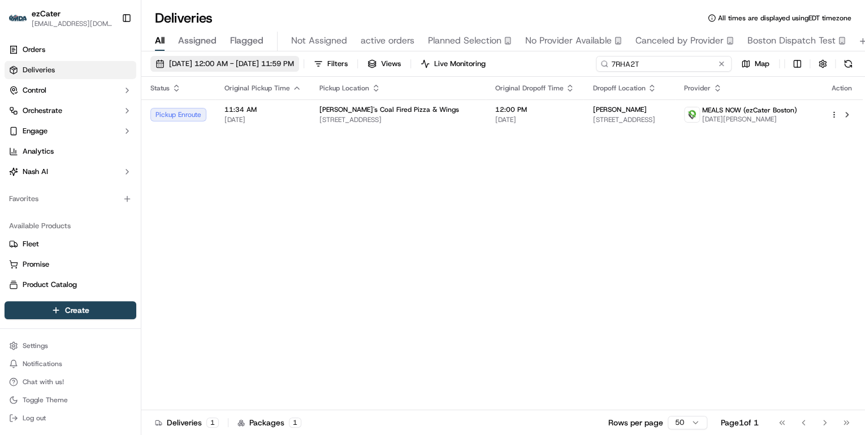
drag, startPoint x: 681, startPoint y: 63, endPoint x: 266, endPoint y: 65, distance: 415.1
click at [291, 65] on div "09/15/2025 12:00 AM - 09/21/2025 11:59 PM Filters Views Live Monitoring 7RHA2T …" at bounding box center [503, 66] width 724 height 21
paste input "URM3K3"
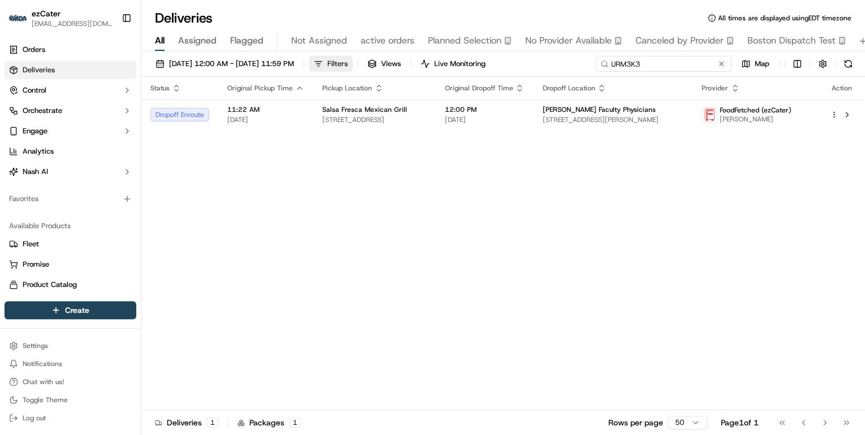
drag, startPoint x: 663, startPoint y: 66, endPoint x: 369, endPoint y: 64, distance: 293.5
click at [369, 64] on div "09/15/2025 12:00 AM - 09/21/2025 11:59 PM Filters Views Live Monitoring URM3K3 …" at bounding box center [503, 66] width 724 height 21
paste input "RKZ-3WZ"
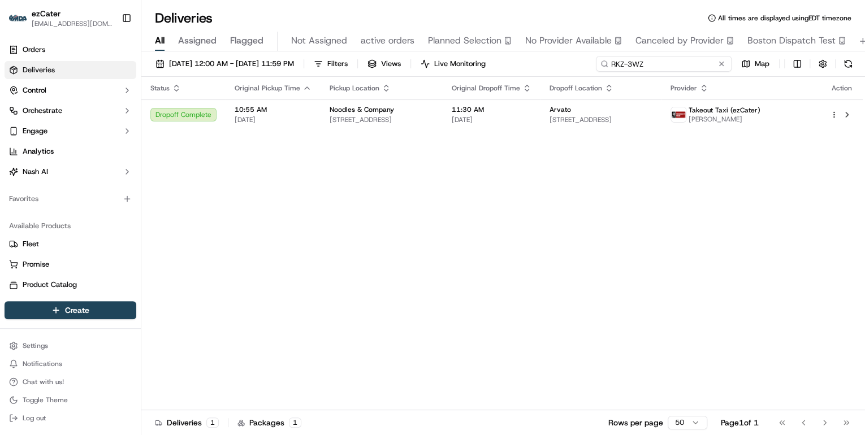
drag, startPoint x: 648, startPoint y: 60, endPoint x: 353, endPoint y: 42, distance: 295.7
click at [354, 42] on div "Deliveries All times are displayed using EDT timezone All Assigned Flagged Not …" at bounding box center [503, 217] width 724 height 435
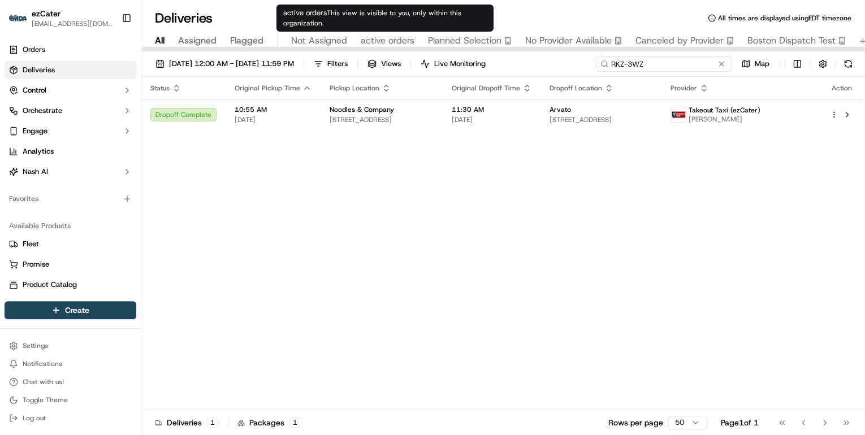
type input "v"
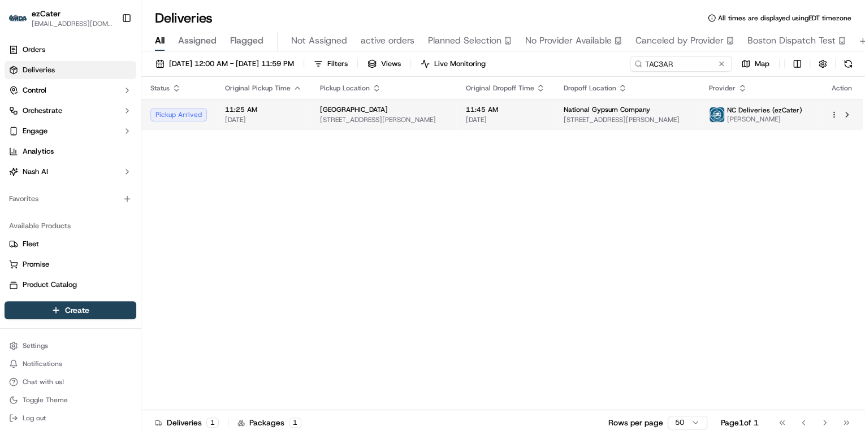
click at [274, 118] on span "[DATE]" at bounding box center [263, 119] width 77 height 9
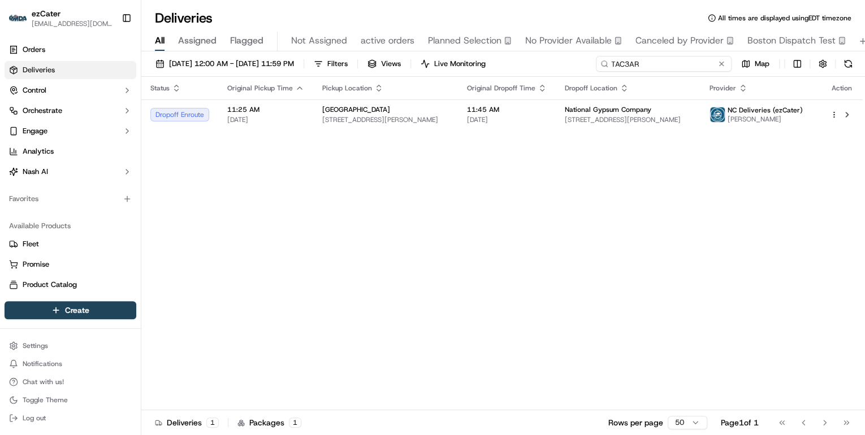
drag, startPoint x: 686, startPoint y: 68, endPoint x: 392, endPoint y: 54, distance: 294.4
click at [396, 54] on div "09/15/2025 12:00 AM - 09/21/2025 11:59 PM Filters Views Live Monitoring TAC3AR …" at bounding box center [503, 244] width 724 height 386
paste input "W1V-7MM"
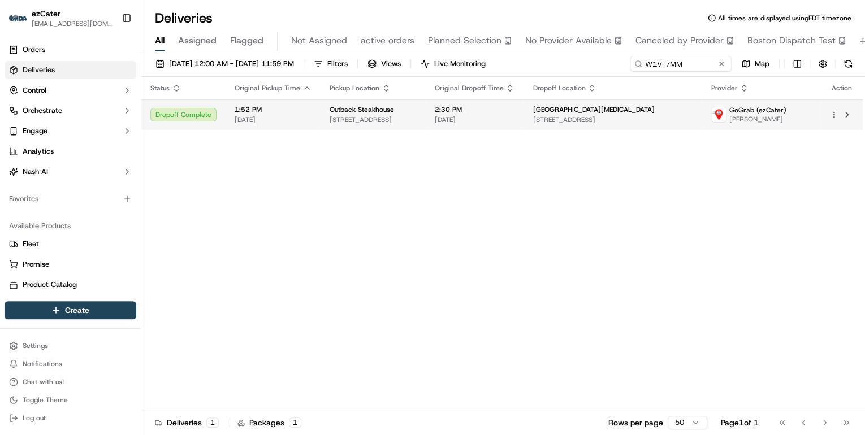
click at [398, 124] on td "Outback Steakhouse 4715 E Cactus Rd, Phoenix, AZ 85032, USA" at bounding box center [373, 115] width 105 height 31
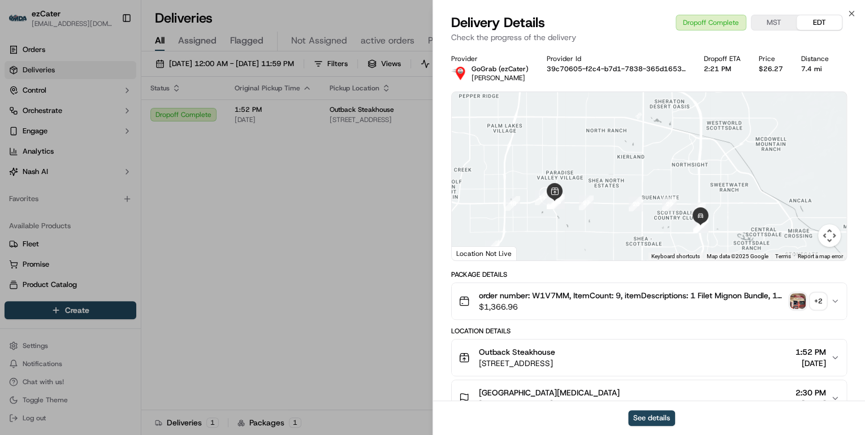
click at [811, 304] on div "+ 2" at bounding box center [818, 301] width 16 height 16
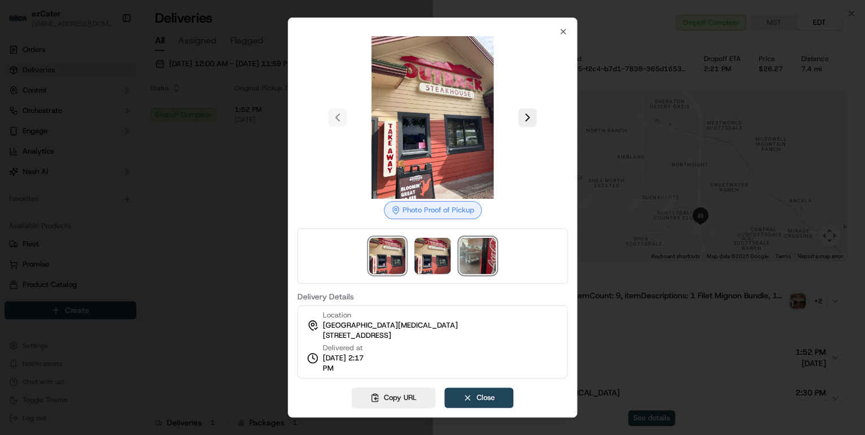
click at [480, 261] on img at bounding box center [478, 256] width 36 height 36
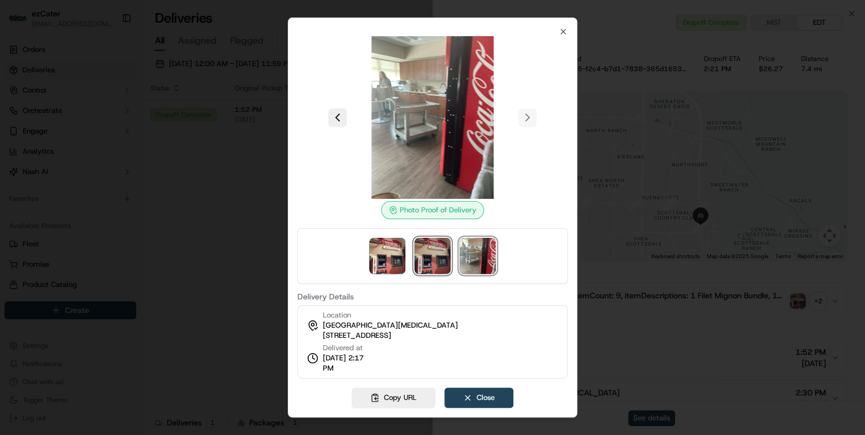
click at [437, 258] on img at bounding box center [433, 256] width 36 height 36
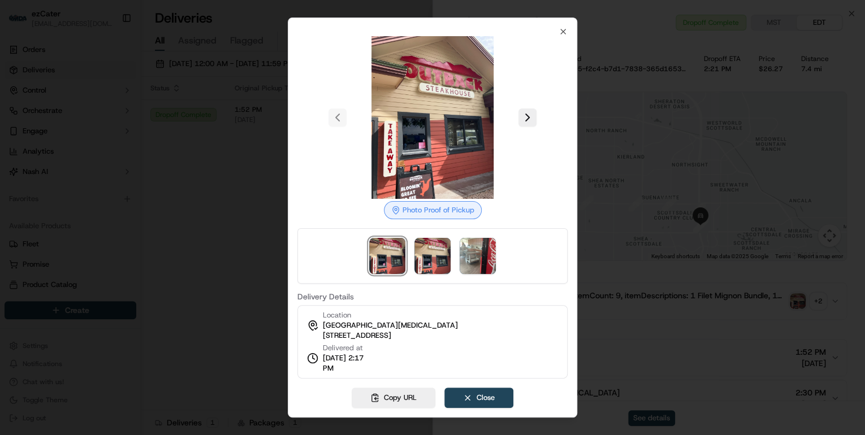
click at [169, 241] on div at bounding box center [432, 217] width 865 height 435
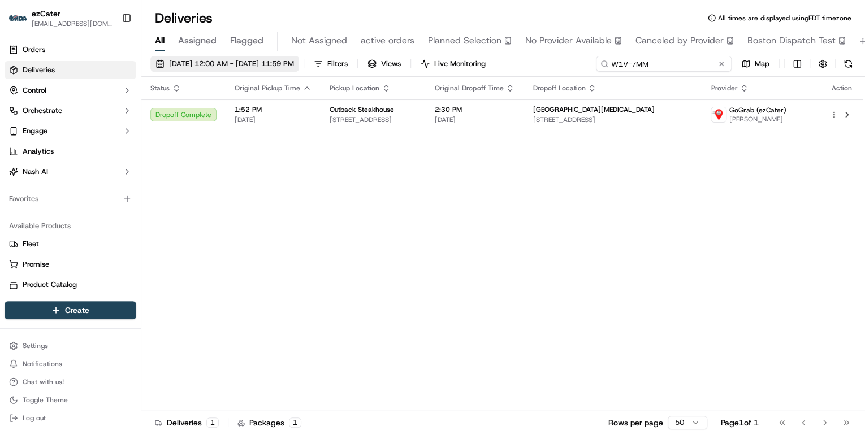
drag, startPoint x: 692, startPoint y: 67, endPoint x: 270, endPoint y: 66, distance: 422.4
click at [275, 66] on div "09/15/2025 12:00 AM - 09/21/2025 11:59 PM Filters Views Live Monitoring W1V-7MM…" at bounding box center [503, 66] width 724 height 21
paste input "C0AEAU"
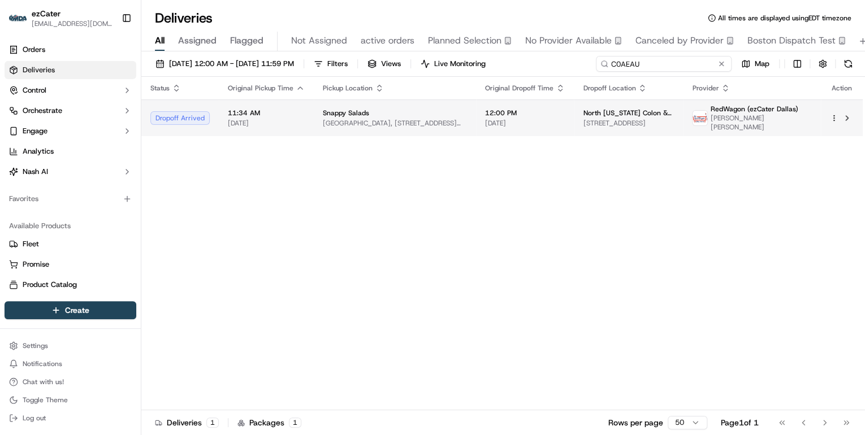
type input "C0AEAU"
click at [292, 119] on span "[DATE]" at bounding box center [266, 123] width 77 height 9
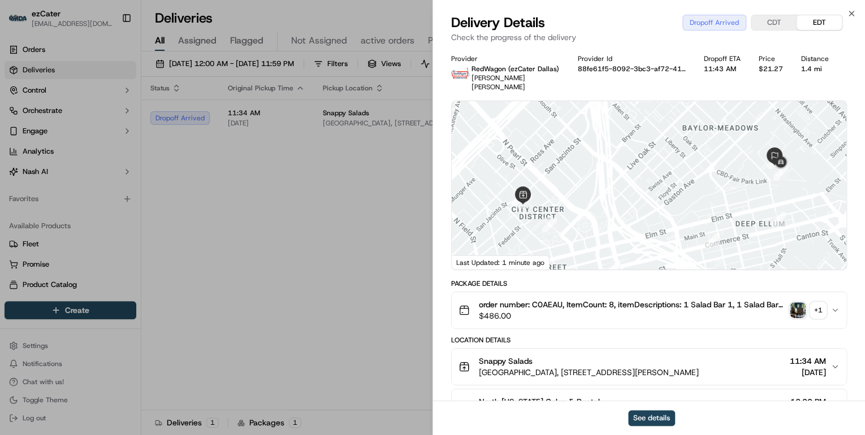
scroll to position [136, 0]
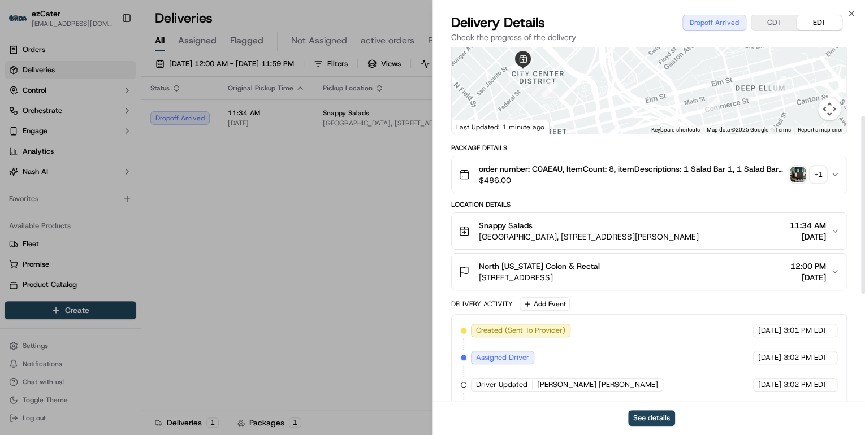
click at [593, 272] on span "3409 Worth St Ste 600, Dallas, TX 75246, USA" at bounding box center [539, 277] width 121 height 11
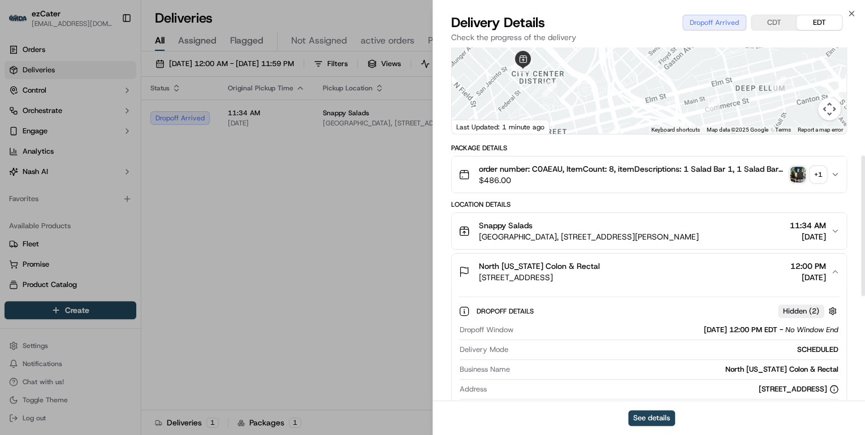
scroll to position [271, 0]
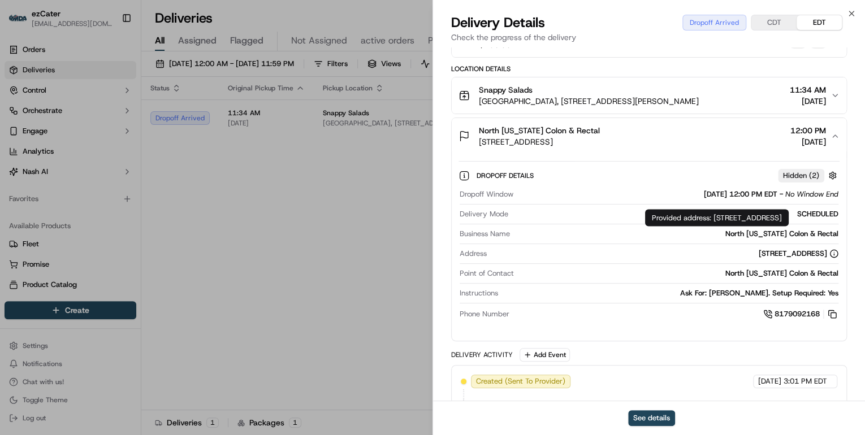
drag, startPoint x: 714, startPoint y: 217, endPoint x: 749, endPoint y: 227, distance: 36.0
click at [749, 226] on div "Provided address: 3409 Worth St, Suite 600, Dallas, TX, 75246 Provided address:…" at bounding box center [717, 217] width 144 height 17
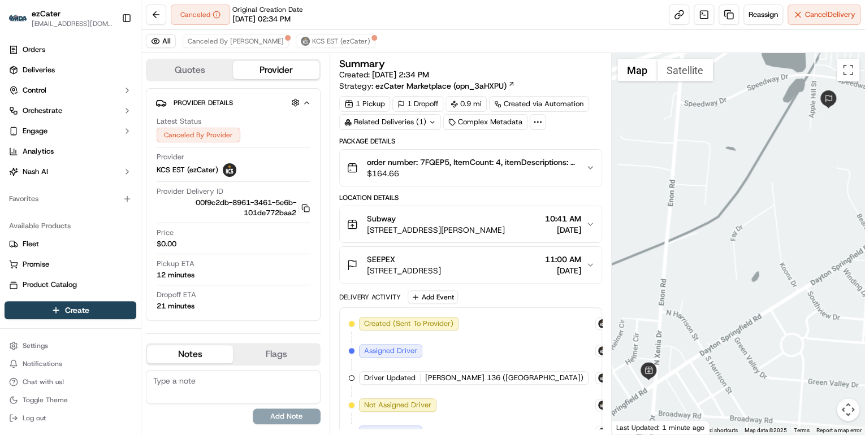
click at [467, 175] on span "$164.66" at bounding box center [472, 173] width 210 height 11
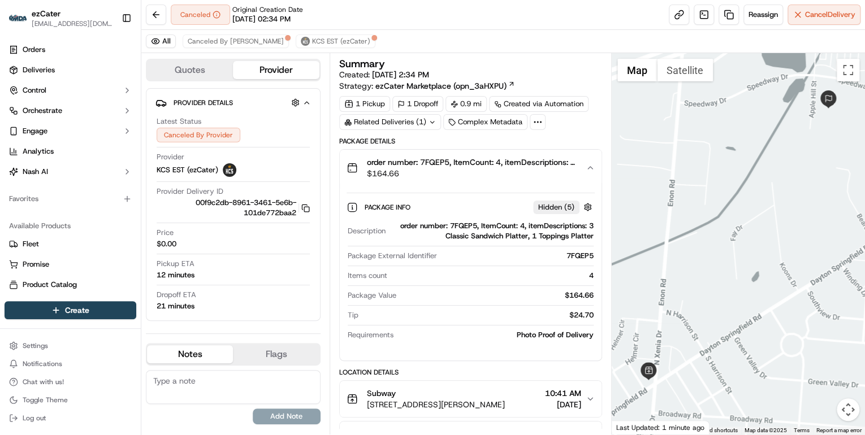
click at [464, 221] on div "order number: 7FQEP5, ItemCount: 4, itemDescriptions: 3 Classic Sandwich Platte…" at bounding box center [492, 231] width 204 height 20
copy div "7FQEP5"
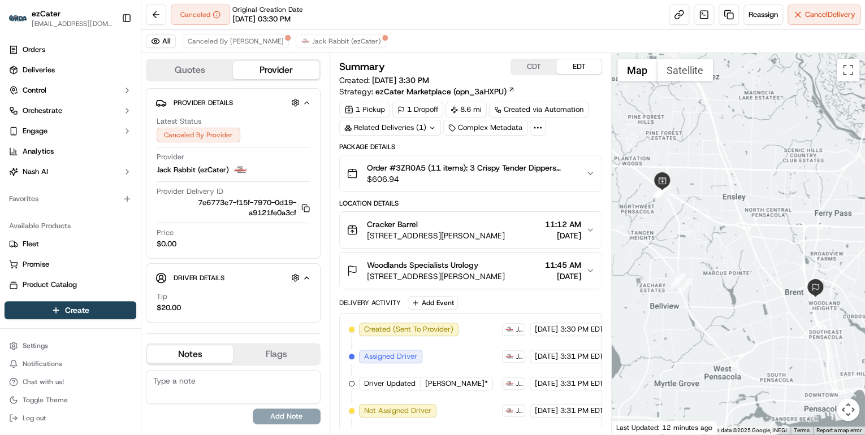
click at [461, 183] on span "$606.94" at bounding box center [472, 179] width 210 height 11
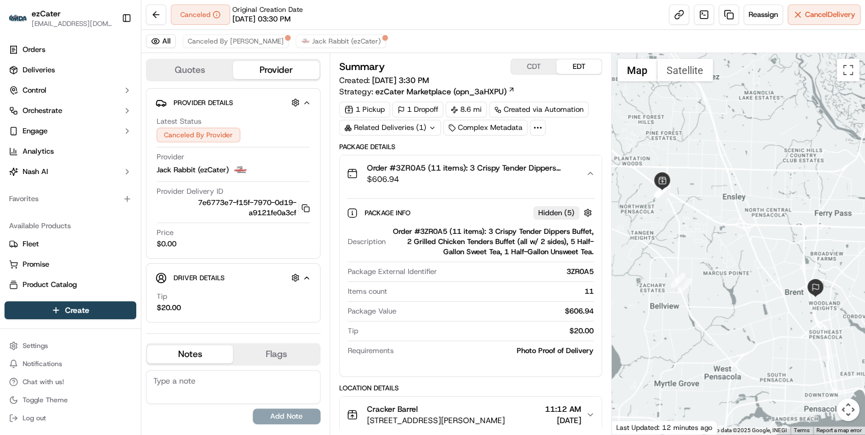
click at [431, 231] on div "Order #3ZR0A5 (11 items): 3 Crispy Tender Dippers Buffet, 2 Grilled Chicken Ten…" at bounding box center [492, 242] width 204 height 31
copy div "3ZR0A5"
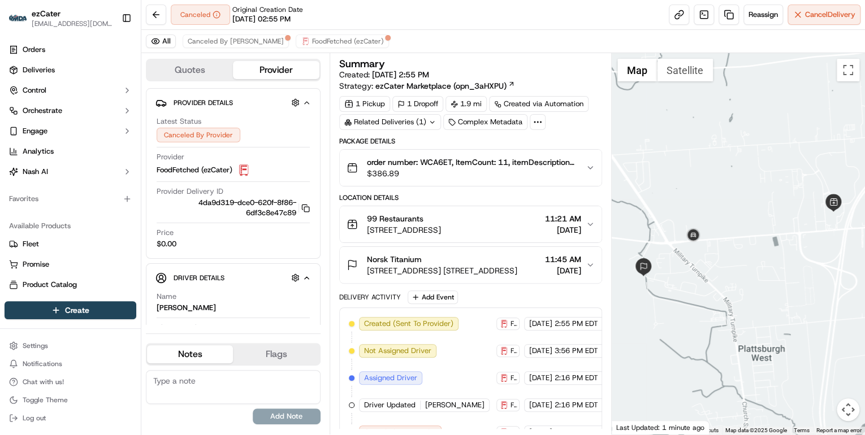
scroll to position [44, 0]
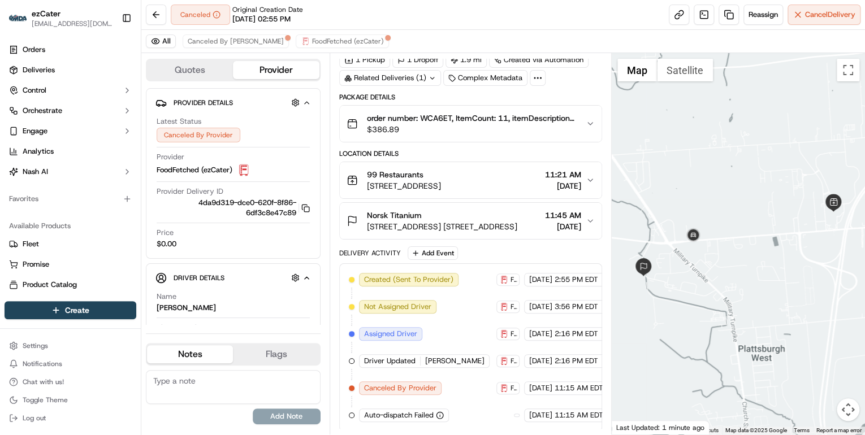
click at [450, 134] on button "order number: WCA6ET, ItemCount: 11, itemDescriptions: 3 Crispy Chicken Tender …" at bounding box center [471, 124] width 262 height 36
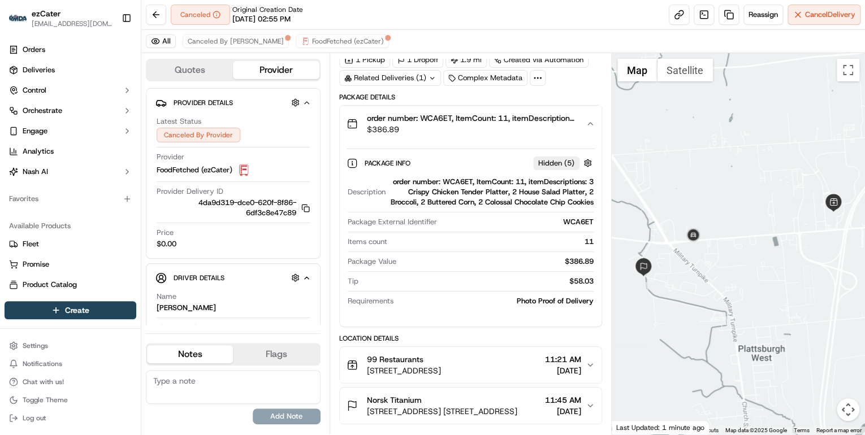
click at [456, 179] on div "order number: WCA6ET, ItemCount: 11, itemDescriptions: 3 Crispy Chicken Tender …" at bounding box center [492, 192] width 204 height 31
copy div "WCA6ET"
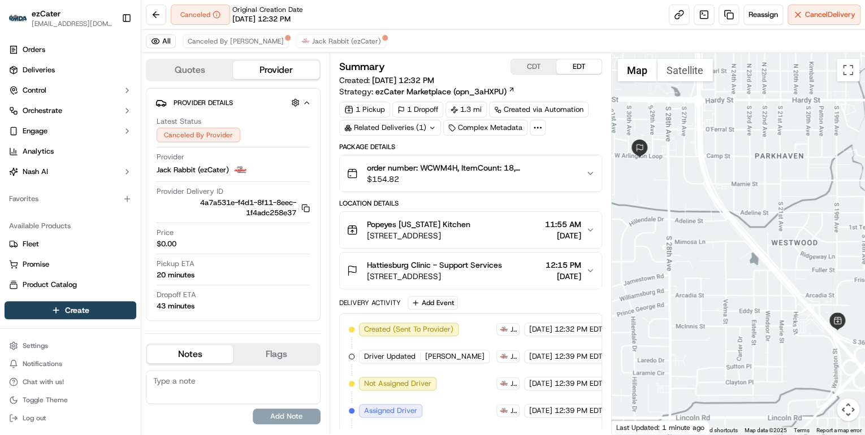
click at [481, 180] on span "$154.82" at bounding box center [472, 179] width 210 height 11
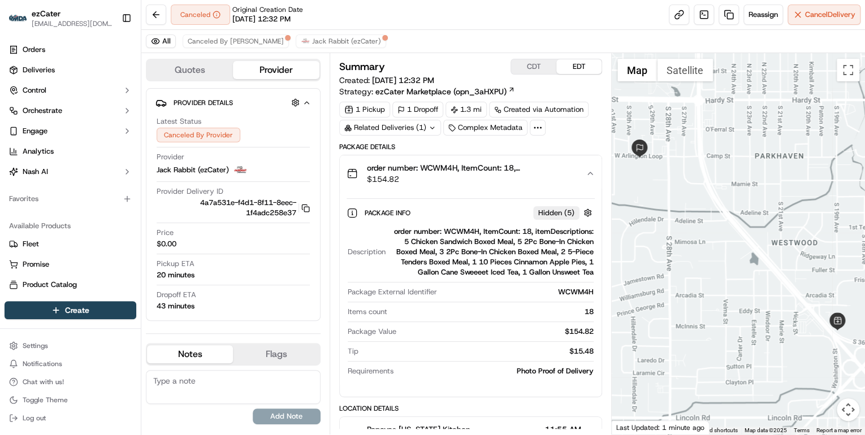
click at [459, 227] on div "order number: WCWM4H, ItemCount: 18, itemDescriptions: 5 Chicken Sandwich Boxed…" at bounding box center [492, 252] width 204 height 51
copy div "WCWM4H"
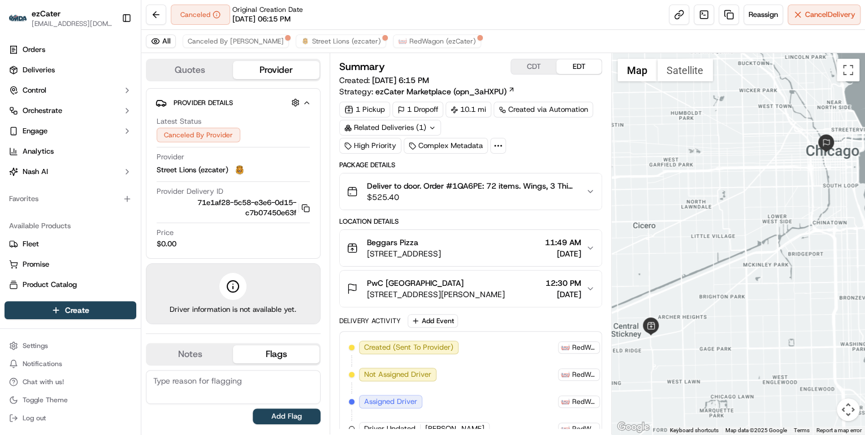
click at [454, 200] on span "$525.40" at bounding box center [472, 197] width 210 height 11
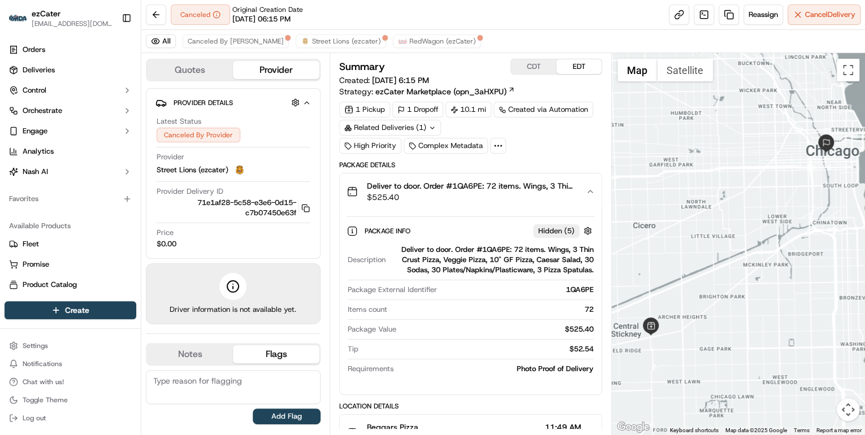
click at [500, 249] on div "Deliver to door. Order #1QA6PE: 72 items. Wings, 3 Thin Crust Pizza, Veggie Piz…" at bounding box center [492, 260] width 204 height 31
copy div "1QA6PE"
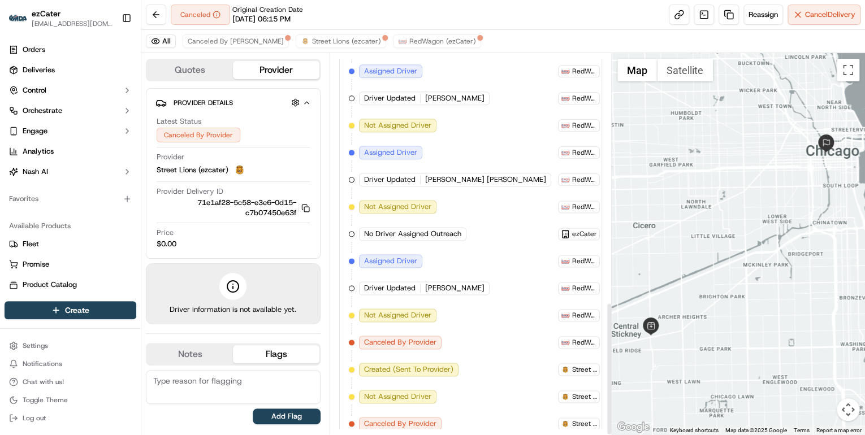
scroll to position [710, 0]
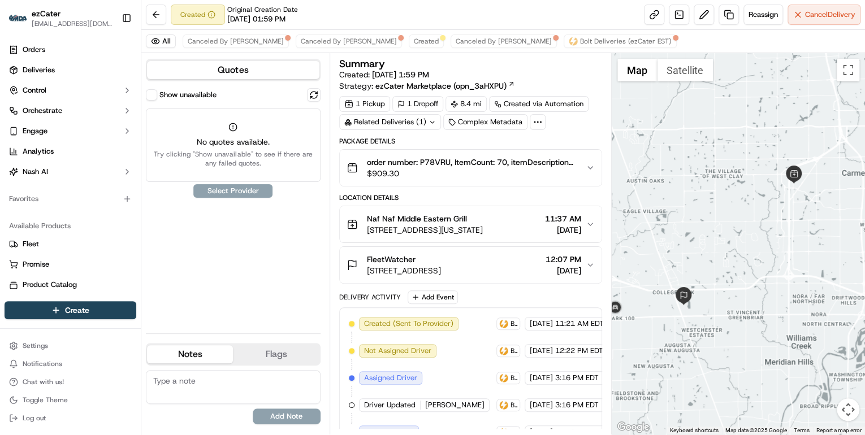
click at [463, 168] on span "$909.30" at bounding box center [472, 173] width 210 height 11
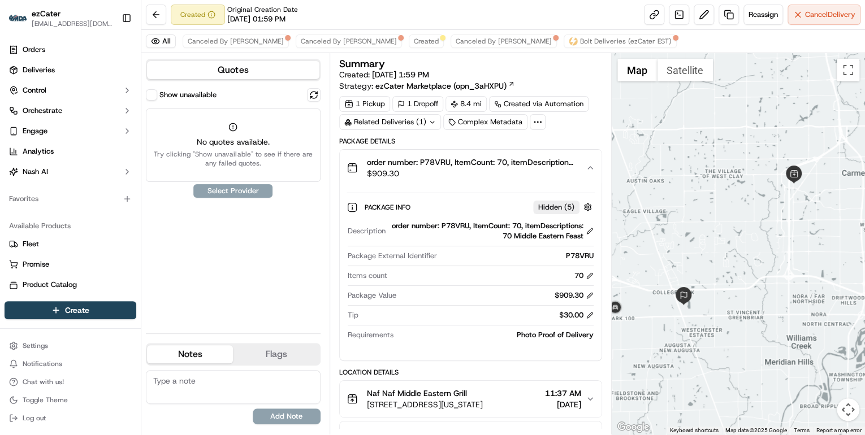
click at [457, 227] on div "order number: P78VRU, ItemCount: 70, itemDescriptions: 70 Middle Eastern Feast" at bounding box center [492, 231] width 204 height 20
copy div "P78VRU"
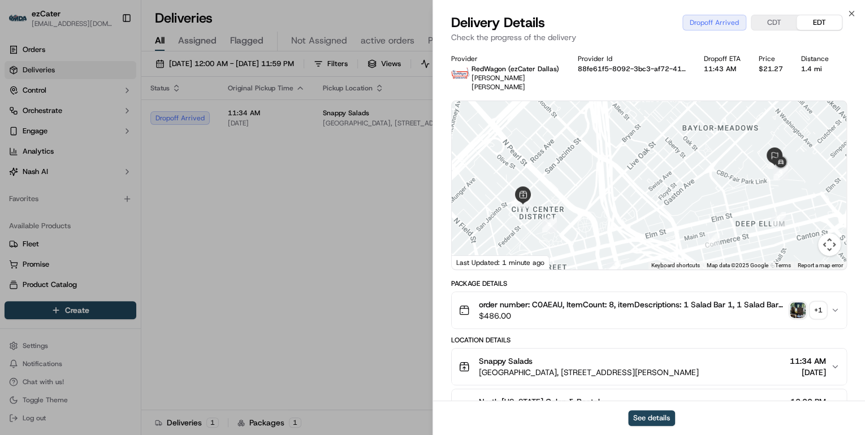
scroll to position [271, 0]
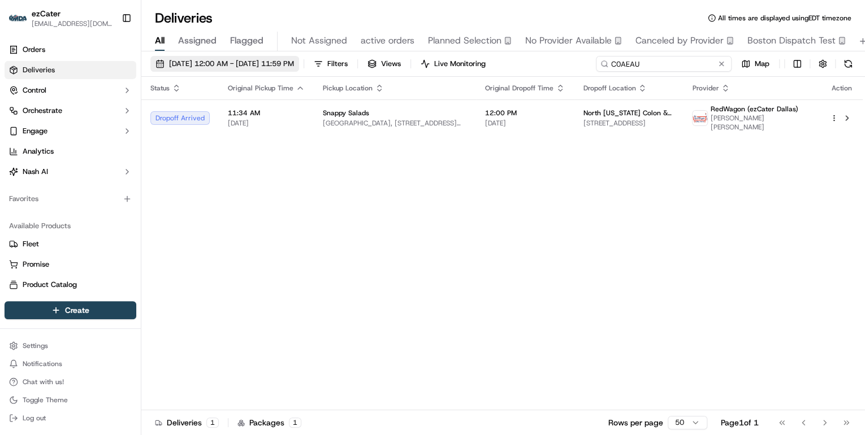
drag, startPoint x: 681, startPoint y: 66, endPoint x: 280, endPoint y: 66, distance: 400.4
click at [280, 66] on div "[DATE] 12:00 AM - [DATE] 11:59 PM Filters Views Live Monitoring C0AEAU Map" at bounding box center [503, 66] width 724 height 21
paste input "TAC3AR"
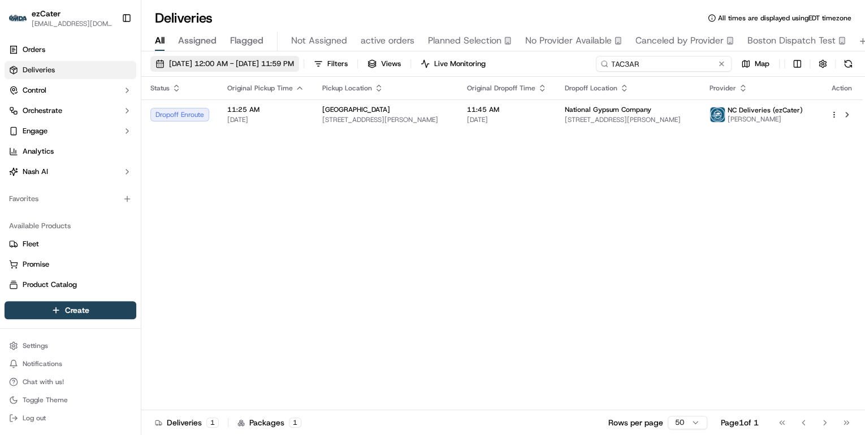
drag, startPoint x: 661, startPoint y: 66, endPoint x: 289, endPoint y: 66, distance: 371.5
click at [290, 66] on div "09/15/2025 12:00 AM - 09/21/2025 11:59 PM Filters Views Live Monitoring TAC3AR …" at bounding box center [503, 66] width 724 height 21
paste input "H83-ZZ"
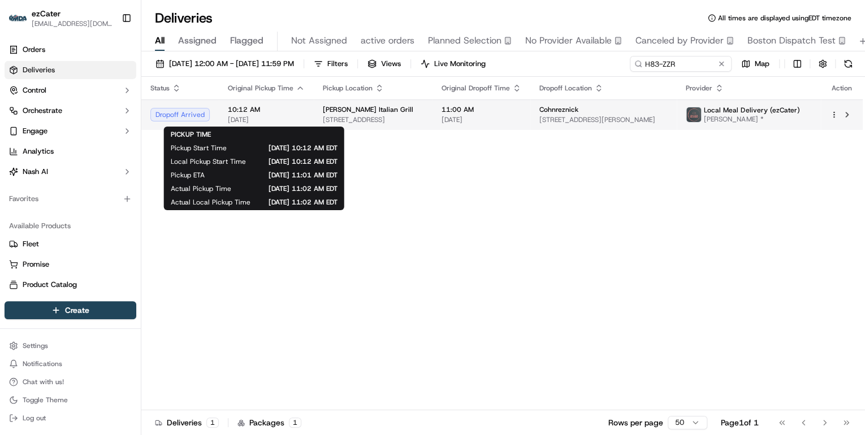
click at [282, 122] on span "[DATE]" at bounding box center [266, 119] width 77 height 9
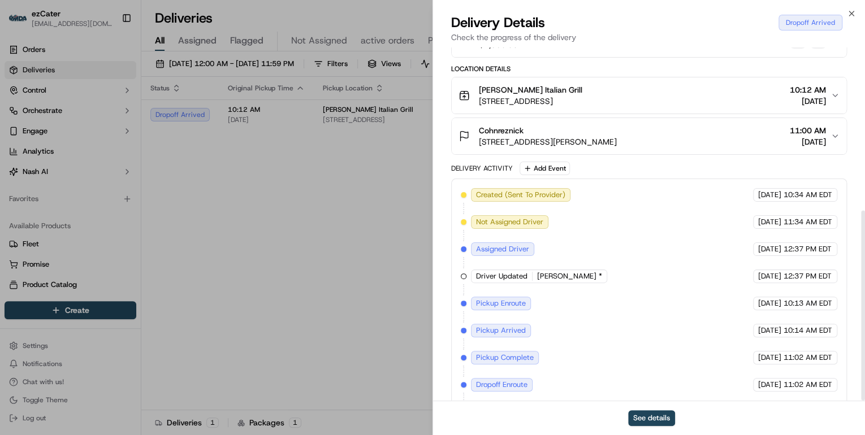
scroll to position [303, 0]
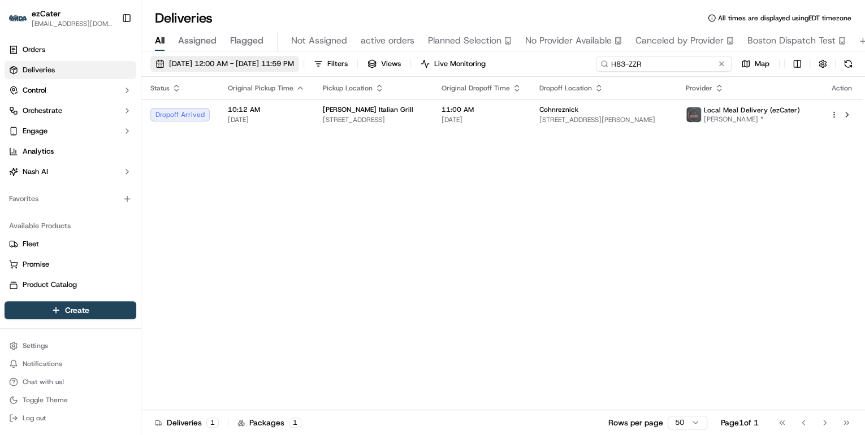
drag, startPoint x: 687, startPoint y: 68, endPoint x: 276, endPoint y: 66, distance: 410.6
click at [278, 66] on div "09/15/2025 12:00 AM - 09/21/2025 11:59 PM Filters Views Live Monitoring H83-ZZR…" at bounding box center [503, 66] width 724 height 21
paste input "KP7TH7"
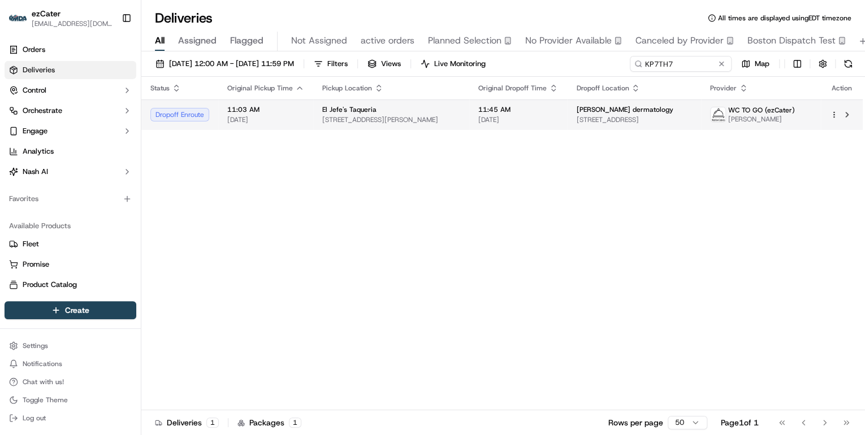
click at [377, 122] on span "97 Hamilton St, New Brunswick, NJ 08901, USA" at bounding box center [391, 119] width 138 height 9
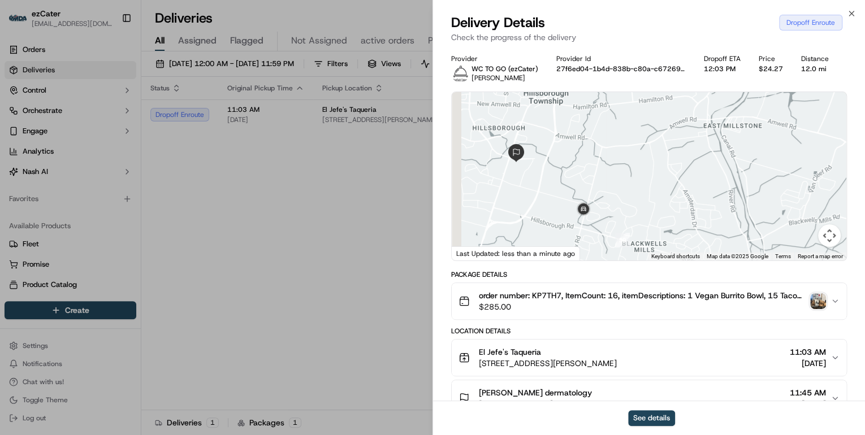
drag, startPoint x: 497, startPoint y: 217, endPoint x: 543, endPoint y: 232, distance: 48.8
click at [543, 232] on div at bounding box center [649, 176] width 395 height 169
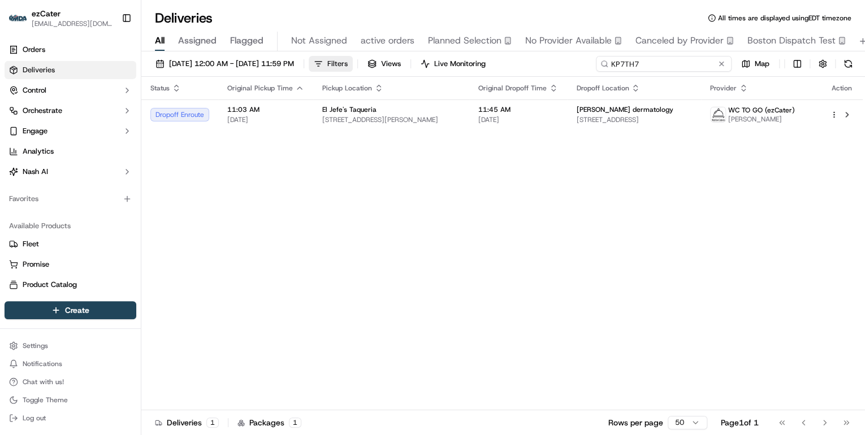
drag, startPoint x: 684, startPoint y: 62, endPoint x: 355, endPoint y: 69, distance: 329.8
click at [391, 67] on div "09/15/2025 12:00 AM - 09/21/2025 11:59 PM Filters Views Live Monitoring KP7TH7 …" at bounding box center [503, 66] width 724 height 21
paste input "H83-ZZR"
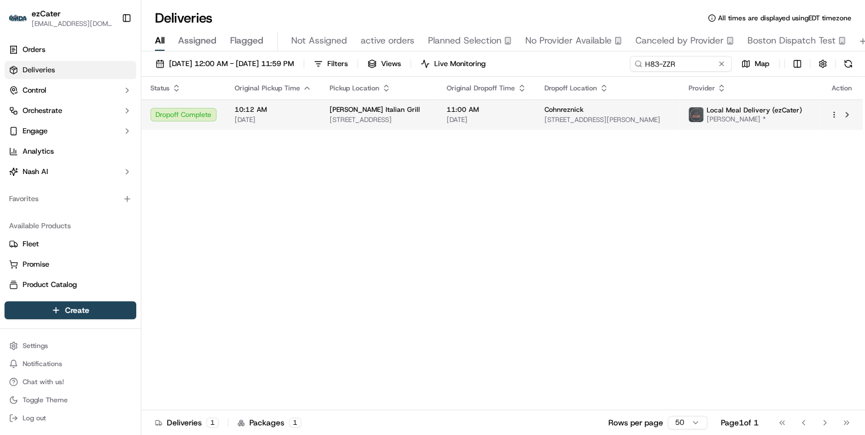
click at [375, 121] on span "7600 Belair Rd, Baltimore, MD 21236, USA" at bounding box center [379, 119] width 99 height 9
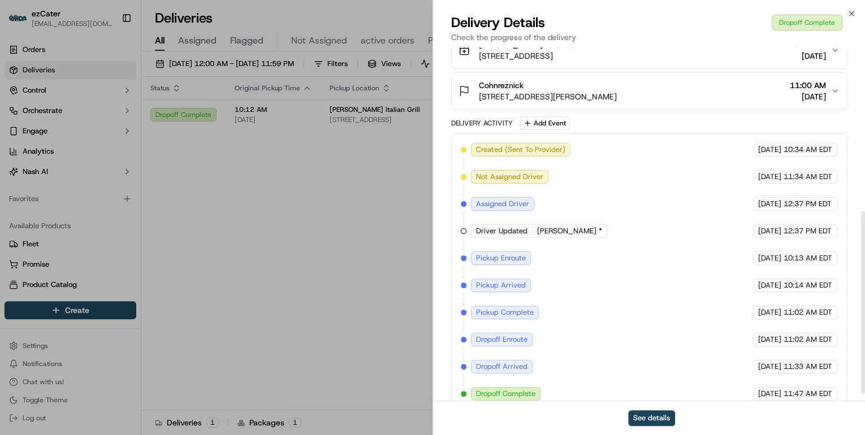
scroll to position [330, 0]
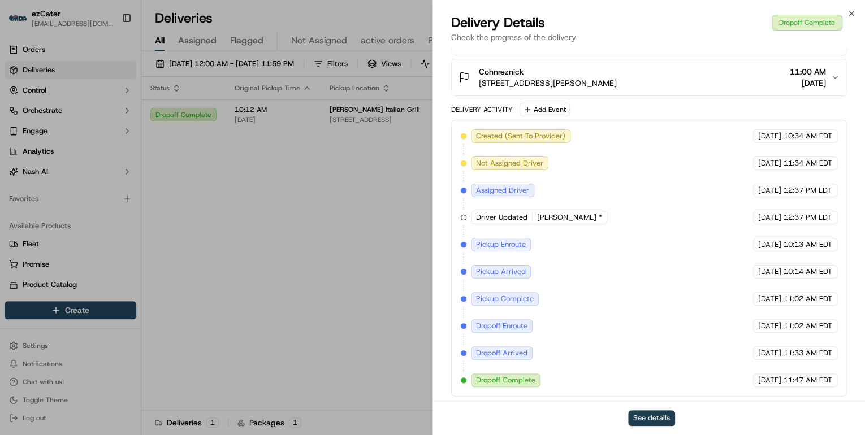
click at [651, 416] on button "See details" at bounding box center [651, 419] width 47 height 16
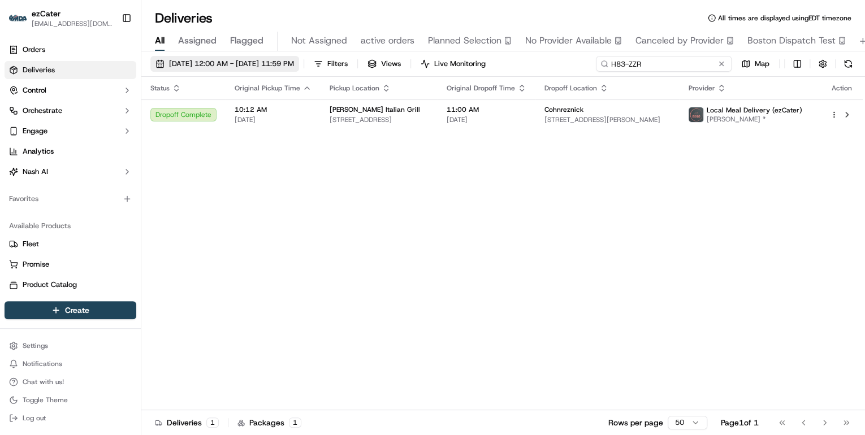
drag, startPoint x: 683, startPoint y: 65, endPoint x: 331, endPoint y: 69, distance: 352.3
click at [345, 68] on div "09/15/2025 12:00 AM - 09/21/2025 11:59 PM Filters Views Live Monitoring H83-ZZR…" at bounding box center [503, 66] width 724 height 21
paste input "20V-P49"
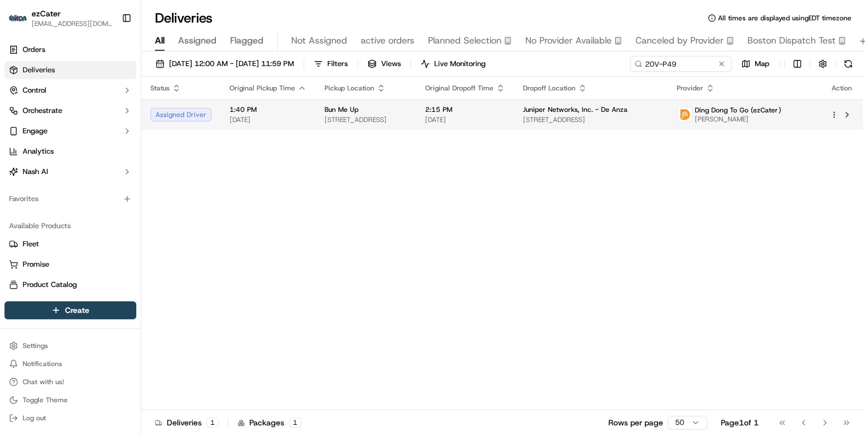
click at [403, 117] on span "23 N Market St, San Jose, CA 95113, USA" at bounding box center [366, 119] width 83 height 9
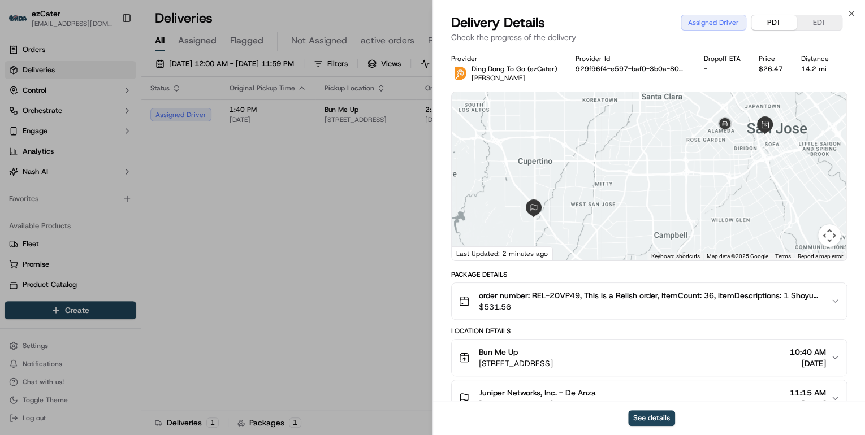
click at [779, 24] on button "PDT" at bounding box center [774, 22] width 45 height 15
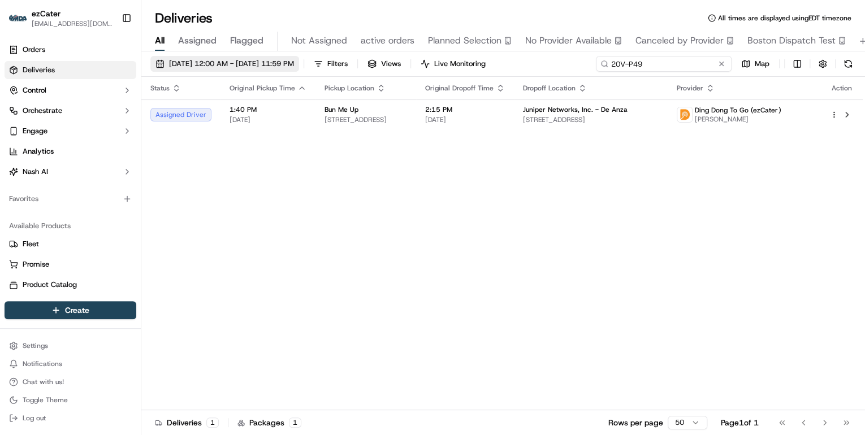
drag, startPoint x: 687, startPoint y: 63, endPoint x: 248, endPoint y: 66, distance: 438.8
click at [248, 66] on div "09/15/2025 12:00 AM - 09/21/2025 11:59 PM Filters Views Live Monitoring 20V-P49…" at bounding box center [503, 66] width 724 height 21
paste input "C0AEAU"
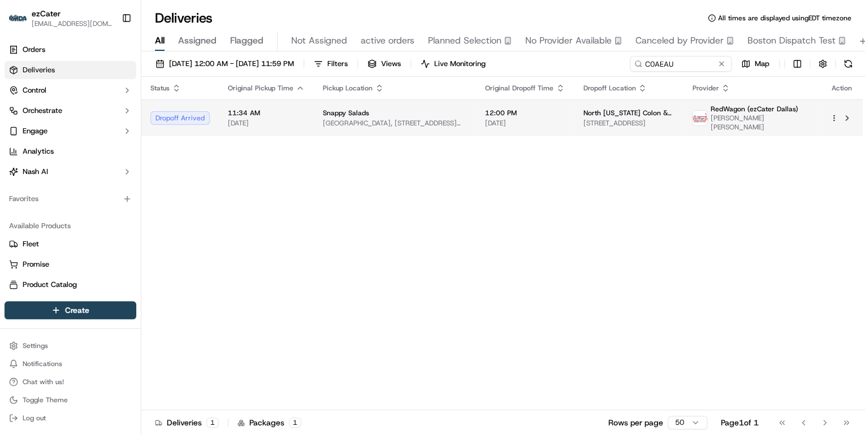
click at [333, 119] on span "KPMG Centre, 717 N Harwood St, Dallas, TX 75201, USA" at bounding box center [395, 123] width 144 height 9
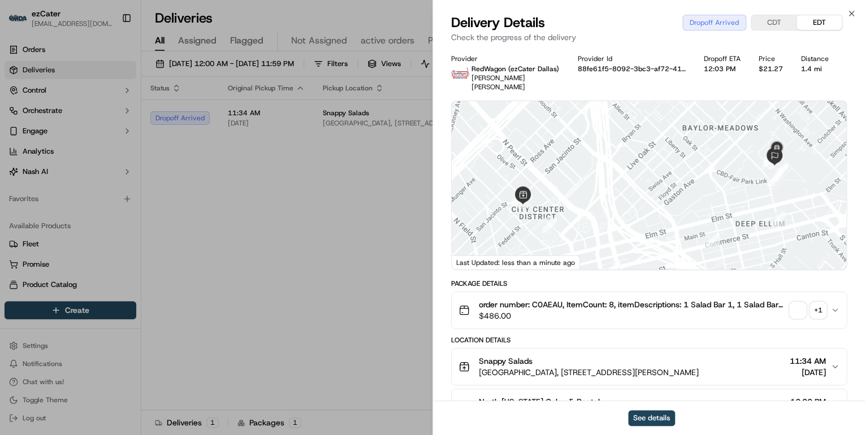
scroll to position [136, 0]
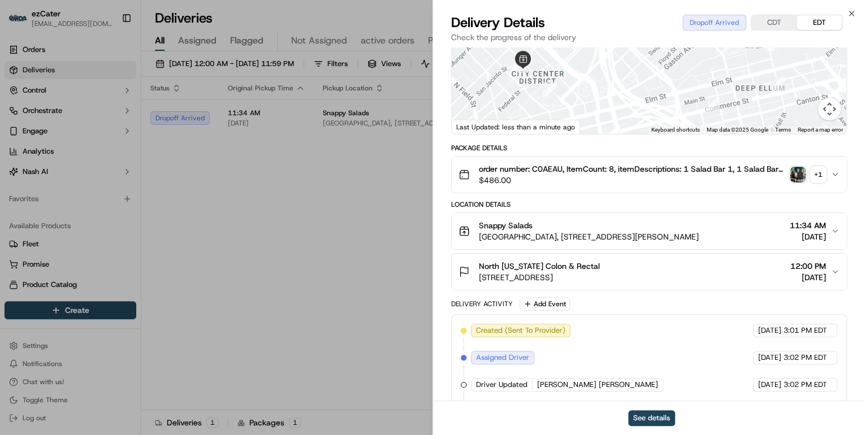
click at [562, 272] on span "3409 Worth St Ste 600, Dallas, TX 75246, USA" at bounding box center [539, 277] width 121 height 11
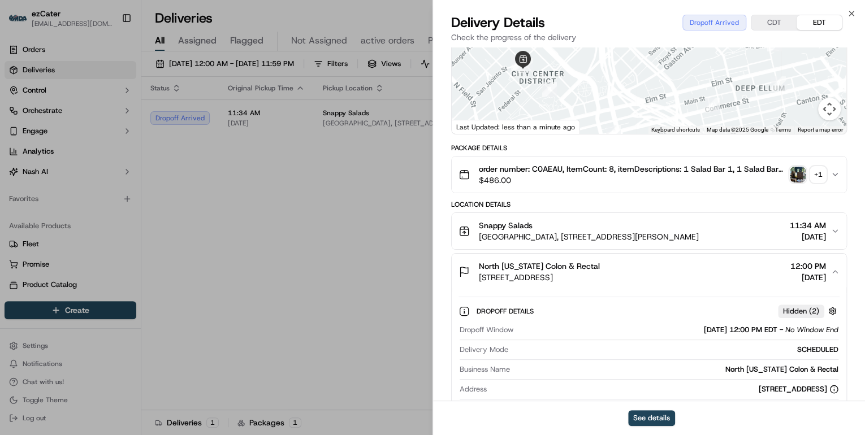
scroll to position [271, 0]
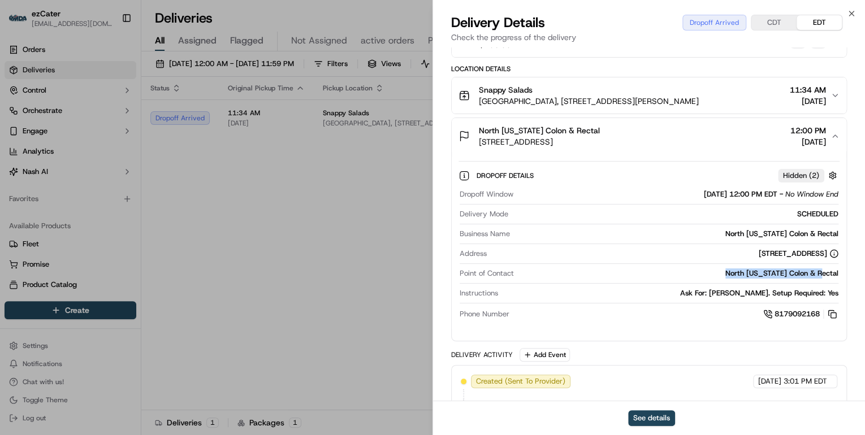
drag, startPoint x: 844, startPoint y: 264, endPoint x: 744, endPoint y: 265, distance: 100.7
click at [744, 265] on div "Dropoff Details Hidden ( 2 ) Dropoff Window 09/18/2025 12:00 PM EDT - No Window…" at bounding box center [649, 243] width 395 height 178
copy div "North Texas Colon & Rectal"
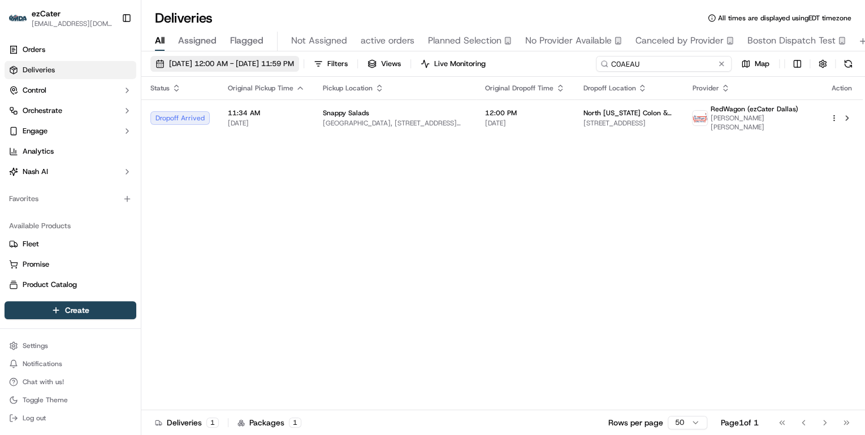
drag, startPoint x: 681, startPoint y: 65, endPoint x: 312, endPoint y: 68, distance: 369.9
click at [359, 67] on div "09/15/2025 12:00 AM - 09/21/2025 11:59 PM Filters Views Live Monitoring C0AEAU …" at bounding box center [503, 66] width 724 height 21
paste input "HJY8UA"
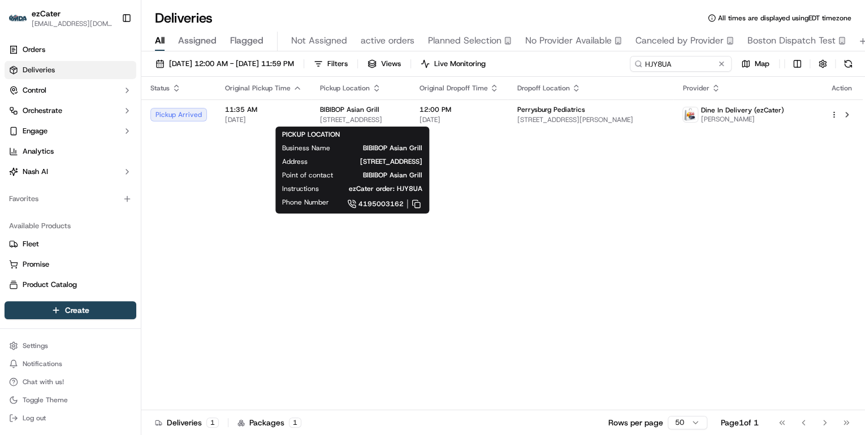
click at [333, 118] on span "10630 Fremont Pike Suite 1, Perrysburg, OH 43551, USA" at bounding box center [360, 119] width 81 height 9
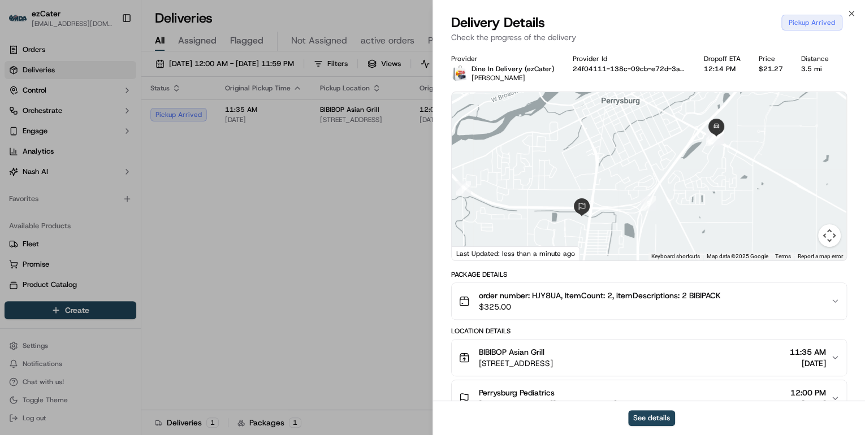
scroll to position [90, 0]
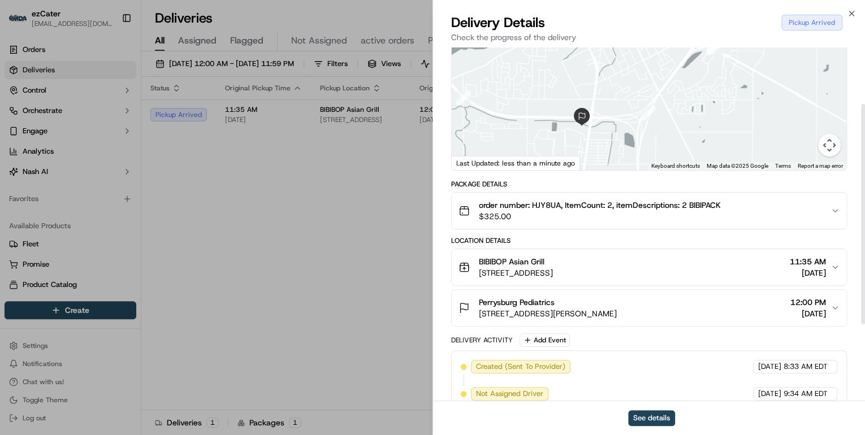
click at [553, 258] on div "BIBIBOP Asian Grill" at bounding box center [516, 261] width 74 height 11
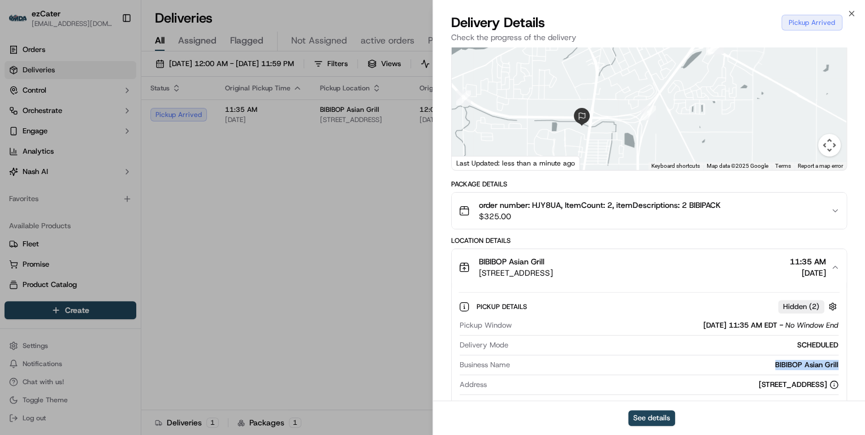
drag, startPoint x: 841, startPoint y: 364, endPoint x: 746, endPoint y: 364, distance: 95.0
click at [746, 364] on div "Pickup Details Hidden ( 2 ) Pickup Window 09/18/2025 11:35 AM EDT - No Window E…" at bounding box center [649, 375] width 395 height 178
copy div "BIBIBOP Asian Grill"
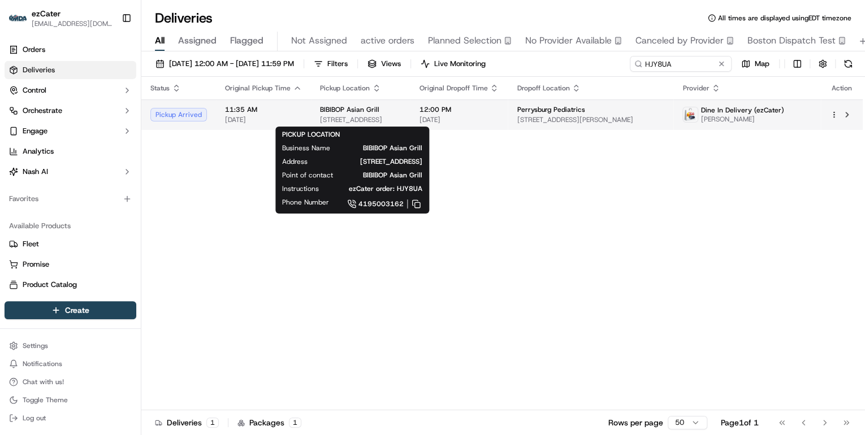
click at [390, 113] on div "BIBIBOP Asian Grill" at bounding box center [360, 109] width 81 height 9
click at [285, 214] on div "PICKUP LOCATION Business Name BIBIBOP Asian Grill Address 10630 Fremont Pike Su…" at bounding box center [352, 170] width 154 height 87
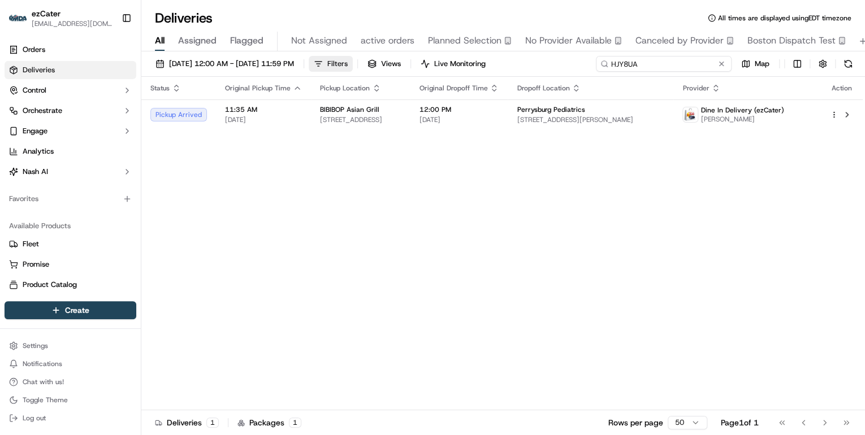
drag, startPoint x: 676, startPoint y: 64, endPoint x: 379, endPoint y: 63, distance: 297.5
click at [386, 63] on div "09/15/2025 12:00 AM - 09/21/2025 11:59 PM Filters Views Live Monitoring HJY8UA …" at bounding box center [503, 66] width 724 height 21
paste input "AU0845"
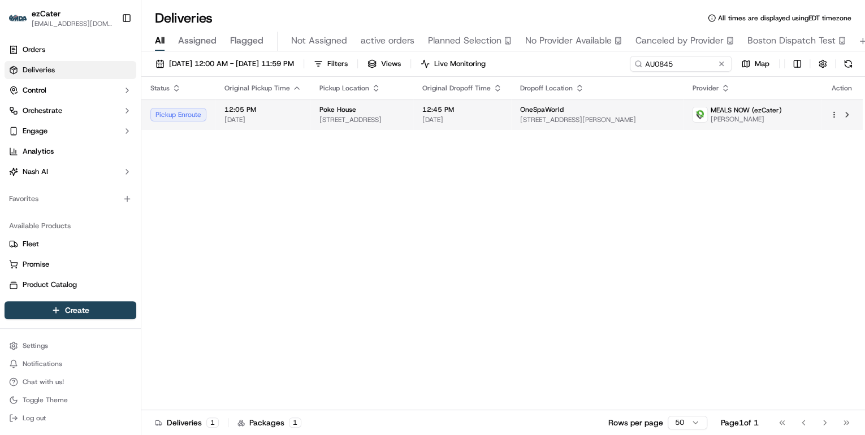
click at [365, 111] on div "Poke House" at bounding box center [362, 109] width 85 height 9
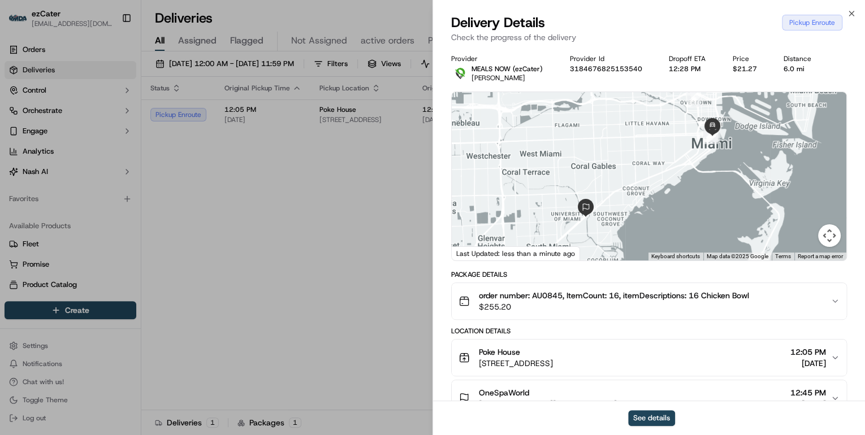
scroll to position [136, 0]
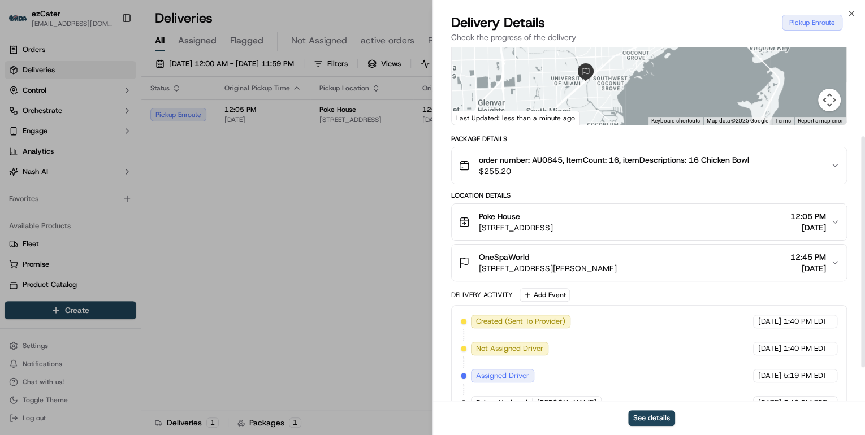
click at [553, 226] on span "800 Brickell Ave Suite 110, Miami, FL 33131, USA" at bounding box center [516, 227] width 74 height 11
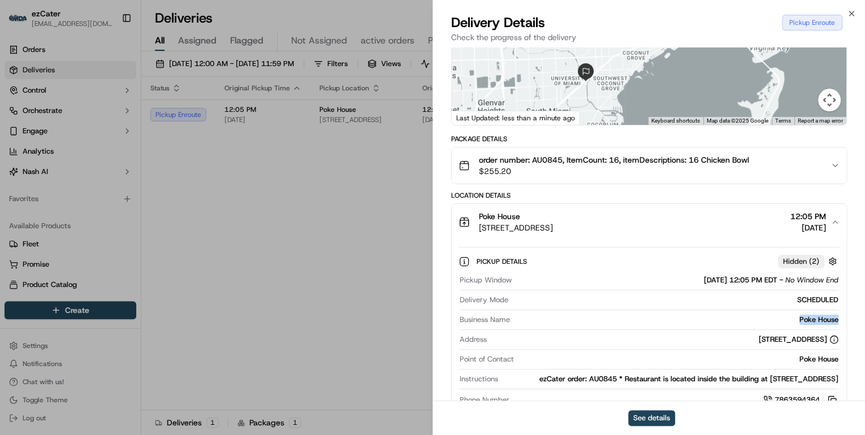
drag, startPoint x: 844, startPoint y: 316, endPoint x: 789, endPoint y: 321, distance: 54.5
click at [789, 321] on div "Pickup Details Hidden ( 2 ) Pickup Window 09/18/2025 12:05 PM EDT - No Window E…" at bounding box center [649, 329] width 395 height 178
copy div "Poke House"
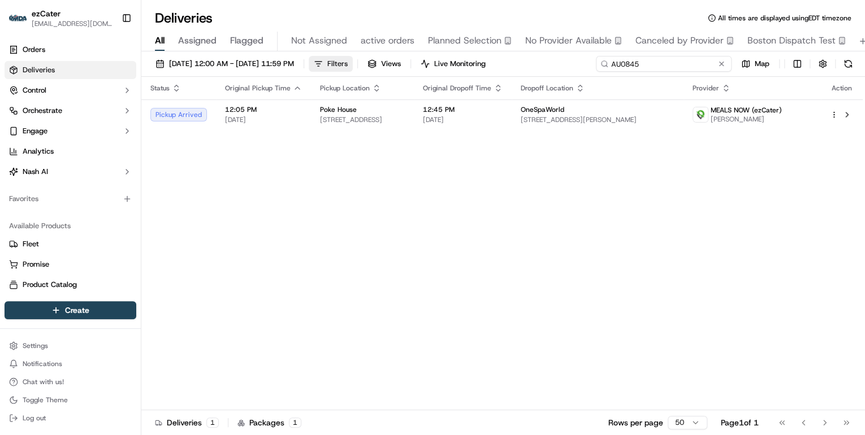
drag, startPoint x: 676, startPoint y: 63, endPoint x: 353, endPoint y: 66, distance: 323.5
click at [357, 66] on div "09/15/2025 12:00 AM - 09/21/2025 11:59 PM Filters Views Live Monitoring AU0845 …" at bounding box center [503, 66] width 724 height 21
paste input "C9YTJU"
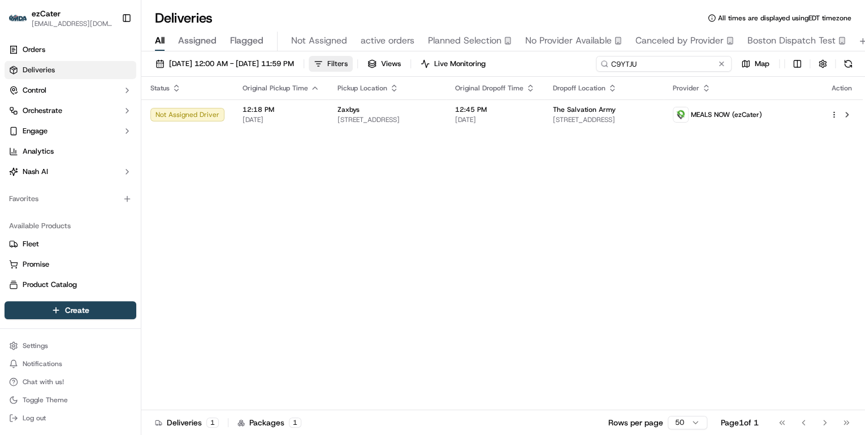
drag, startPoint x: 653, startPoint y: 64, endPoint x: 385, endPoint y: 63, distance: 268.6
click at [386, 63] on div "09/15/2025 12:00 AM - 09/21/2025 11:59 PM Filters Views Live Monitoring C9YTJU …" at bounding box center [503, 66] width 724 height 21
paste input "0AEAU"
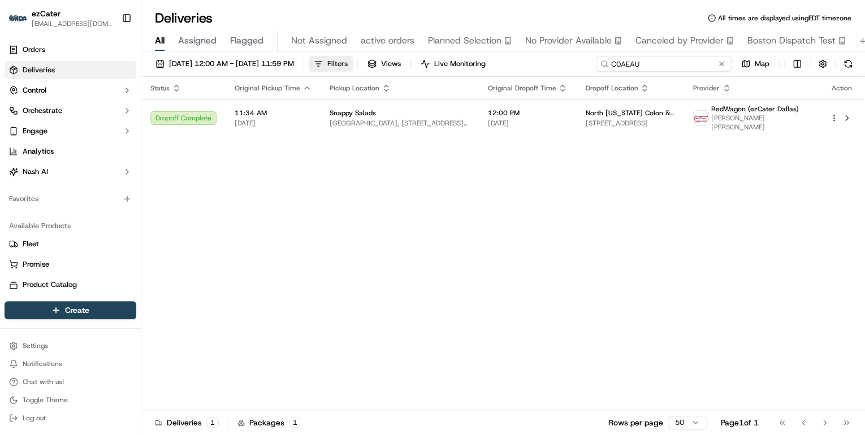
drag, startPoint x: 644, startPoint y: 66, endPoint x: 380, endPoint y: 65, distance: 263.5
click at [387, 65] on div "09/15/2025 12:00 AM - 09/21/2025 11:59 PM Filters Views Live Monitoring C0AEAU …" at bounding box center [503, 66] width 724 height 21
paste input "A48WC5"
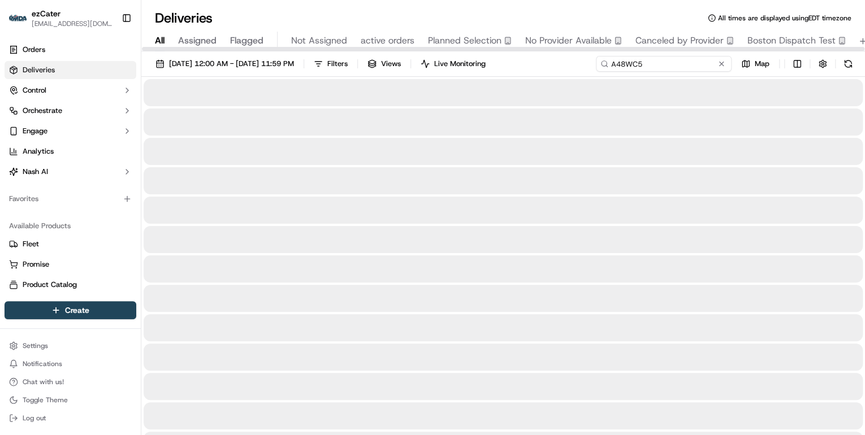
type input "A48WC5"
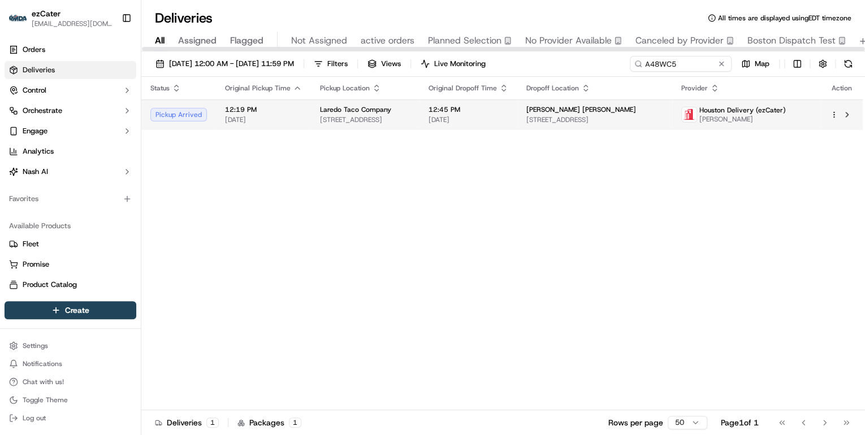
click at [381, 114] on span "Laredo Taco Company" at bounding box center [355, 109] width 71 height 9
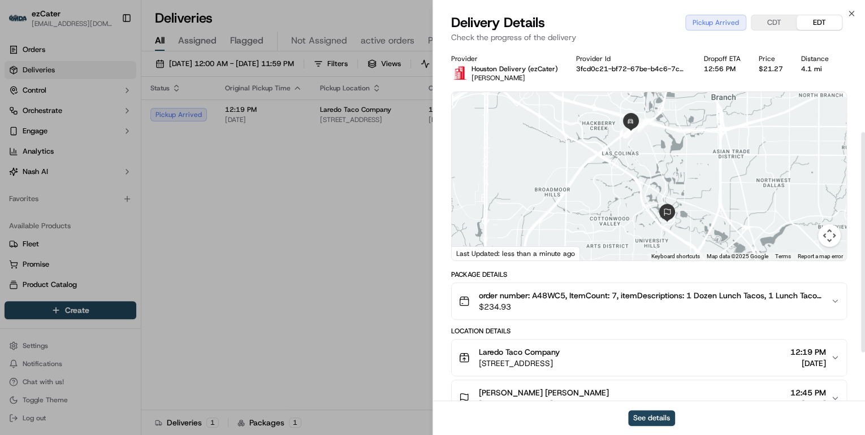
scroll to position [136, 0]
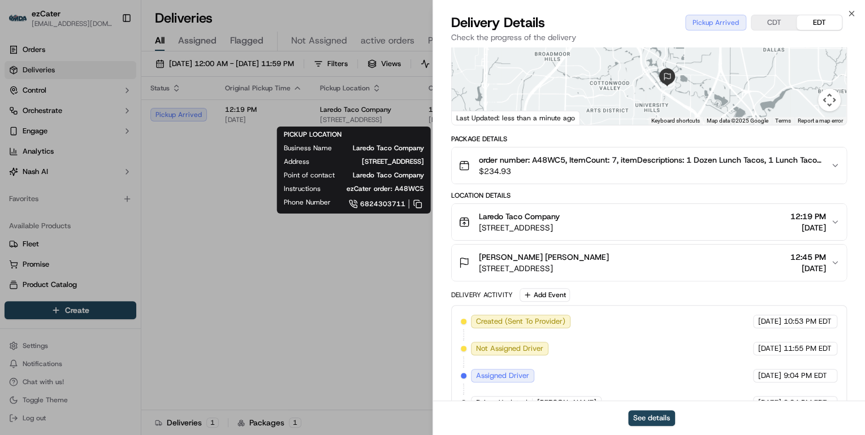
click at [651, 228] on div "Laredo Taco Company 7840 State Hwy 161, Irving, TX 75039, USA 12:19 PM 09/18/20…" at bounding box center [645, 222] width 372 height 23
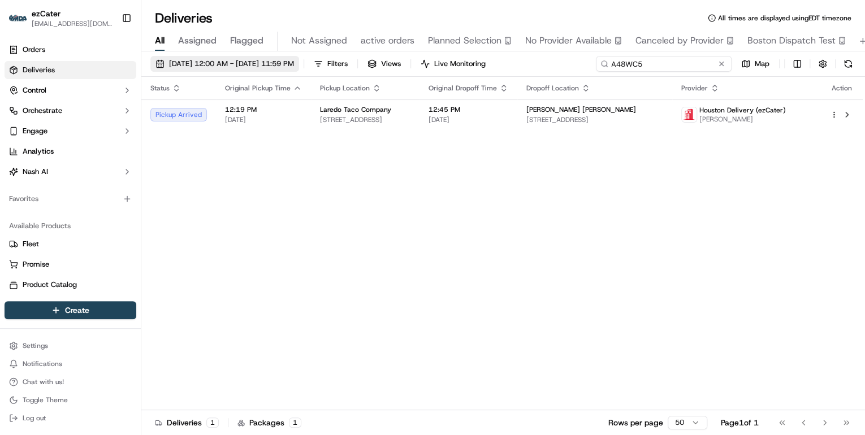
drag, startPoint x: 684, startPoint y: 63, endPoint x: 305, endPoint y: 63, distance: 378.9
click at [328, 63] on div "09/15/2025 12:00 AM - 09/21/2025 11:59 PM Filters Views Live Monitoring A48WC5 …" at bounding box center [503, 66] width 724 height 21
paste input "P1X3P3"
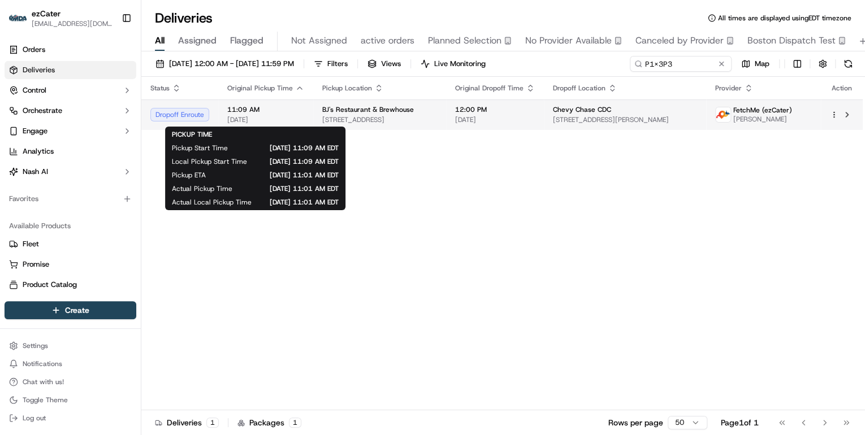
click at [276, 124] on span "[DATE]" at bounding box center [265, 119] width 77 height 9
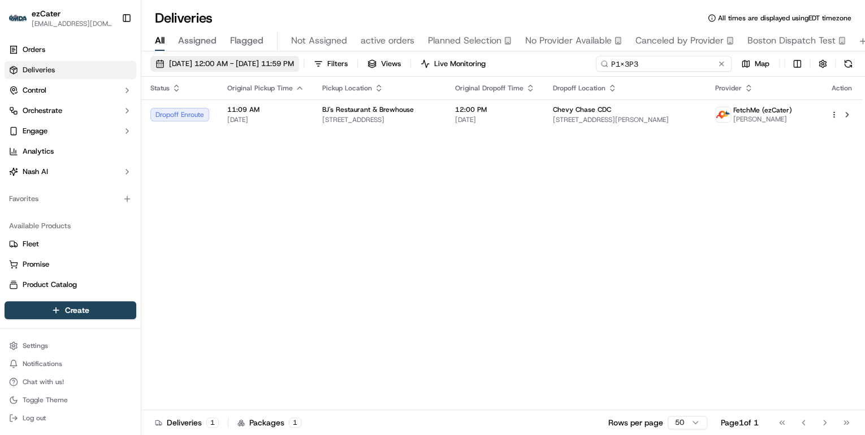
drag, startPoint x: 683, startPoint y: 62, endPoint x: 252, endPoint y: 67, distance: 431.5
click at [293, 67] on div "09/15/2025 12:00 AM - 09/21/2025 11:59 PM Filters Views Live Monitoring P1X3P3 …" at bounding box center [503, 66] width 724 height 21
paste input "A48WC5"
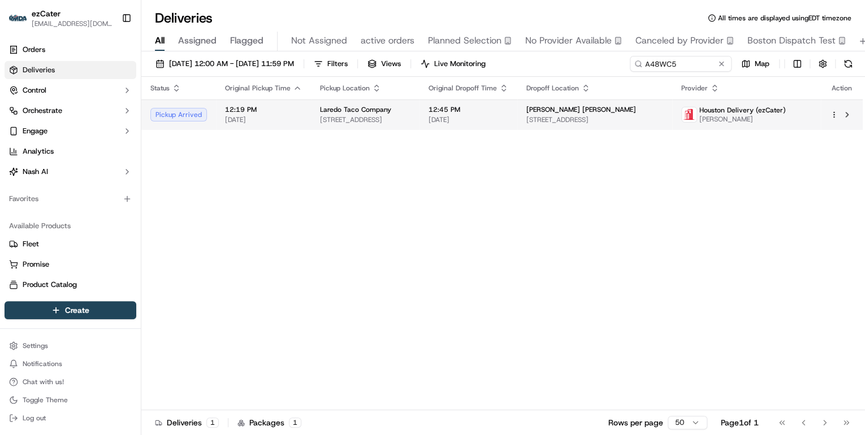
click at [339, 118] on span "7840 State Hwy 161, Irving, TX 75039, USA" at bounding box center [365, 119] width 90 height 9
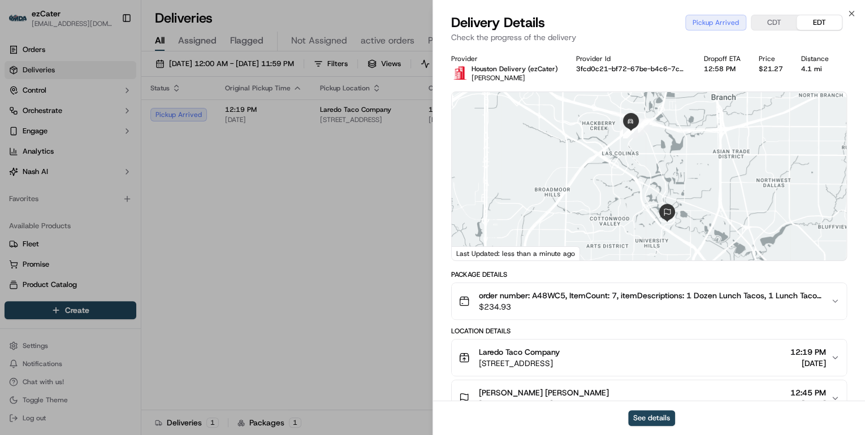
scroll to position [136, 0]
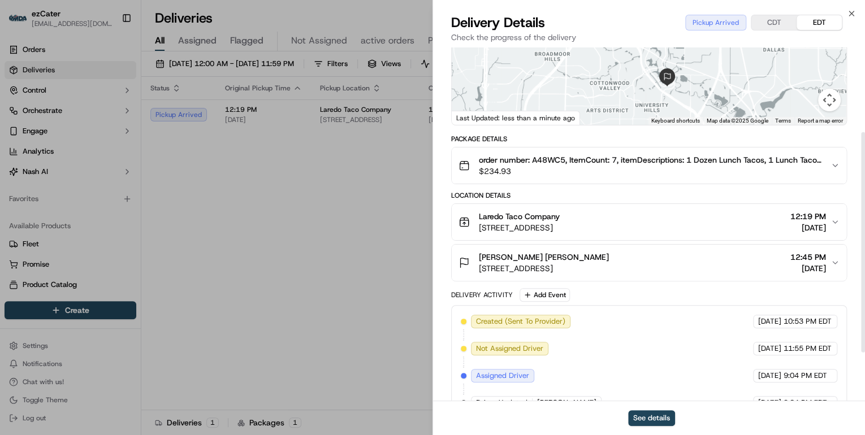
click at [560, 222] on span "7840 State Hwy 161, Irving, TX 75039, USA" at bounding box center [519, 227] width 81 height 11
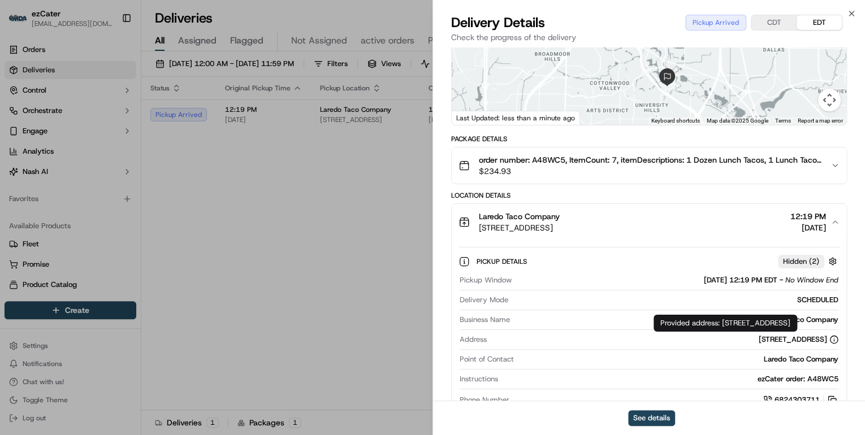
drag, startPoint x: 721, startPoint y: 323, endPoint x: 855, endPoint y: 323, distance: 134.0
click at [797, 323] on div "Provided address: 7840 State Hwy 161, Irving, TX, 75039 Provided address: 7840 …" at bounding box center [726, 323] width 144 height 17
copy div "7840 State Hwy 161, Irving, TX, 75039"
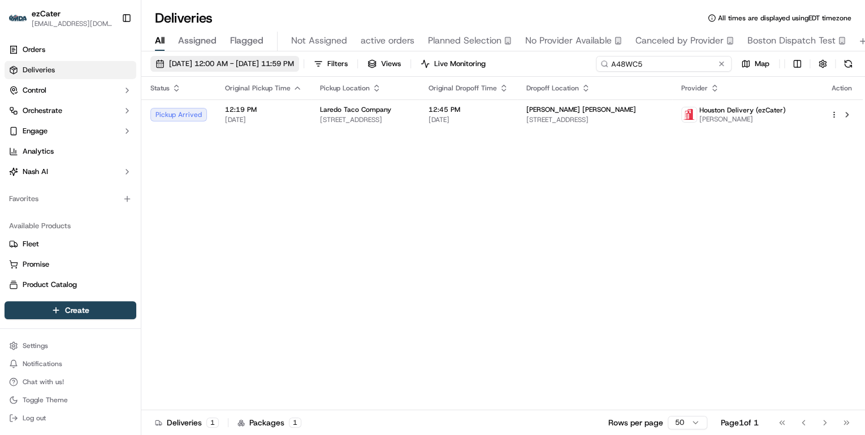
drag, startPoint x: 676, startPoint y: 63, endPoint x: 288, endPoint y: 67, distance: 388.0
click at [288, 67] on div "09/15/2025 12:00 AM - 09/21/2025 11:59 PM Filters Views Live Monitoring A48WC5 …" at bounding box center [503, 66] width 724 height 21
paste input "HQY16R"
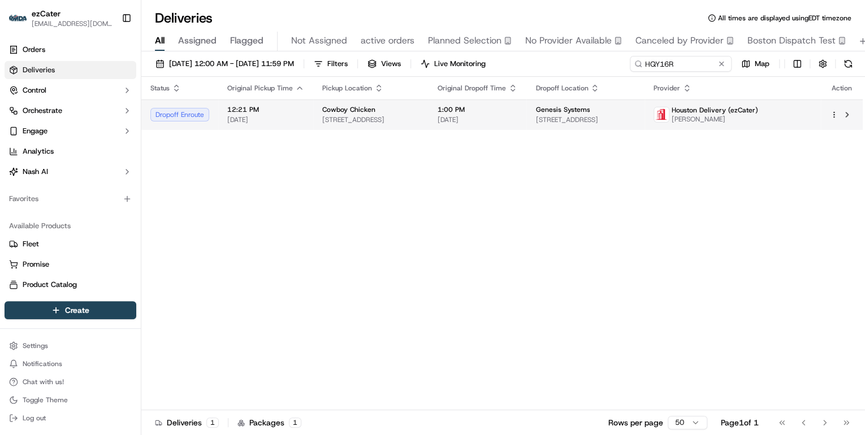
click at [590, 116] on span "2663 Marquis Dr #2663, Garland, TX 75042, USA" at bounding box center [586, 119] width 100 height 9
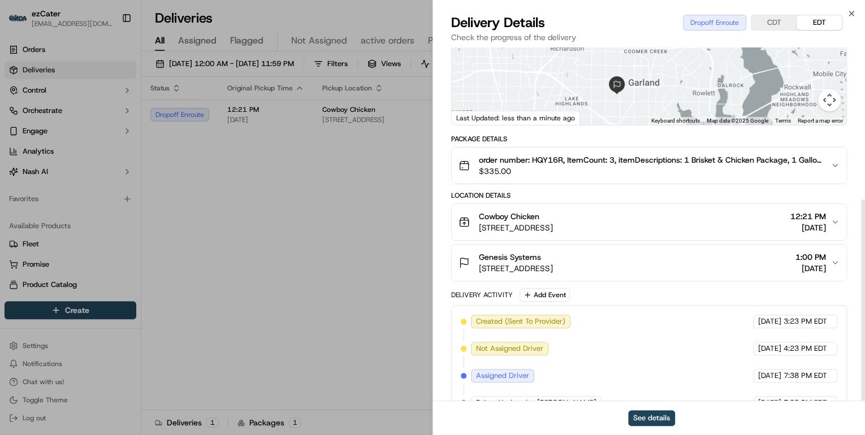
scroll to position [267, 0]
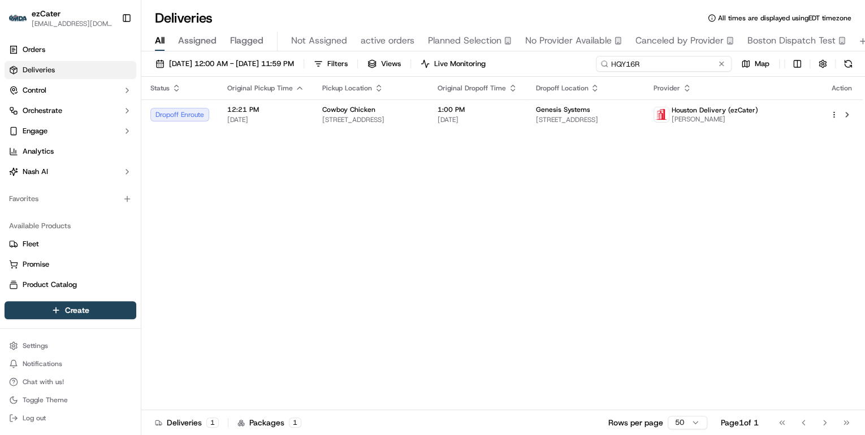
drag, startPoint x: 676, startPoint y: 63, endPoint x: 342, endPoint y: 56, distance: 334.3
click at [362, 57] on div "09/15/2025 12:00 AM - 09/21/2025 11:59 PM Filters Views Live Monitoring HQY16R …" at bounding box center [503, 66] width 724 height 21
paste input "WPGWV6"
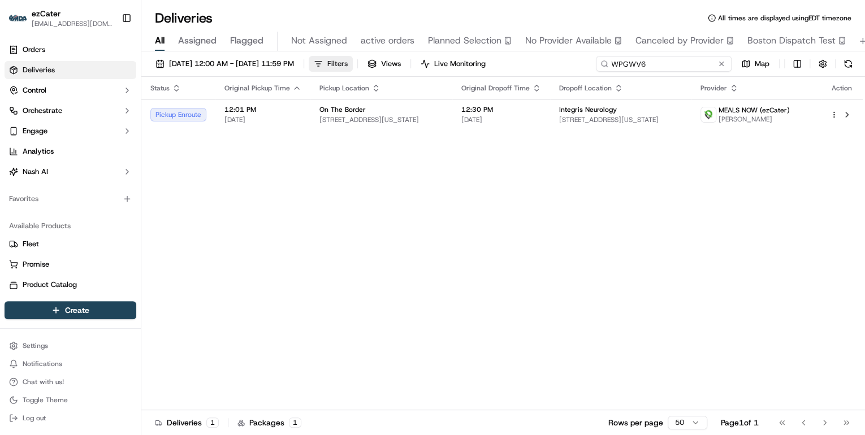
drag, startPoint x: 650, startPoint y: 63, endPoint x: 364, endPoint y: 66, distance: 286.2
click at [366, 66] on div "09/15/2025 12:00 AM - 09/21/2025 11:59 PM Filters Views Live Monitoring WPGWV6 …" at bounding box center [503, 66] width 724 height 21
paste input "AU0845"
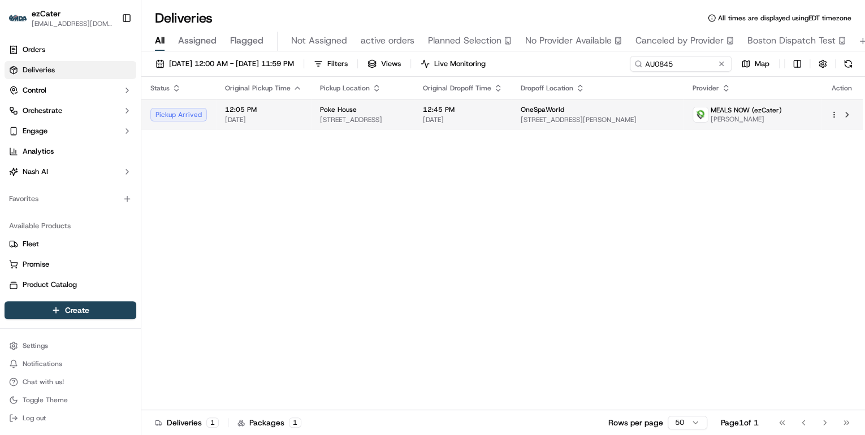
click at [314, 112] on td "Poke House 800 Brickell Ave Suite 110, Miami, FL 33131, USA" at bounding box center [362, 115] width 103 height 31
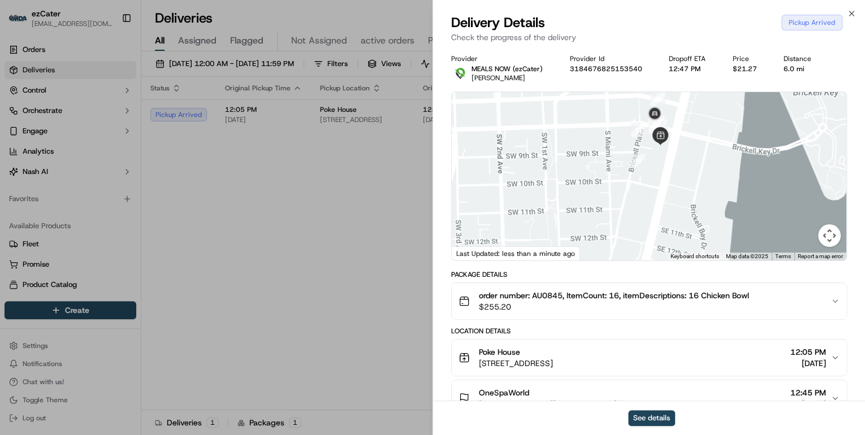
drag, startPoint x: 685, startPoint y: 136, endPoint x: 656, endPoint y: 211, distance: 80.2
click at [656, 211] on div at bounding box center [649, 176] width 395 height 169
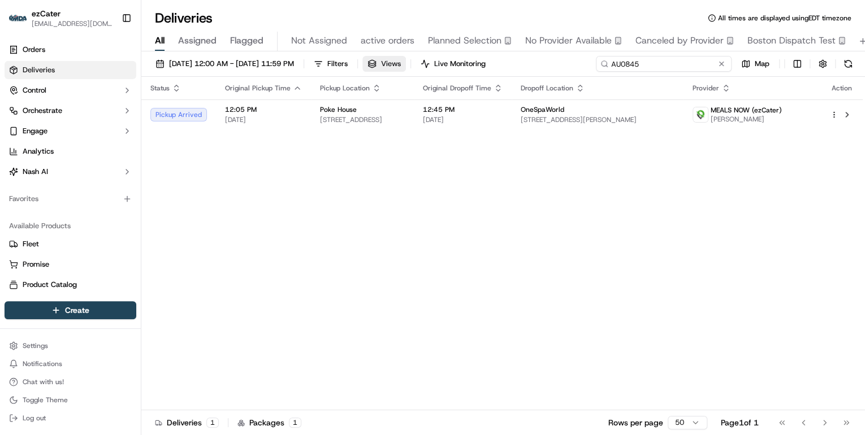
drag, startPoint x: 692, startPoint y: 61, endPoint x: 416, endPoint y: 65, distance: 276.0
click at [443, 61] on div "09/15/2025 12:00 AM - 09/21/2025 11:59 PM Filters Views Live Monitoring AU0845 …" at bounding box center [503, 66] width 724 height 21
paste input "827KK7"
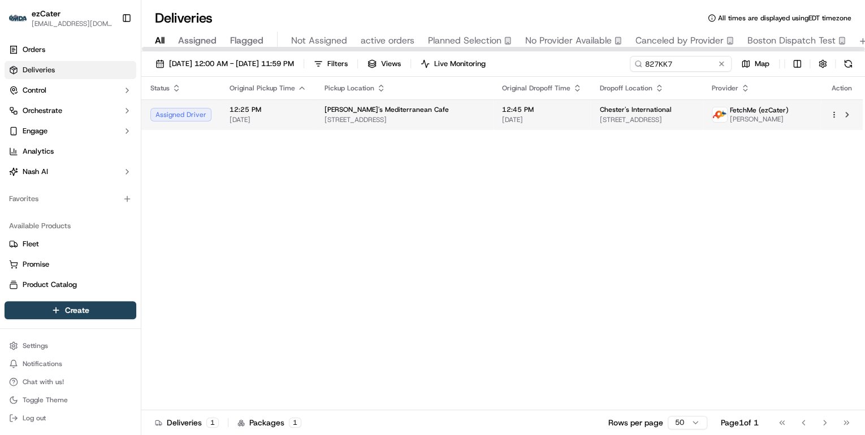
click at [349, 123] on span "301 18th St S, Birmingham, AL 35233, USA" at bounding box center [404, 119] width 159 height 9
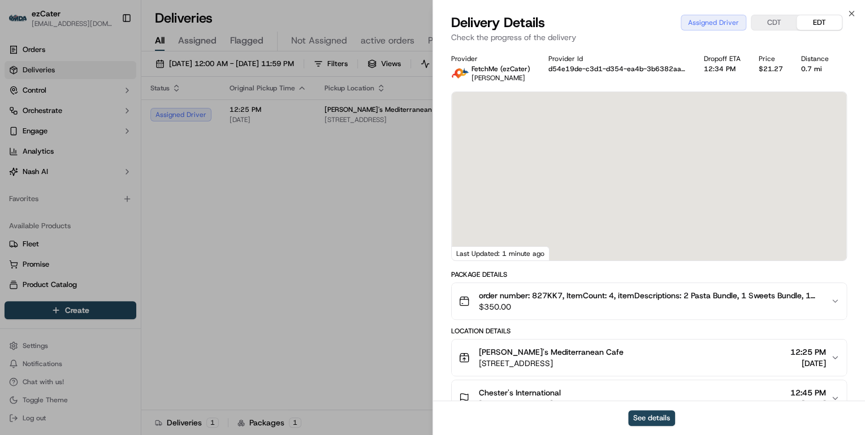
click at [546, 353] on span "Taziki's Mediterranean Cafe" at bounding box center [551, 352] width 145 height 11
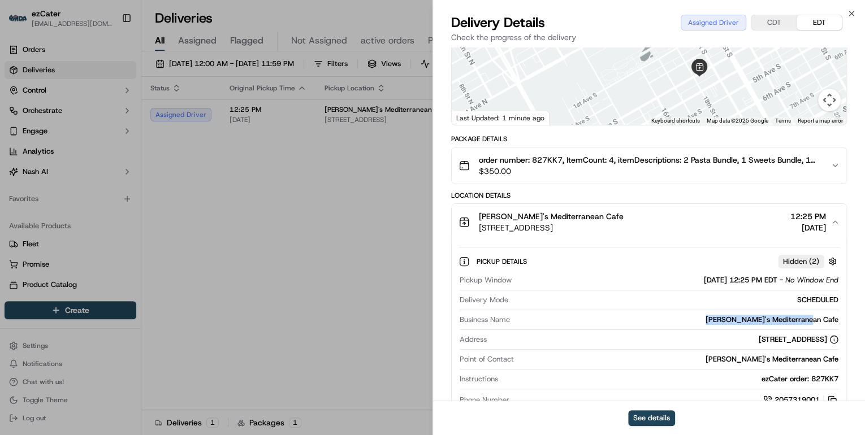
drag, startPoint x: 839, startPoint y: 320, endPoint x: 726, endPoint y: 318, distance: 113.1
click at [726, 318] on div "Pickup Window 09/18/2025 12:25 PM EDT - No Window End Delivery Mode SCHEDULED B…" at bounding box center [649, 341] width 381 height 140
copy div "Taziki's Mediterranean Cafe"
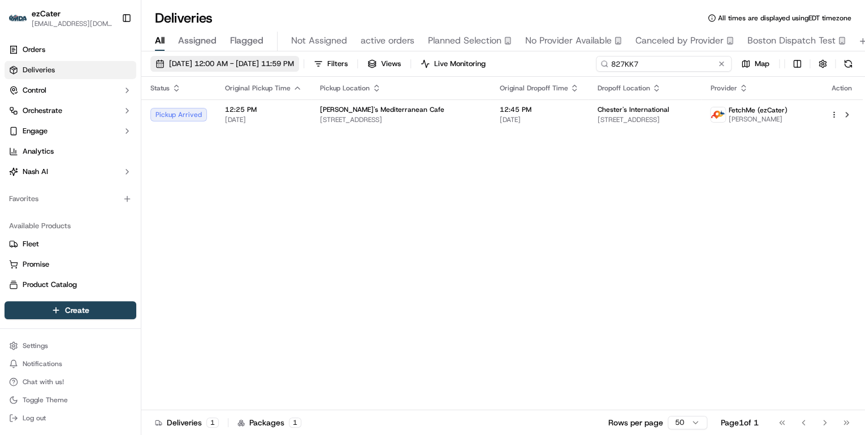
drag, startPoint x: 672, startPoint y: 65, endPoint x: 329, endPoint y: 57, distance: 343.4
click at [333, 57] on div "09/15/2025 12:00 AM - 09/21/2025 11:59 PM Filters Views Live Monitoring 827KK7 …" at bounding box center [503, 66] width 724 height 21
paste input "REL-H6047W"
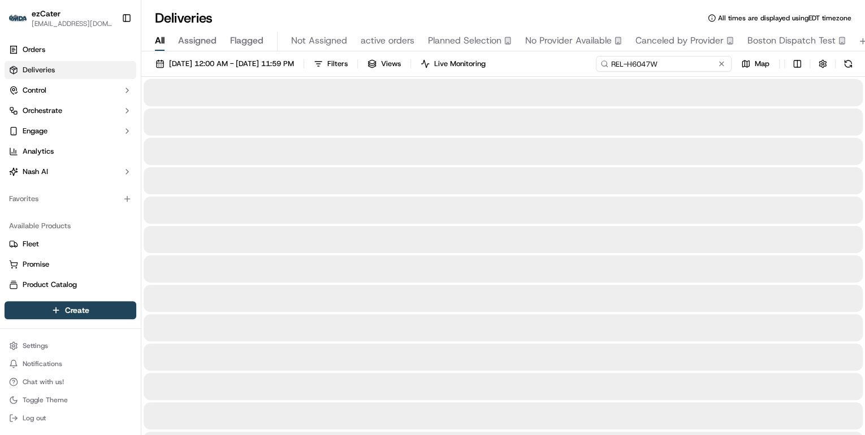
click at [614, 62] on input "REL-H6047W" at bounding box center [664, 64] width 136 height 16
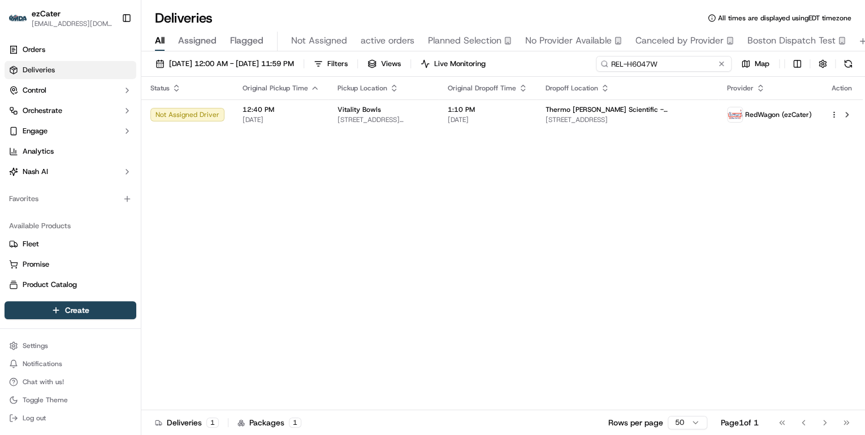
drag, startPoint x: 665, startPoint y: 63, endPoint x: 254, endPoint y: 40, distance: 411.8
click at [265, 40] on div "Deliveries All times are displayed using EDT timezone All Assigned Flagged Not …" at bounding box center [503, 217] width 724 height 435
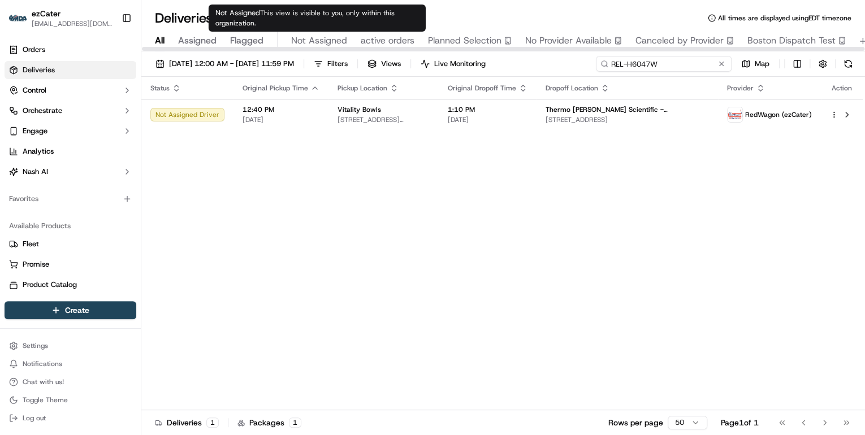
paste input "EQMPME"
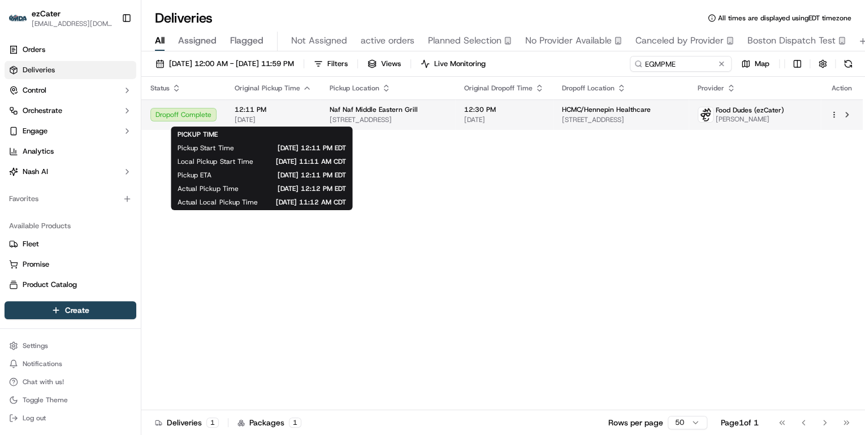
click at [277, 118] on span "[DATE]" at bounding box center [273, 119] width 77 height 9
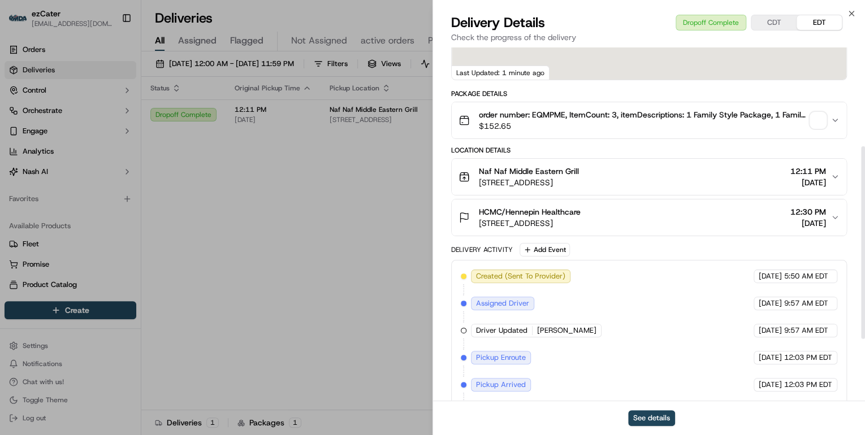
scroll to position [294, 0]
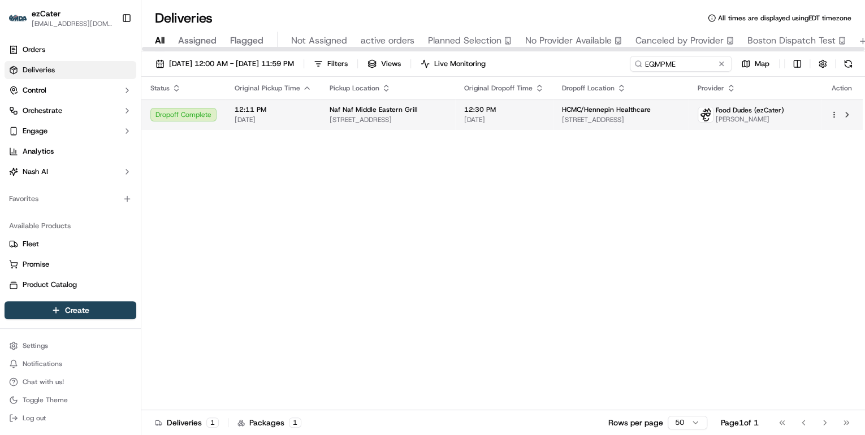
click at [412, 115] on span "200 South 6th St, Minneapolis, MN 55402, USA" at bounding box center [388, 119] width 116 height 9
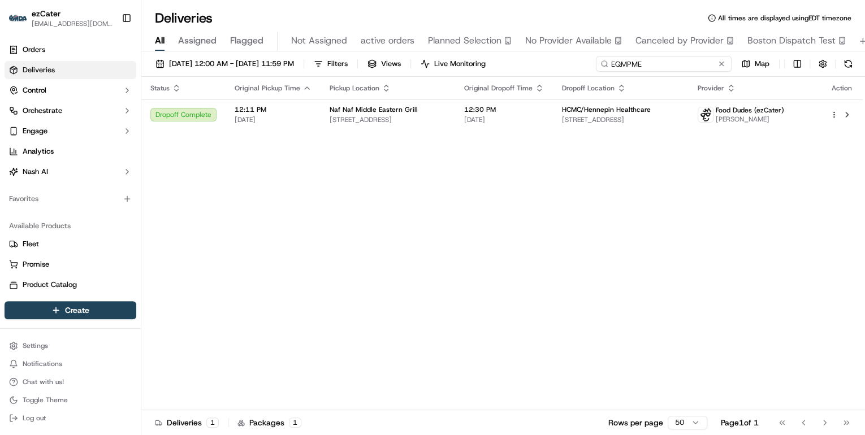
drag, startPoint x: 681, startPoint y: 65, endPoint x: 369, endPoint y: 72, distance: 312.8
click at [369, 72] on div "09/15/2025 12:00 AM - 09/21/2025 11:59 PM Filters Views Live Monitoring EQMPME …" at bounding box center [503, 66] width 724 height 21
paste input "7YW81Z"
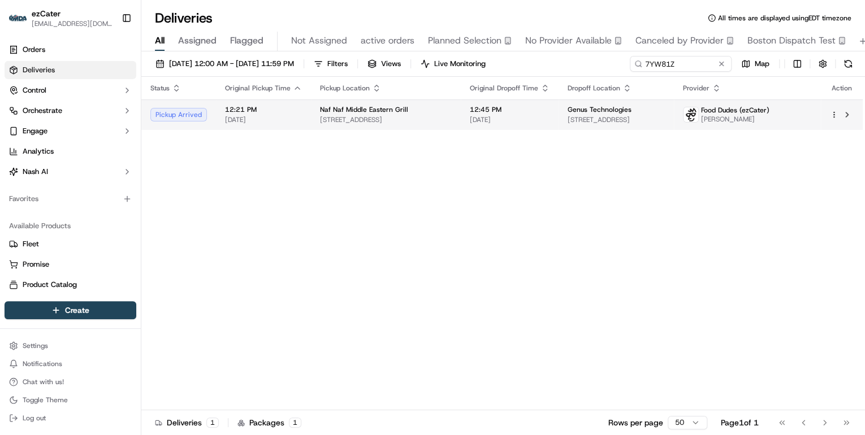
click at [353, 118] on span "200 South 6th St, Minneapolis, MN 55402, USA" at bounding box center [386, 119] width 132 height 9
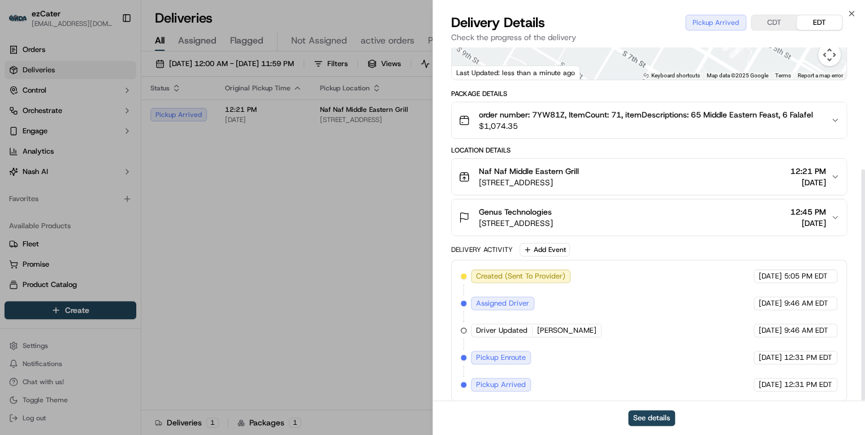
scroll to position [186, 0]
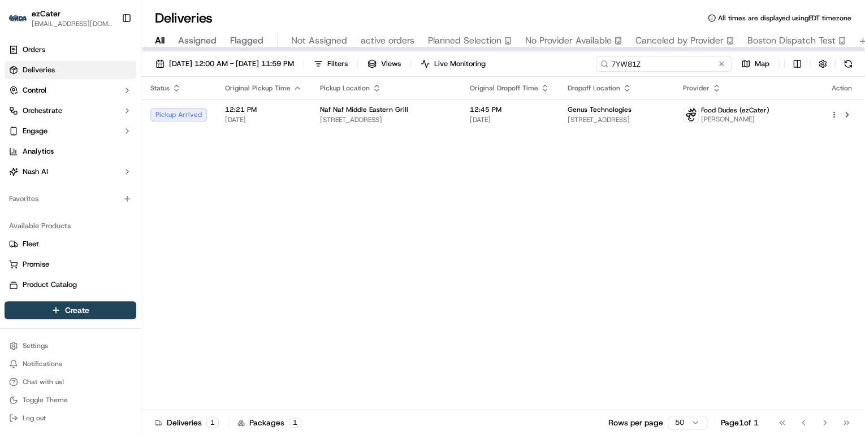
drag, startPoint x: 685, startPoint y: 62, endPoint x: 303, endPoint y: 55, distance: 382.4
click at [303, 55] on div "09/15/2025 12:00 AM - 09/21/2025 11:59 PM Filters Views Live Monitoring 7YW81Z …" at bounding box center [503, 244] width 724 height 386
paste input "WPGWV6"
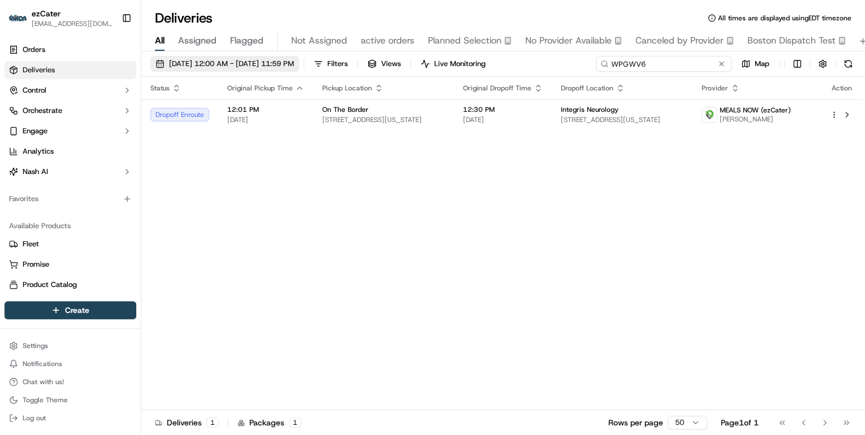
drag, startPoint x: 657, startPoint y: 63, endPoint x: 335, endPoint y: 63, distance: 322.3
click at [334, 63] on div "09/15/2025 12:00 AM - 09/21/2025 11:59 PM Filters Views Live Monitoring WPGWV6 …" at bounding box center [503, 66] width 724 height 21
paste input "KATXYY"
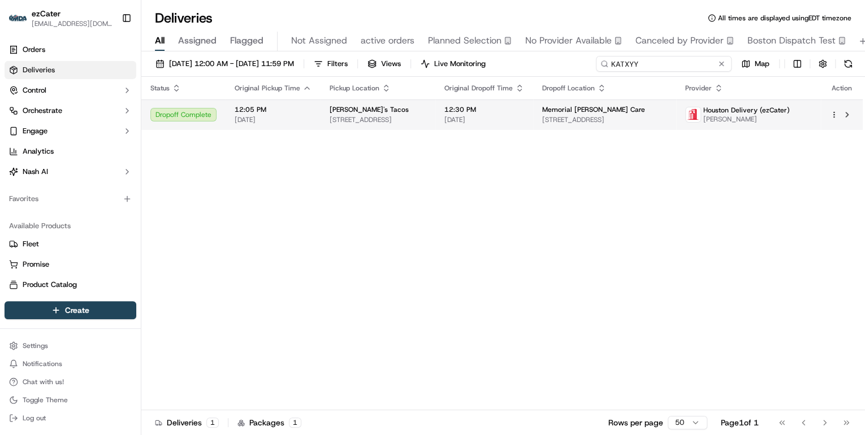
type input "KATXYY"
click at [275, 111] on span "12:05 PM" at bounding box center [273, 109] width 77 height 9
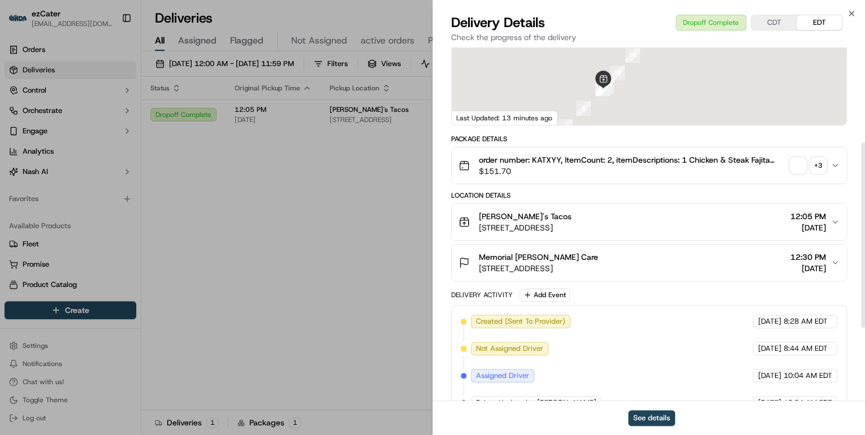
scroll to position [271, 0]
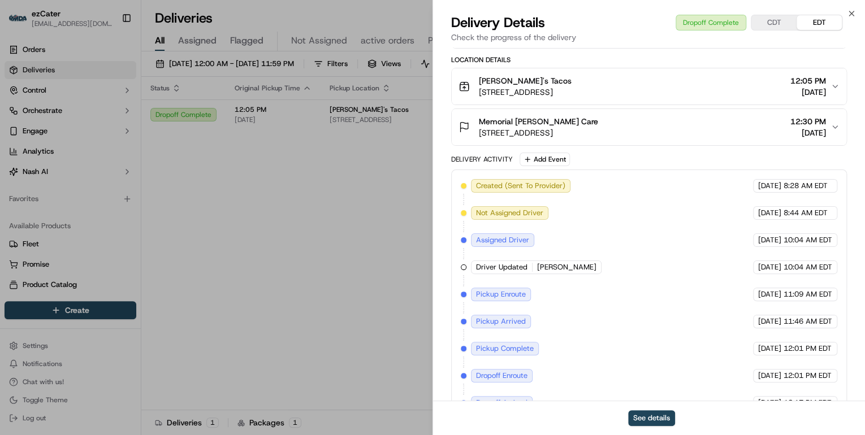
click at [582, 127] on span "7600 Beechnut St 7th floor, Houston, TX 77074, USA" at bounding box center [538, 132] width 119 height 11
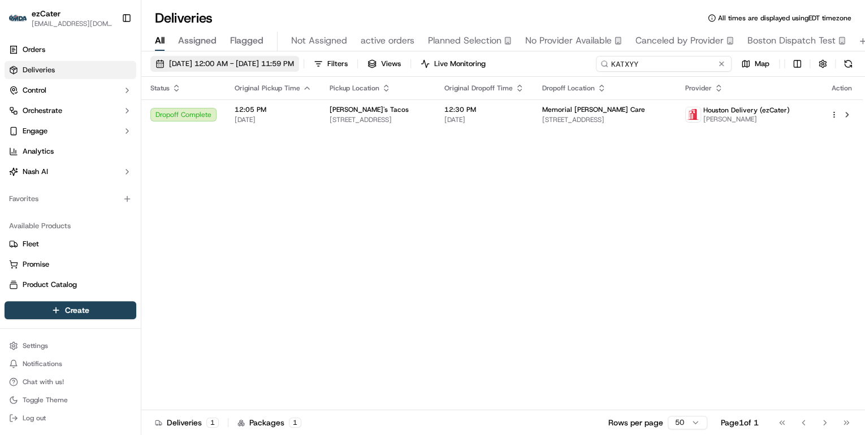
drag, startPoint x: 694, startPoint y: 65, endPoint x: 269, endPoint y: 59, distance: 425.3
click at [285, 59] on div "09/15/2025 12:00 AM - 09/21/2025 11:59 PM Filters Views Live Monitoring KATXYY …" at bounding box center [503, 66] width 724 height 21
paste input "REL-H6047W"
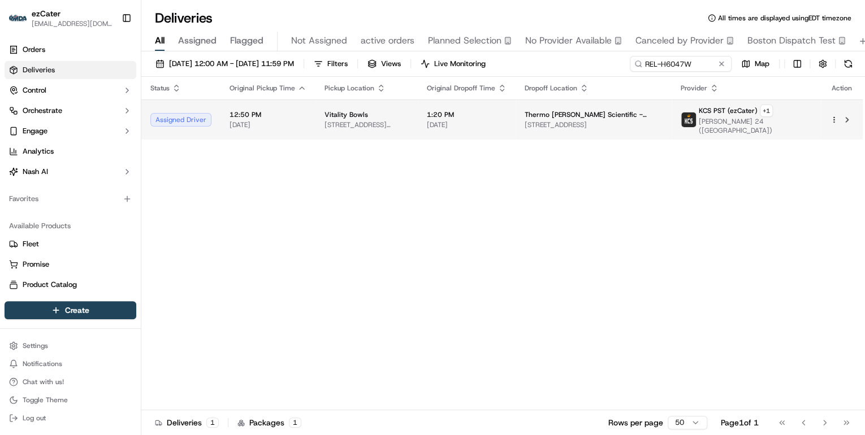
click at [303, 118] on td "12:50 PM 09/18/2025" at bounding box center [268, 120] width 95 height 40
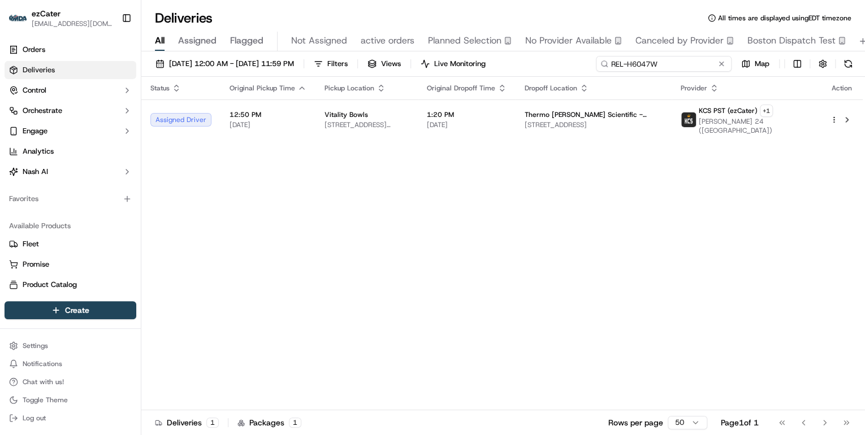
drag, startPoint x: 699, startPoint y: 61, endPoint x: 360, endPoint y: 95, distance: 340.4
click at [364, 94] on div "09/15/2025 12:00 AM - 09/21/2025 11:59 PM Filters Views Live Monitoring REL-H60…" at bounding box center [503, 244] width 724 height 386
paste input "XK6RWH"
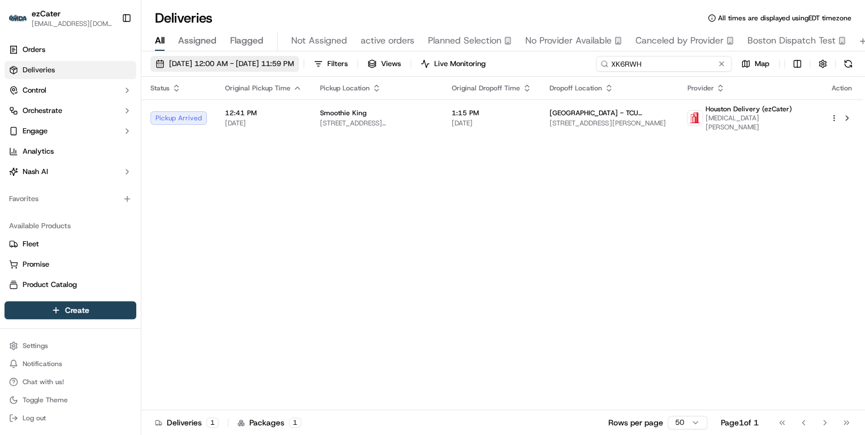
drag, startPoint x: 659, startPoint y: 63, endPoint x: 273, endPoint y: 63, distance: 386.8
click at [273, 63] on div "09/15/2025 12:00 AM - 09/21/2025 11:59 PM Filters Views Live Monitoring XK6RWH …" at bounding box center [503, 66] width 724 height 21
paste input "7YW81Z"
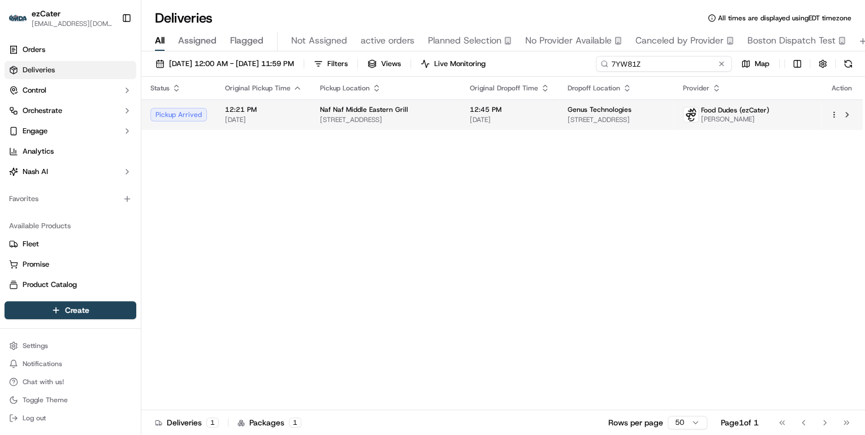
type input "7YW81Z"
click at [362, 116] on span "200 South 6th St, Minneapolis, MN 55402, USA" at bounding box center [386, 119] width 132 height 9
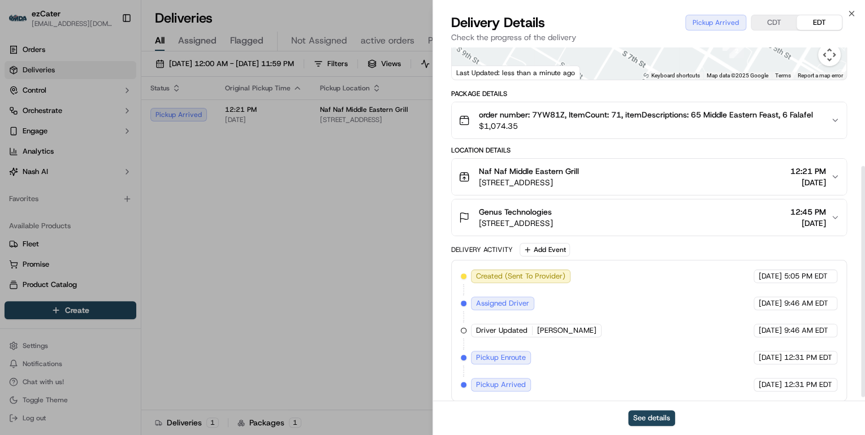
scroll to position [186, 0]
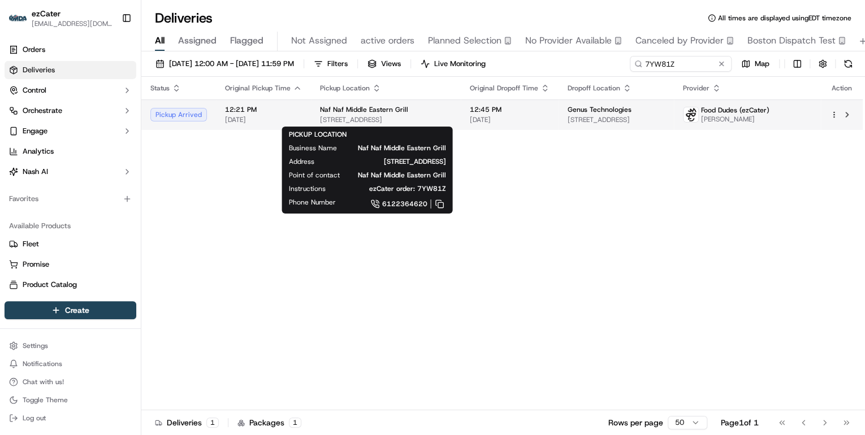
click at [327, 114] on div "Naf Naf Middle Eastern Grill 200 South 6th St, Minneapolis, MN 55402, USA" at bounding box center [386, 114] width 132 height 19
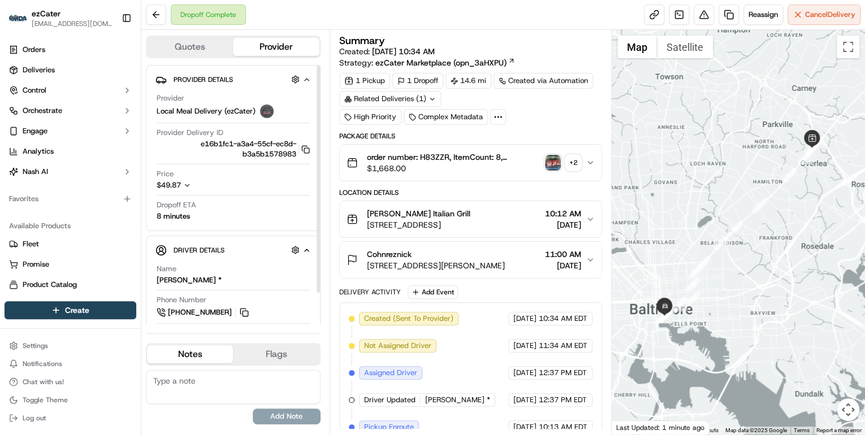
click at [187, 185] on icon "button" at bounding box center [187, 185] width 4 height 2
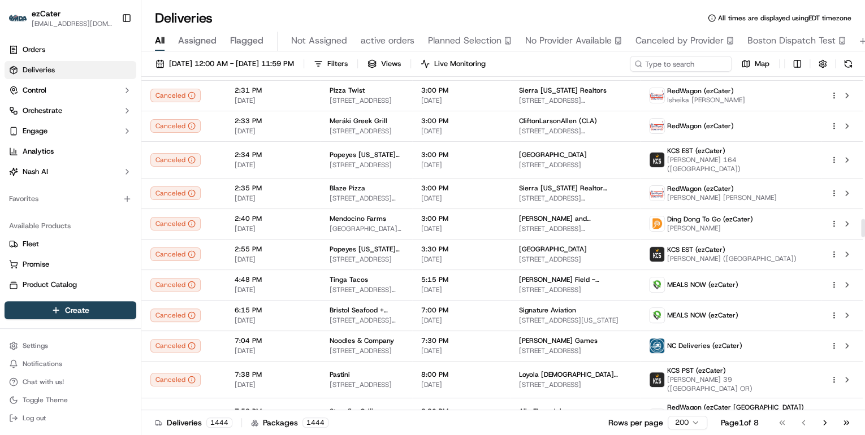
scroll to position [2624, 0]
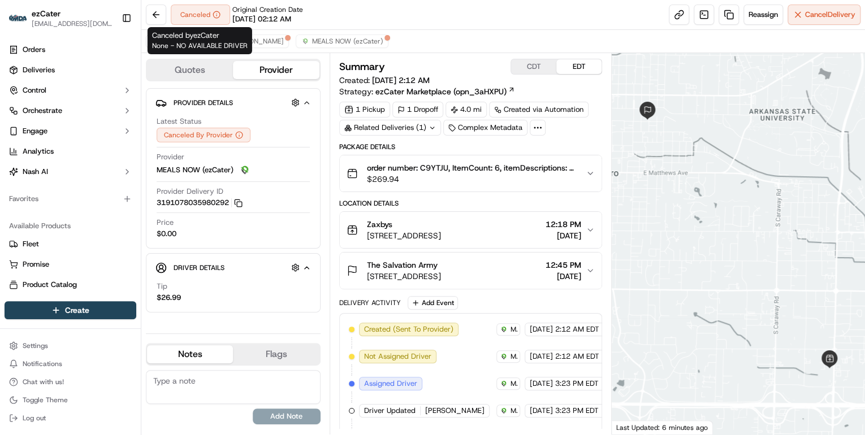
click at [446, 176] on span "$269.94" at bounding box center [472, 179] width 210 height 11
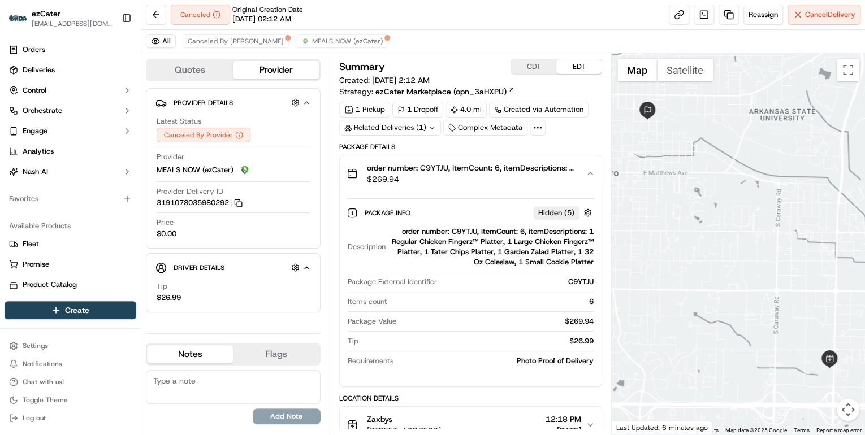
click at [455, 231] on div "order number: C9YTJU, ItemCount: 6, itemDescriptions: 1 Regular Chicken Fingerz…" at bounding box center [492, 247] width 204 height 41
copy div "C9YTJU"
